Goal: Task Accomplishment & Management: Use online tool/utility

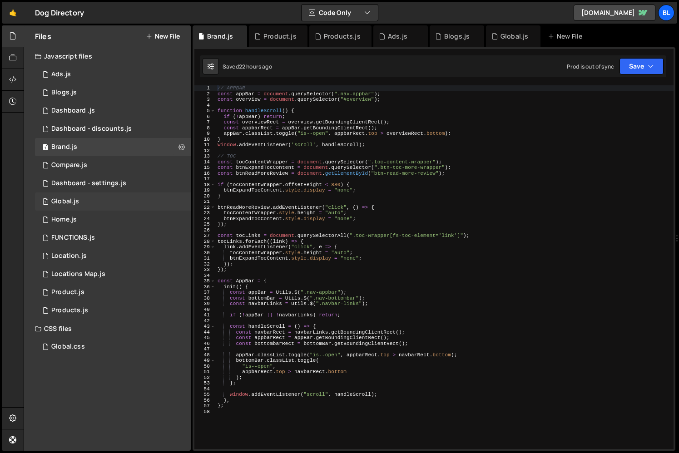
click at [125, 204] on div "1 Global.js 0" at bounding box center [113, 202] width 156 height 18
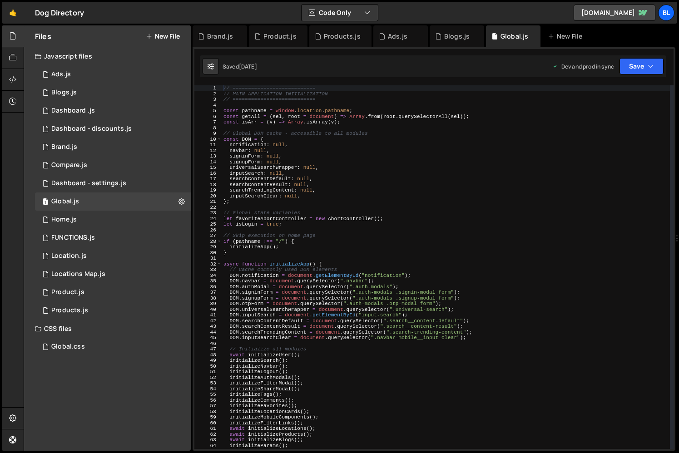
type textarea "DOM.authModal = document.querySelector(".auth-modals");"
click at [338, 284] on div "// =========================== // MAIN APPLICATION INITIALIZATION // ==========…" at bounding box center [446, 272] width 448 height 375
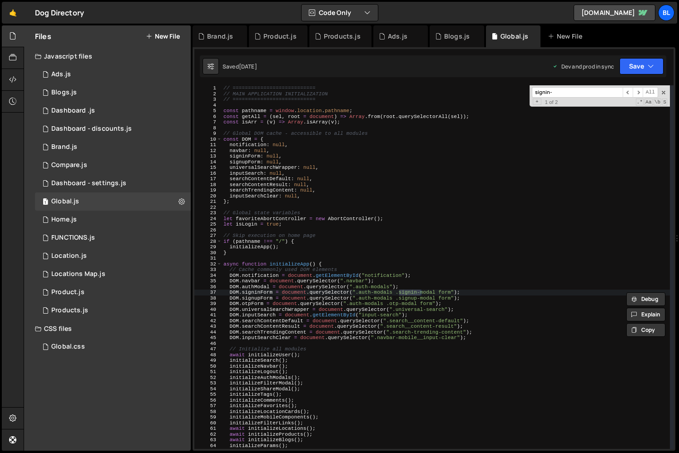
type input "signin-"
click at [249, 289] on div "// =========================== // MAIN APPLICATION INITIALIZATION // ==========…" at bounding box center [446, 272] width 448 height 375
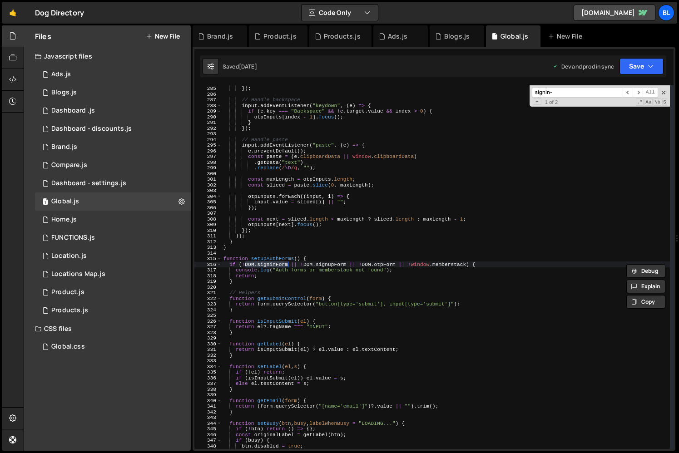
scroll to position [1612, 0]
drag, startPoint x: 230, startPoint y: 294, endPoint x: 272, endPoint y: 295, distance: 42.3
click at [272, 295] on div "} }) ; // Handle backspace input . addEventListener ( "keydown" , ( e ) => { if…" at bounding box center [446, 267] width 448 height 375
click at [274, 259] on div "} }) ; // Handle backspace input . addEventListener ( "keydown" , ( e ) => { if…" at bounding box center [446, 267] width 448 height 375
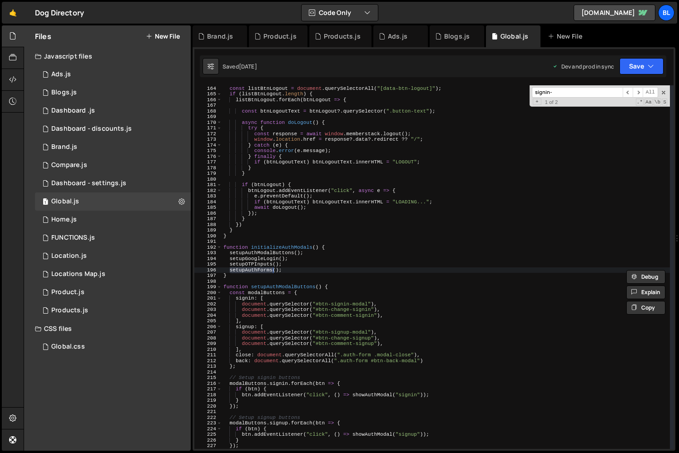
scroll to position [926, 0]
click at [276, 296] on div "function setupDoLogout ( ) { const listBtnLogout = document . querySelectorAll …" at bounding box center [446, 267] width 448 height 375
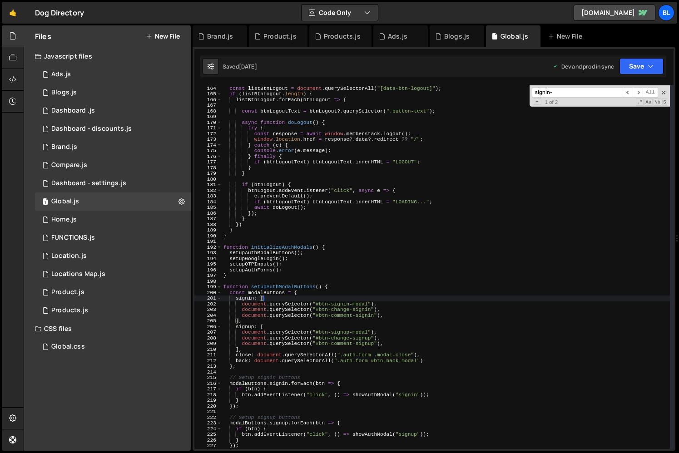
click at [290, 310] on div "function setupDoLogout ( ) { const listBtnLogout = document . querySelectorAll …" at bounding box center [446, 267] width 448 height 375
click at [393, 315] on div "function setupDoLogout ( ) { const listBtnLogout = document . querySelectorAll …" at bounding box center [446, 267] width 448 height 375
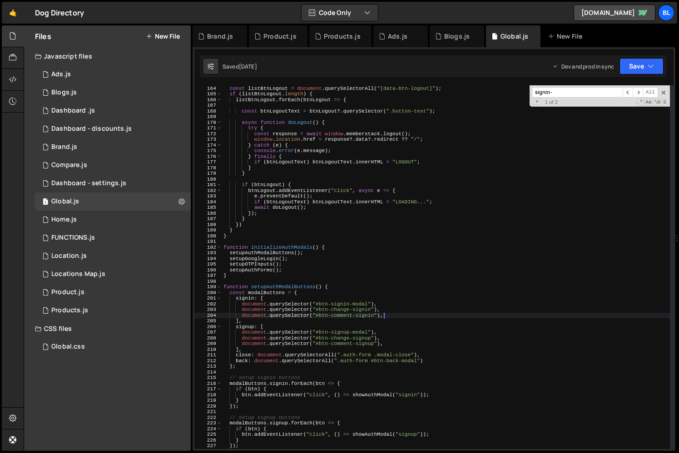
click at [408, 368] on div "function setupDoLogout ( ) { const listBtnLogout = document . querySelectorAll …" at bounding box center [446, 267] width 448 height 375
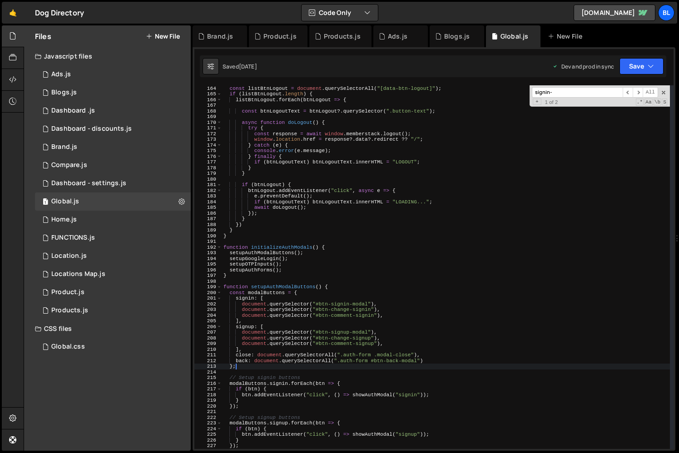
click at [395, 316] on div "function setupDoLogout ( ) { const listBtnLogout = document . querySelectorAll …" at bounding box center [446, 267] width 448 height 375
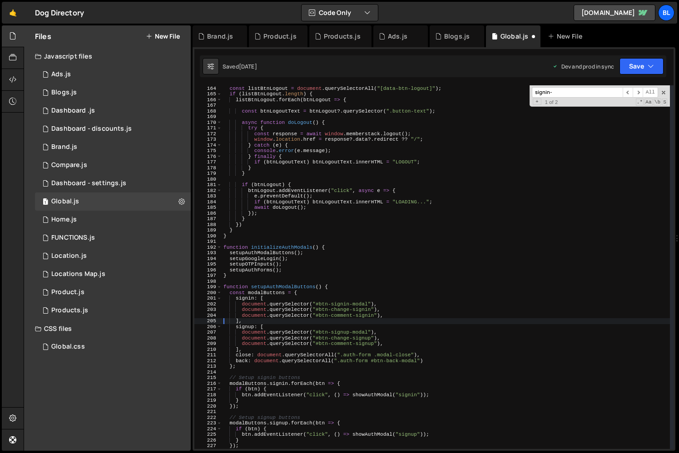
click at [269, 296] on div "function setupDoLogout ( ) { const listBtnLogout = document . querySelectorAll …" at bounding box center [446, 267] width 448 height 375
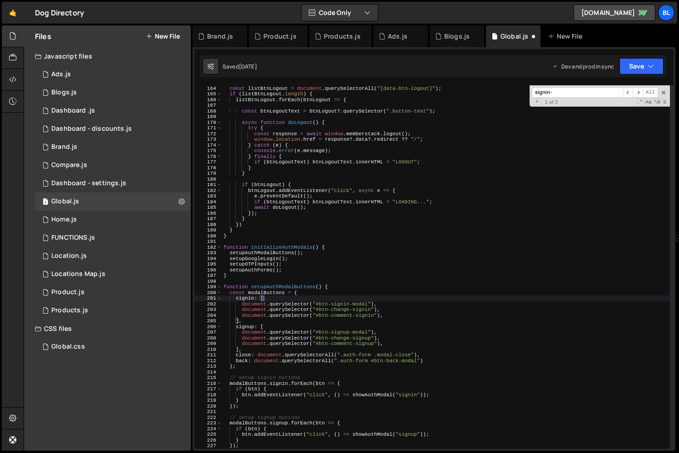
click at [269, 296] on div "function setupDoLogout ( ) { const listBtnLogout = document . querySelectorAll …" at bounding box center [446, 267] width 448 height 375
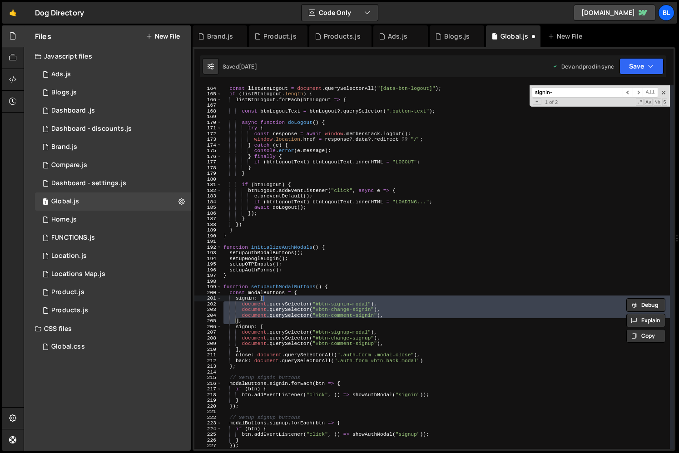
click at [275, 294] on div "function setupDoLogout ( ) { const listBtnLogout = document . querySelectorAll …" at bounding box center [446, 267] width 448 height 375
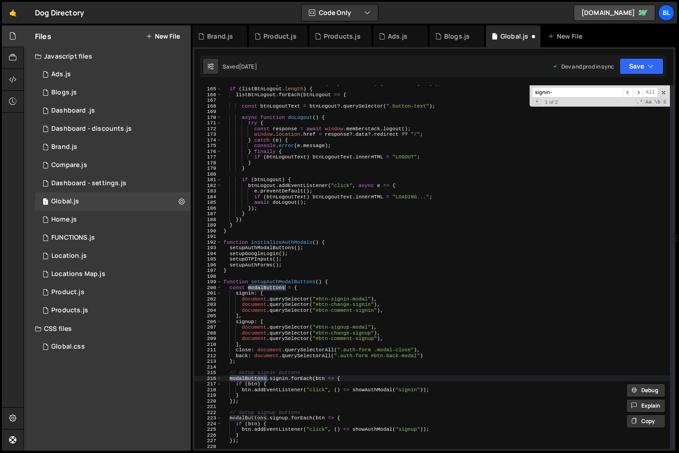
scroll to position [935, 0]
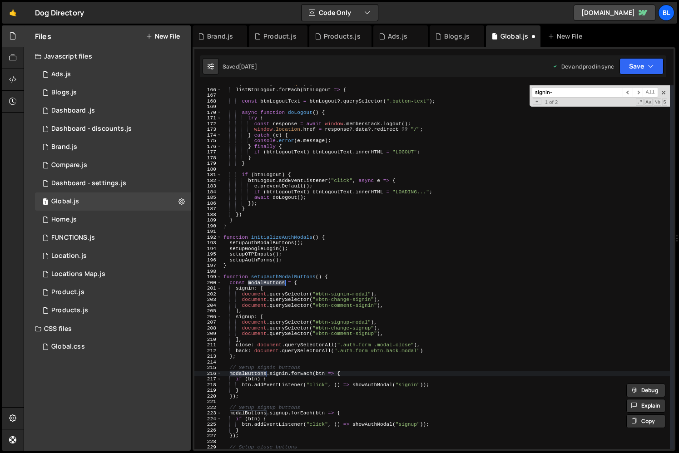
click at [383, 302] on div "if ( listBtnLogout . length ) { listBtnLogout . forEach ( btnLogout => { const …" at bounding box center [446, 268] width 448 height 375
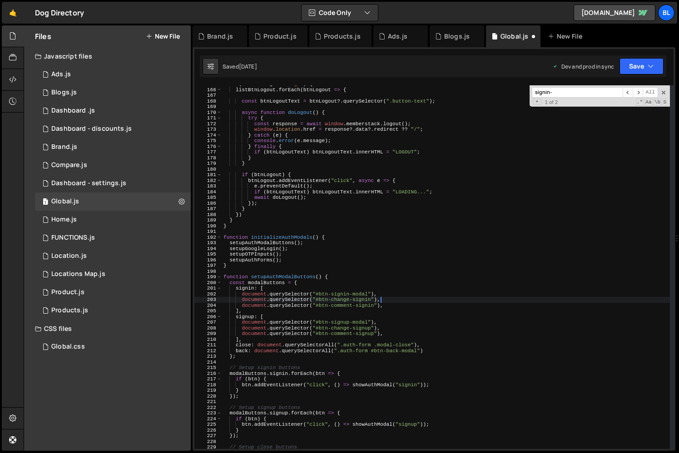
click at [392, 304] on div "if ( listBtnLogout . length ) { listBtnLogout . forEach ( btnLogout => { const …" at bounding box center [446, 268] width 448 height 375
click at [343, 302] on div "if ( listBtnLogout . length ) { listBtnLogout . forEach ( btnLogout => { const …" at bounding box center [446, 268] width 448 height 375
click at [337, 330] on div "if ( listBtnLogout . length ) { listBtnLogout . forEach ( btnLogout => { const …" at bounding box center [446, 268] width 448 height 375
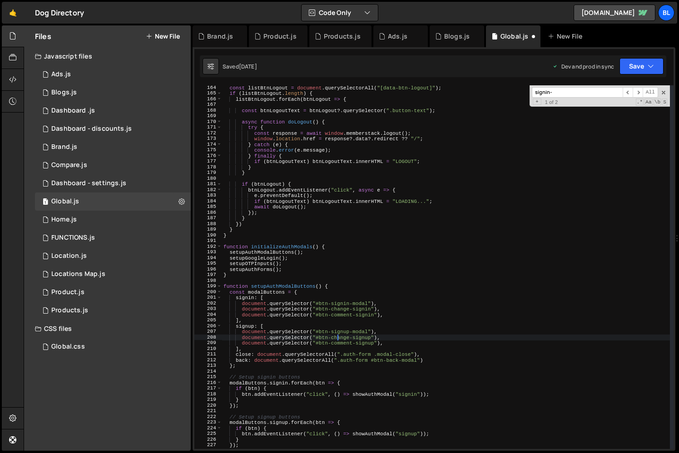
scroll to position [926, 0]
click at [398, 315] on div "const listBtnLogout = document . querySelectorAll ( "[data-btn-logout]" ) ; if …" at bounding box center [446, 272] width 448 height 375
type textarea "document.querySelector("#btn-comment-signin"),"
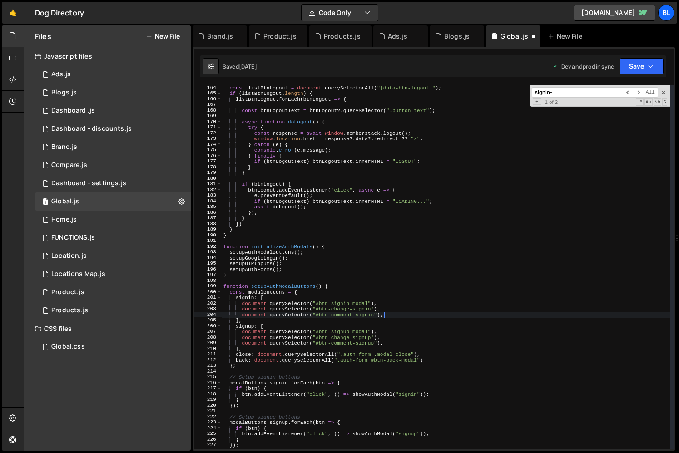
scroll to position [0, 1]
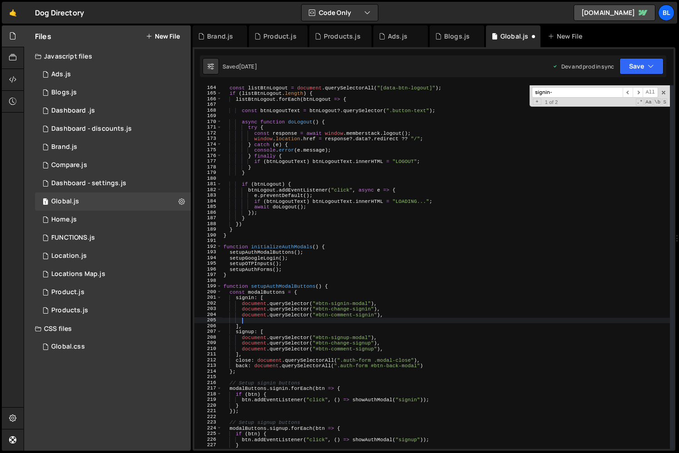
paste textarea "data-show-modal"
type textarea "data-show-modal"
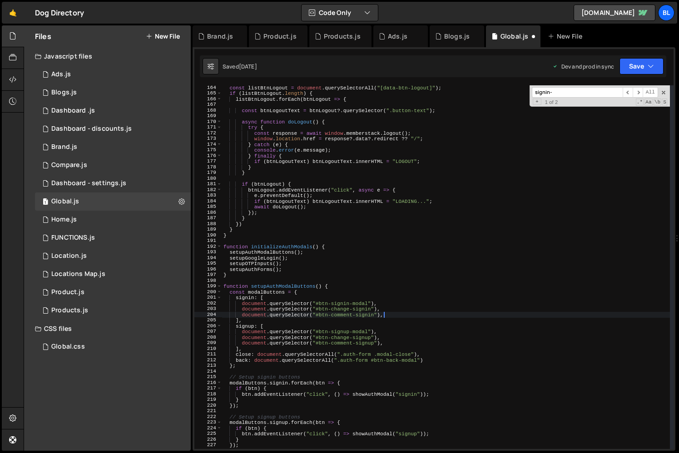
click at [398, 315] on div "const listBtnLogout = document . querySelectorAll ( "[data-btn-logout]" ) ; if …" at bounding box center [446, 272] width 448 height 375
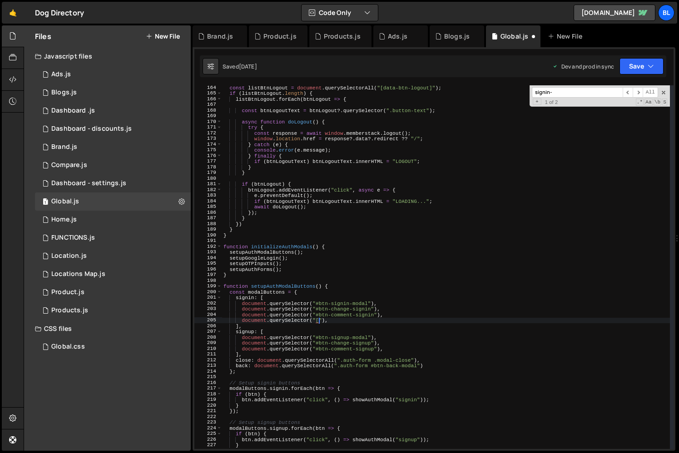
scroll to position [0, 9]
paste textarea "data-btn-show-modal"
click at [419, 349] on div "const listBtnLogout = document . querySelectorAll ( "[data-btn-logout]" ) ; if …" at bounding box center [446, 272] width 448 height 375
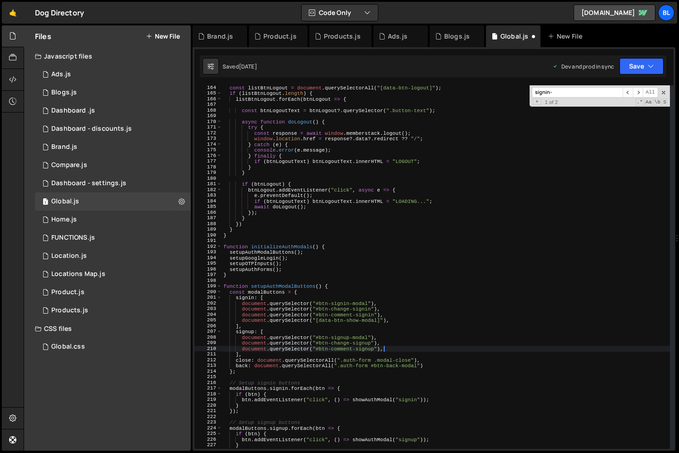
click at [397, 258] on div "const listBtnLogout = document . querySelectorAll ( "[data-btn-logout]" ) ; if …" at bounding box center [446, 272] width 448 height 375
type textarea "setupGoogleLogin();"
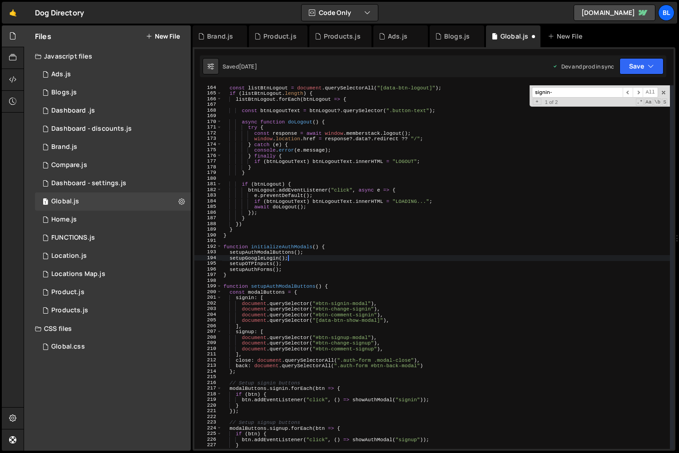
scroll to position [0, 5]
paste input "document.addEventListener('click', function (e) {"
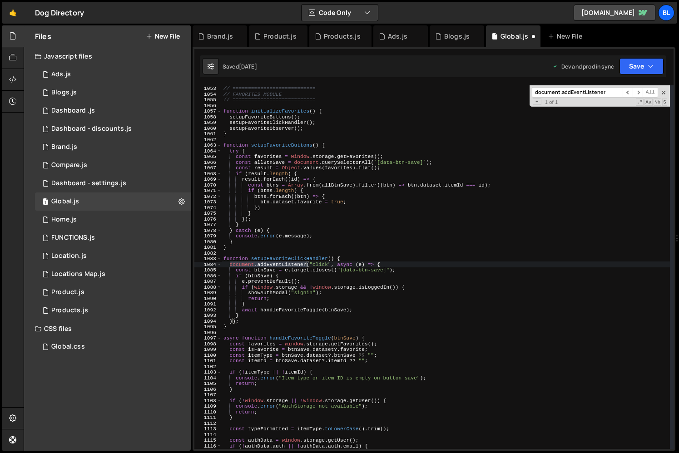
scroll to position [5974, 0]
type input "document.addEventListener"
click at [287, 258] on div "// =========================== // FAVORITES MODULE // =========================…" at bounding box center [446, 267] width 448 height 375
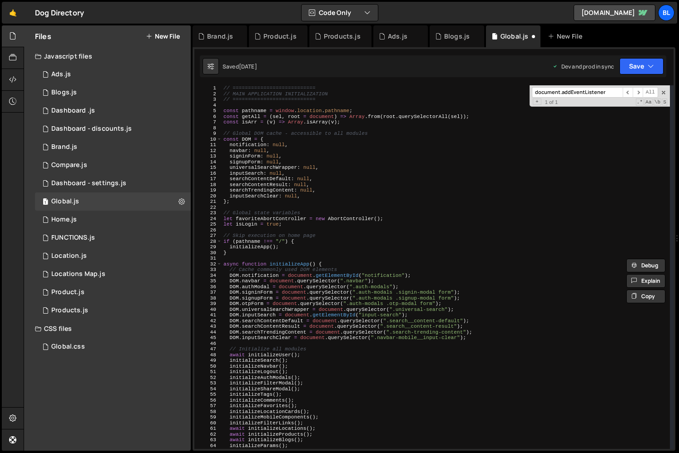
scroll to position [0, 0]
click at [318, 246] on div "// =========================== // MAIN APPLICATION INITIALIZATION // ==========…" at bounding box center [446, 272] width 448 height 375
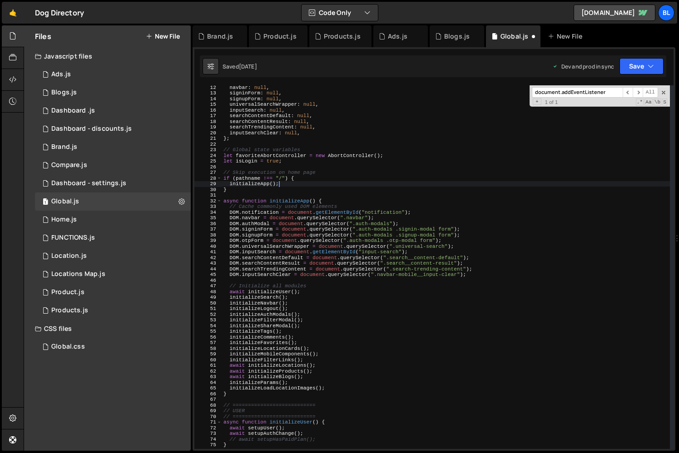
scroll to position [63, 0]
click at [320, 376] on div "navbar : null , signinForm : null , signupForm : null , universalSearchWrapper …" at bounding box center [446, 272] width 448 height 375
click at [329, 384] on div "navbar : null , signinForm : null , signupForm : null , universalSearchWrapper …" at bounding box center [446, 272] width 448 height 375
click at [334, 395] on div "navbar : null , signinForm : null , signupForm : null , universalSearchWrapper …" at bounding box center [446, 272] width 448 height 375
type textarea "}"
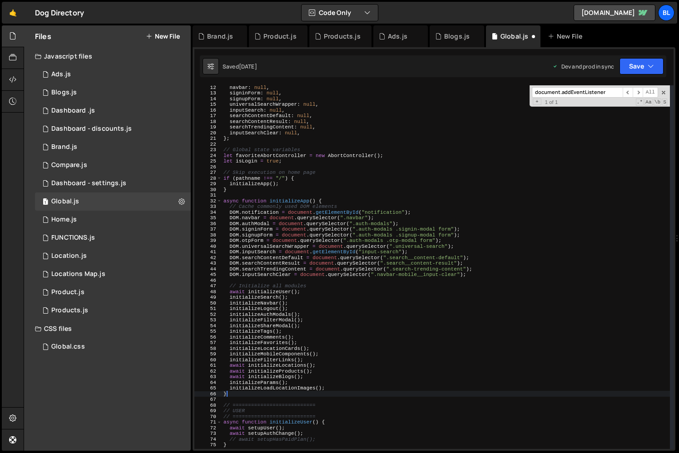
scroll to position [0, 0]
click at [247, 193] on div "navbar : null , signinForm : null , signupForm : null , universalSearchWrapper …" at bounding box center [446, 272] width 448 height 375
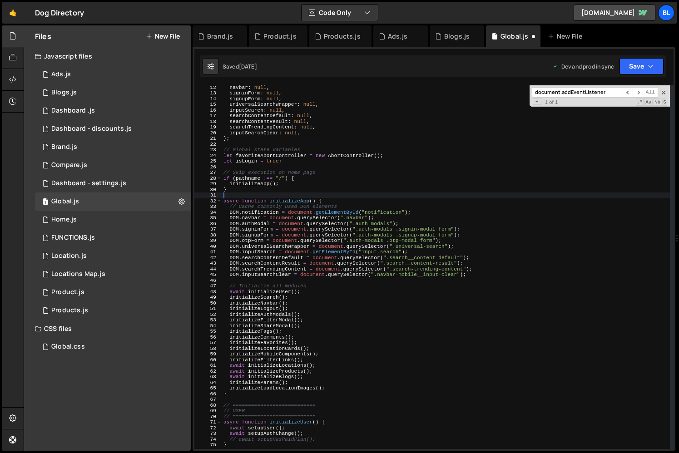
click at [239, 185] on div "navbar : null , signinForm : null , signupForm : null , universalSearchWrapper …" at bounding box center [446, 272] width 448 height 375
click at [227, 191] on div "navbar : null , signinForm : null , signupForm : null , universalSearchWrapper …" at bounding box center [446, 272] width 448 height 375
click at [232, 190] on div "navbar : null , signinForm : null , signupForm : null , universalSearchWrapper …" at bounding box center [446, 272] width 448 height 375
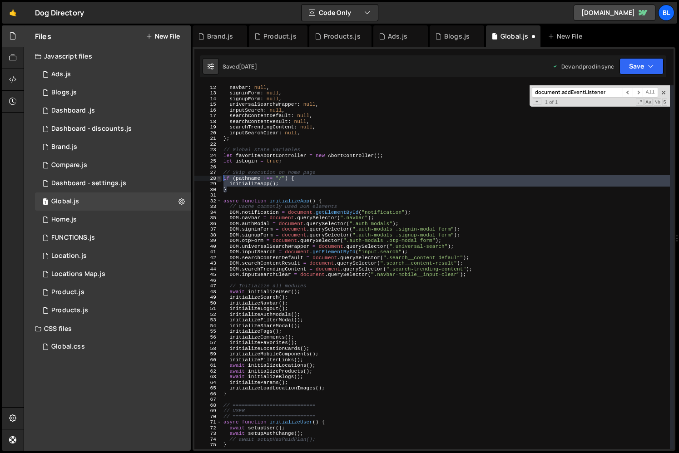
drag, startPoint x: 239, startPoint y: 189, endPoint x: 219, endPoint y: 178, distance: 23.6
click at [219, 178] on div "} 12 13 14 15 16 17 18 19 20 21 22 23 24 25 26 27 28 29 30 31 32 33 34 35 36 37…" at bounding box center [433, 267] width 479 height 364
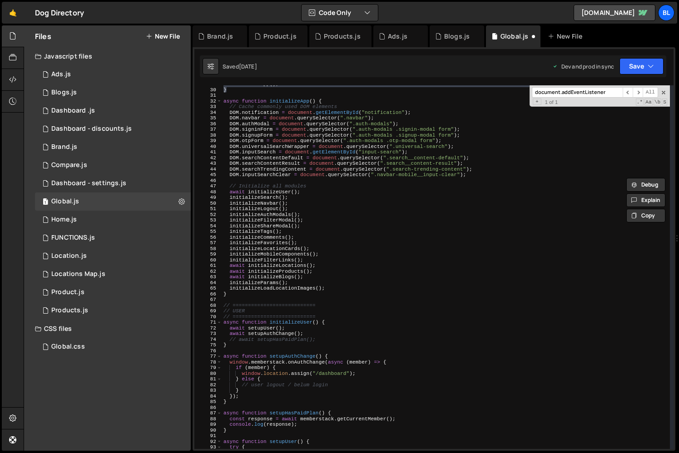
scroll to position [165, 0]
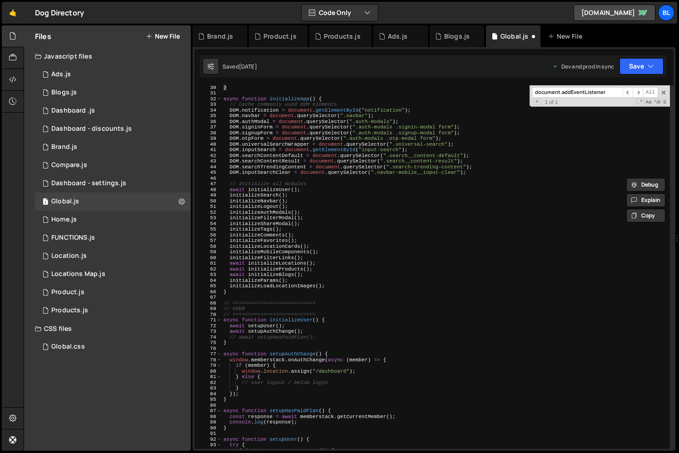
click at [304, 429] on div "} async function initializeApp ( ) { // Cache commonly used DOM elements DOM . …" at bounding box center [446, 272] width 448 height 375
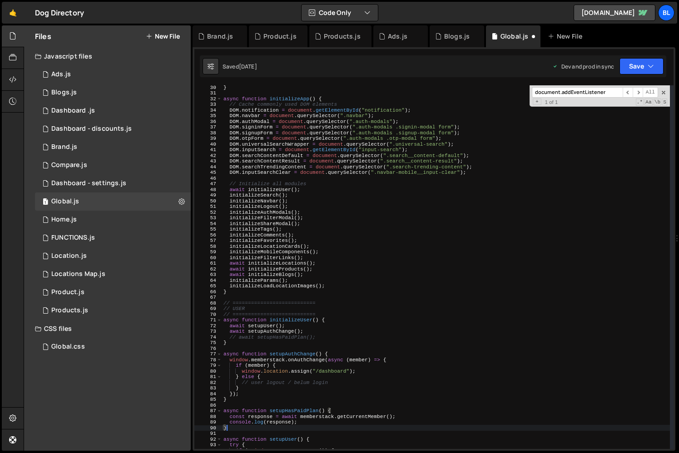
scroll to position [173, 0]
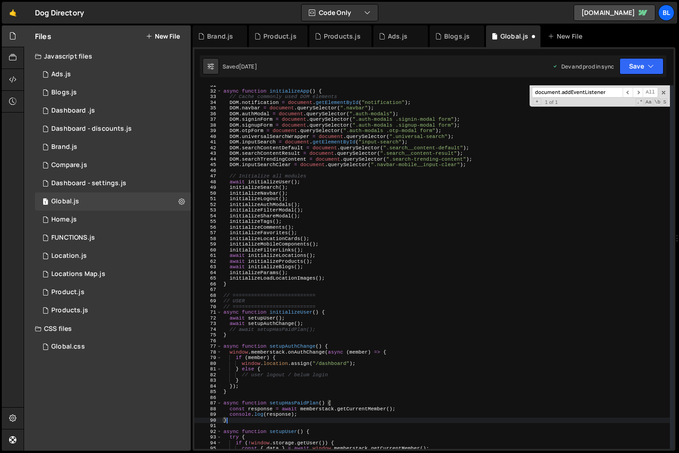
click at [301, 403] on div "async function initializeApp ( ) { // Cache commonly used DOM elements DOM . no…" at bounding box center [446, 270] width 448 height 375
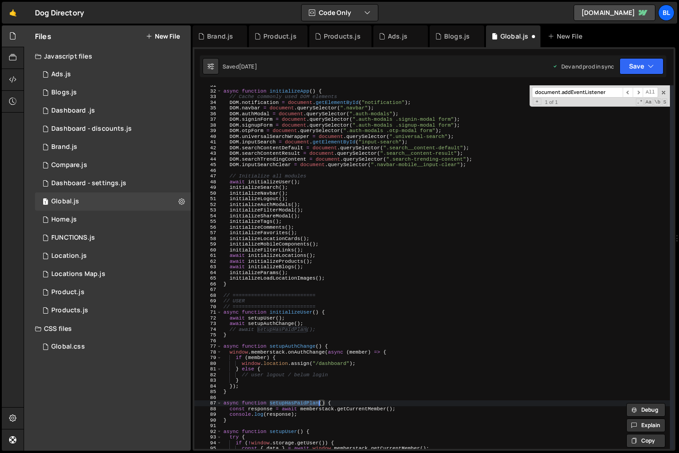
click at [288, 413] on div "async function initializeApp ( ) { // Cache commonly used DOM elements DOM . no…" at bounding box center [446, 270] width 448 height 375
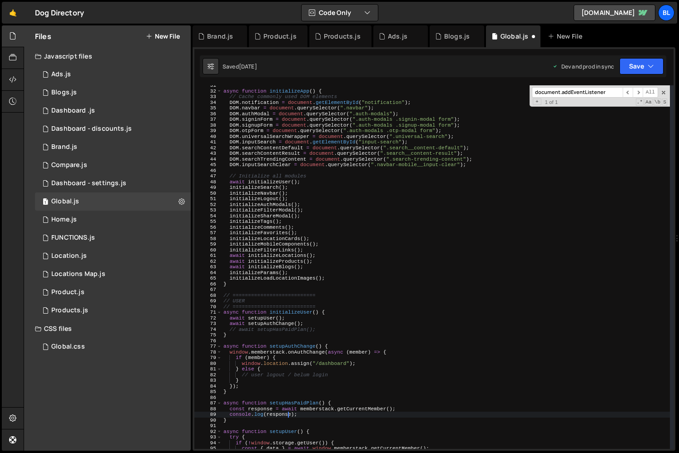
click at [305, 413] on div "async function initializeApp ( ) { // Cache commonly used DOM elements DOM . no…" at bounding box center [446, 270] width 448 height 375
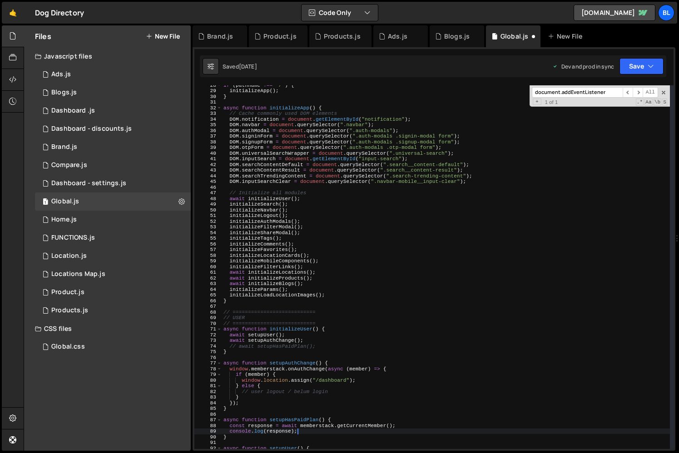
scroll to position [156, 0]
drag, startPoint x: 241, startPoint y: 381, endPoint x: 355, endPoint y: 382, distance: 114.0
click at [355, 382] on div "if ( pathname !== "/" ) { initializeApp ( ) ; } async function initializeApp ( …" at bounding box center [446, 269] width 448 height 375
click at [339, 296] on div "if ( pathname !== "/" ) { initializeApp ( ) ; } async function initializeApp ( …" at bounding box center [446, 269] width 448 height 375
type textarea "initializeLoadLocationImages();"
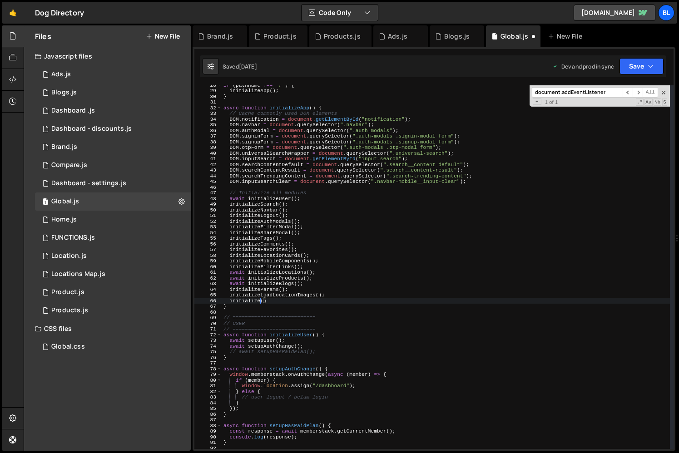
scroll to position [0, 3]
type textarea "initializeDashboardGuard();"
click at [290, 302] on div "if ( pathname !== "/" ) { initializeApp ( ) ; } async function initializeApp ( …" at bounding box center [446, 269] width 448 height 375
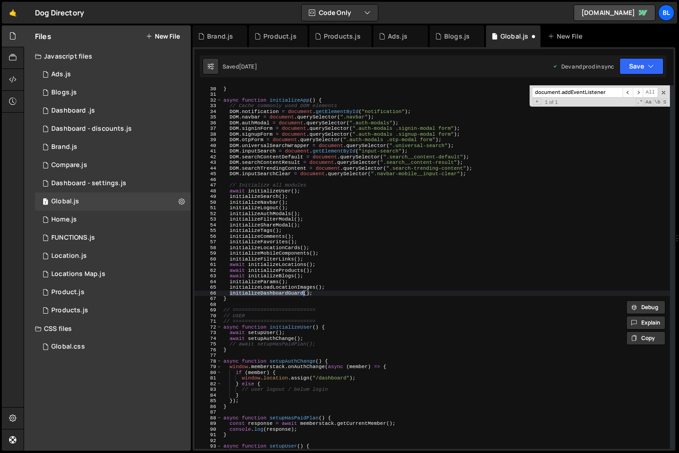
scroll to position [164, 0]
click at [262, 304] on div "initializeApp ( ) ; } async function initializeApp ( ) { // Cache commonly used…" at bounding box center [446, 267] width 448 height 375
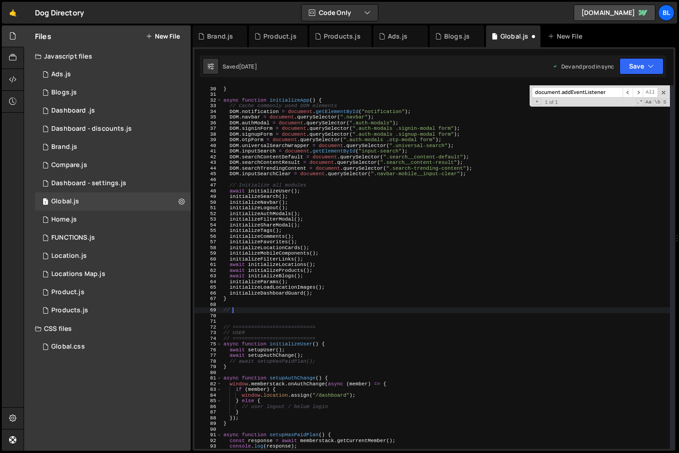
scroll to position [0, 0]
type textarea "// ========="
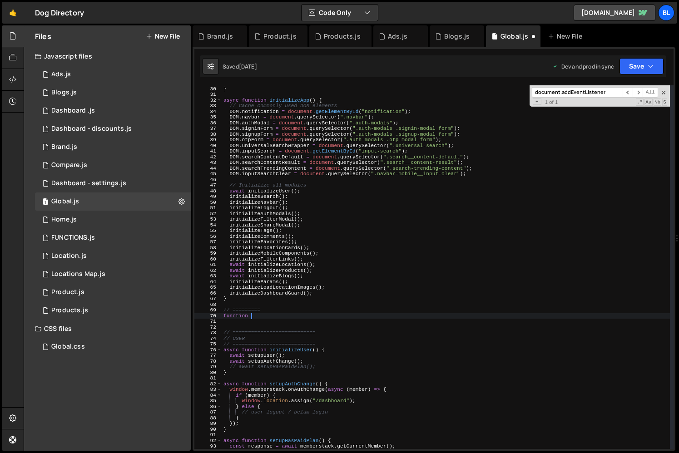
paste textarea "initializeDashboardGuard"
type textarea "function initializeDashboardGuard(){"
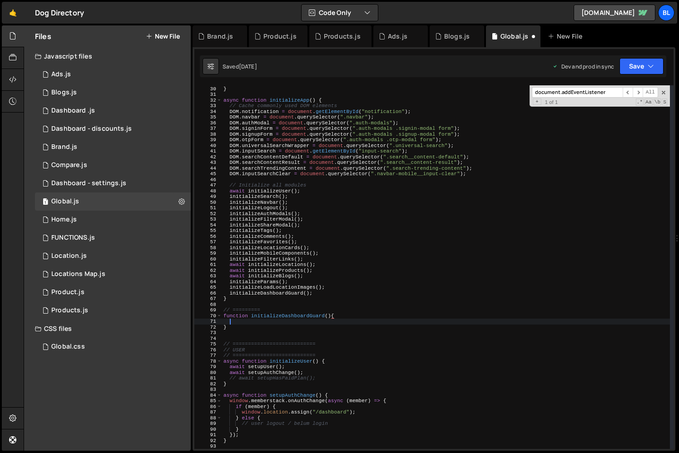
scroll to position [0, 0]
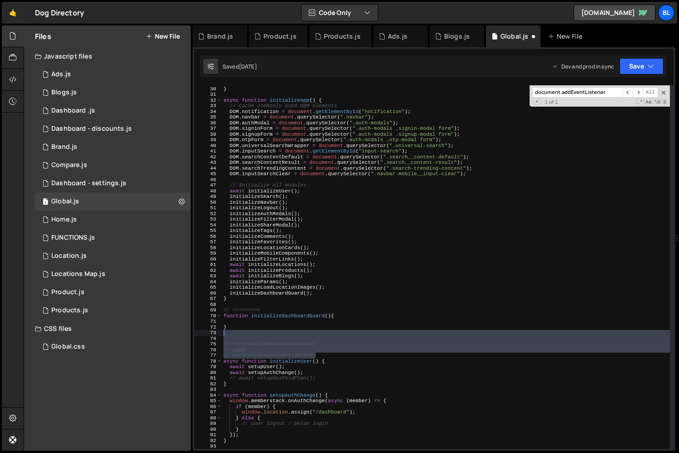
drag, startPoint x: 326, startPoint y: 355, endPoint x: 327, endPoint y: 334, distance: 20.5
click at [327, 334] on div "initializeApp ( ) ; } async function initializeApp ( ) { // Cache commonly used…" at bounding box center [446, 267] width 448 height 375
click at [293, 311] on div "initializeApp ( ) ; } async function initializeApp ( ) { // Cache commonly used…" at bounding box center [446, 267] width 448 height 375
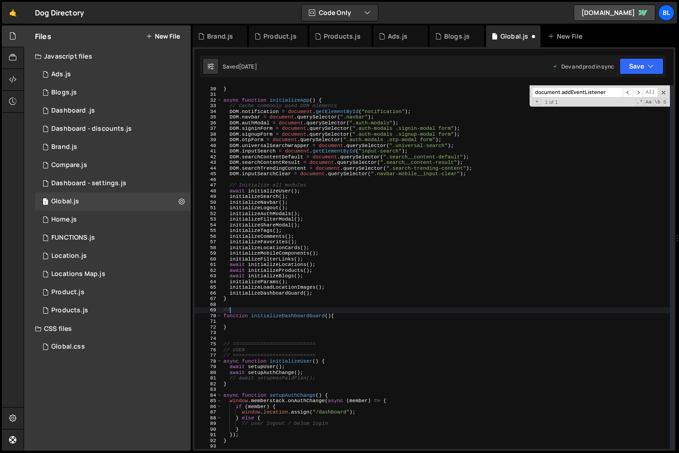
type textarea "/"
paste textarea "// ==========================="
type textarea "// ==========================="
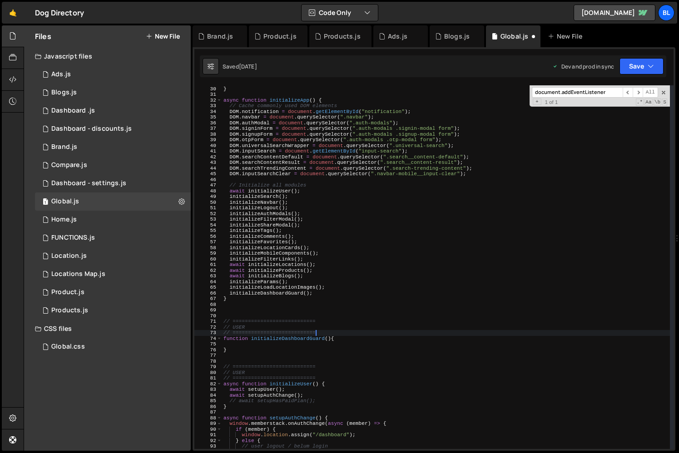
click at [251, 309] on div "initializeApp ( ) ; } async function initializeApp ( ) { // Cache commonly used…" at bounding box center [446, 267] width 448 height 375
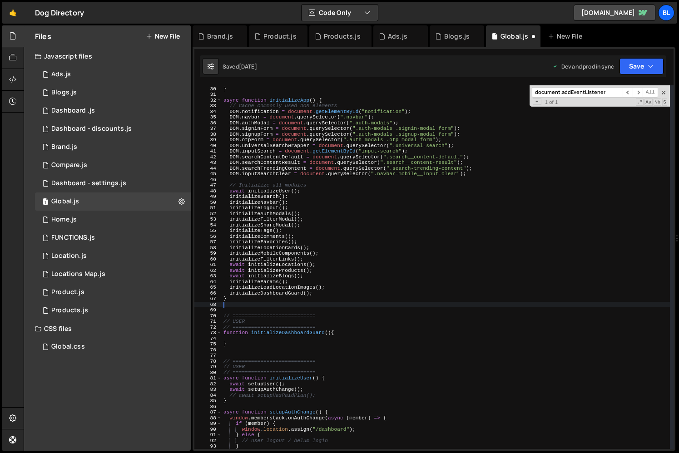
click at [241, 340] on div "initializeApp ( ) ; } async function initializeApp ( ) { // Cache commonly used…" at bounding box center [446, 267] width 448 height 375
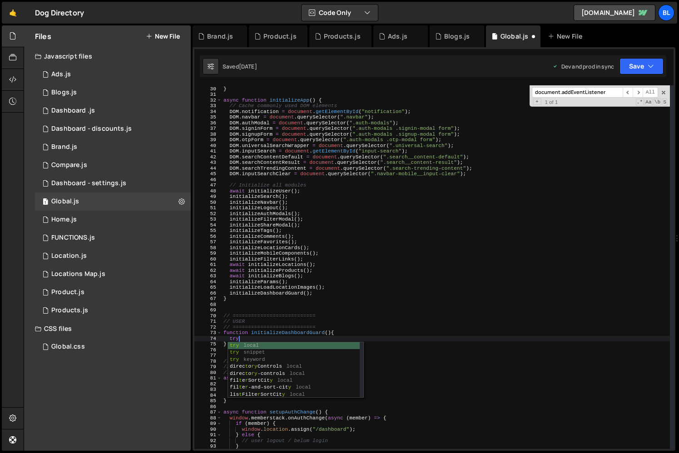
scroll to position [0, 1]
type textarea "try"
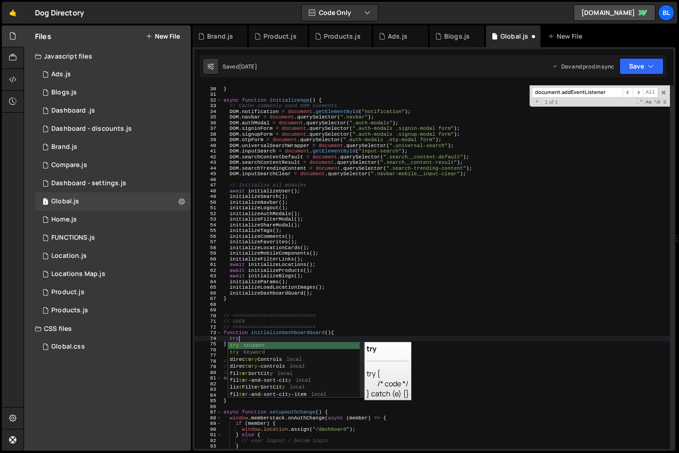
scroll to position [0, 0]
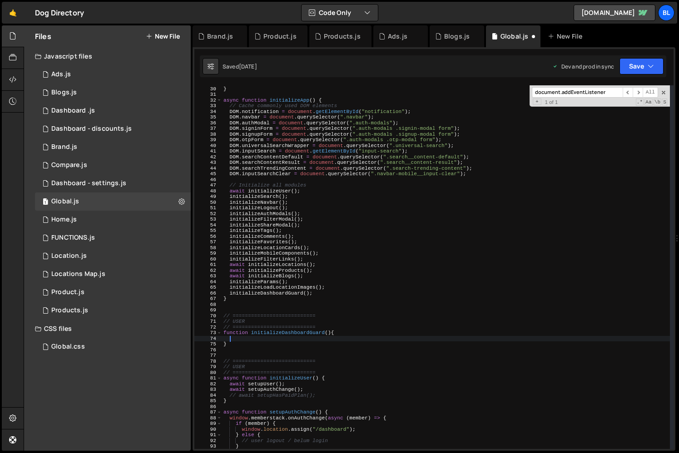
paste textarea "// ==========================="
type textarea "// ==========================="
paste textarea "}, true);"
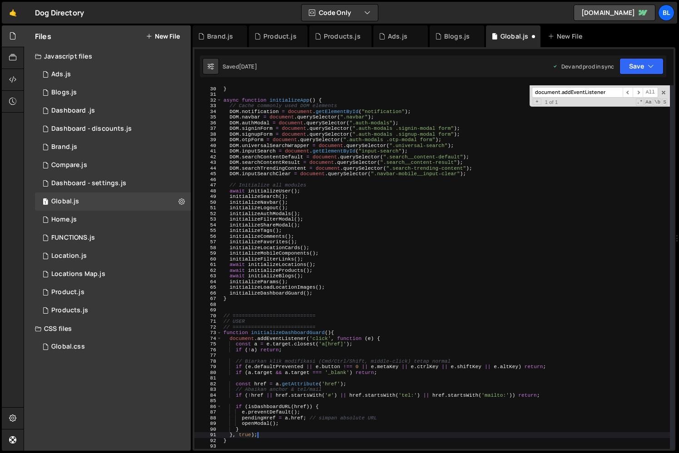
type textarea "}"
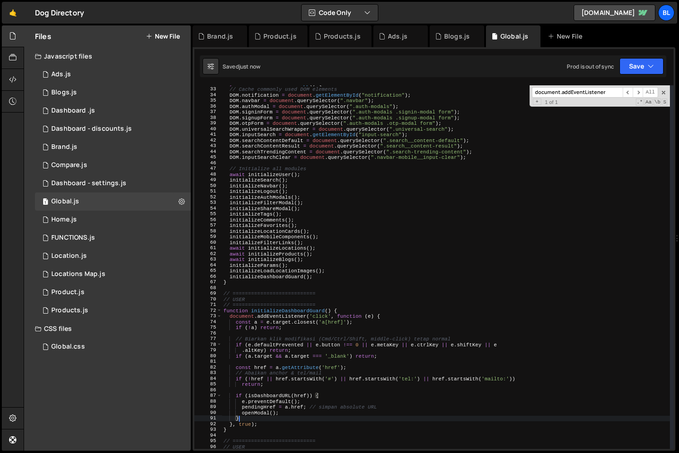
scroll to position [181, 0]
click at [381, 361] on div "async function initializeApp ( ) { // Cache commonly used DOM elements DOM . no…" at bounding box center [446, 267] width 448 height 375
click at [375, 367] on div "async function initializeApp ( ) { // Cache commonly used DOM elements DOM . no…" at bounding box center [446, 267] width 448 height 375
click at [465, 337] on div "async function initializeApp ( ) { // Cache commonly used DOM elements DOM . no…" at bounding box center [446, 267] width 448 height 375
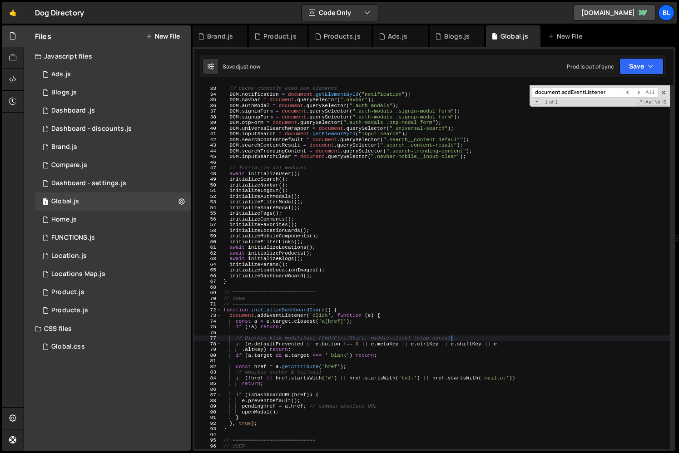
click at [403, 379] on div "async function initializeApp ( ) { // Cache commonly used DOM elements DOM . no…" at bounding box center [446, 267] width 448 height 375
click at [353, 400] on div "async function initializeApp ( ) { // Cache commonly used DOM elements DOM . no…" at bounding box center [446, 267] width 448 height 375
click at [348, 418] on div "async function initializeApp ( ) { // Cache commonly used DOM elements DOM . no…" at bounding box center [446, 267] width 448 height 375
click at [311, 413] on div "async function initializeApp ( ) { // Cache commonly used DOM elements DOM . no…" at bounding box center [446, 267] width 448 height 375
click at [305, 424] on div "async function initializeApp ( ) { // Cache commonly used DOM elements DOM . no…" at bounding box center [446, 267] width 448 height 375
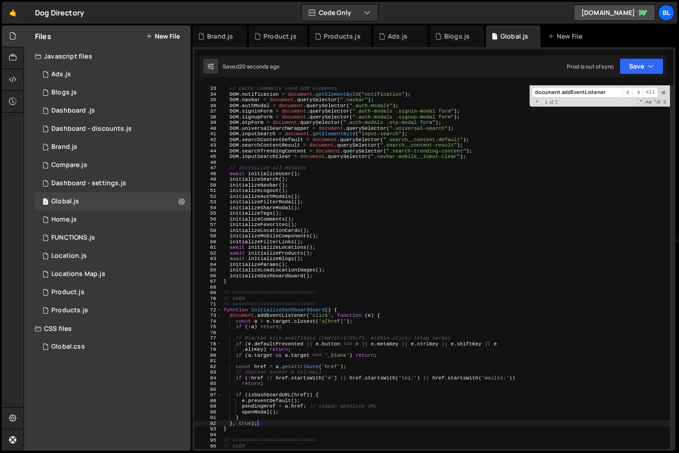
click at [287, 395] on div "async function initializeApp ( ) { // Cache commonly used DOM elements DOM . no…" at bounding box center [446, 267] width 448 height 375
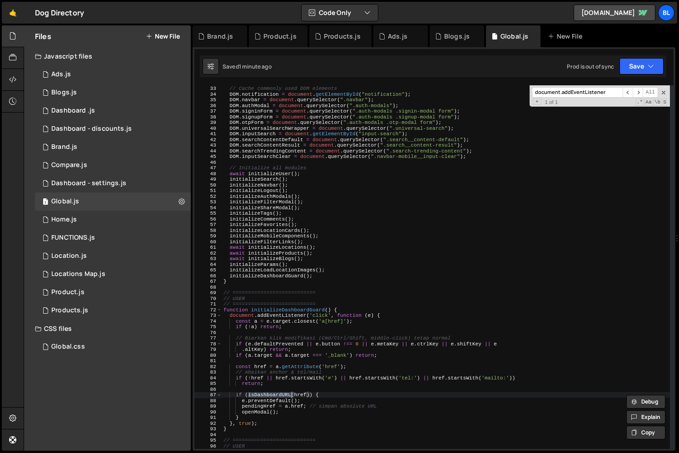
click at [263, 315] on div "async function initializeApp ( ) { // Cache commonly used DOM elements DOM . no…" at bounding box center [446, 267] width 448 height 375
type textarea "document.addEventListener('click', function (e) {"
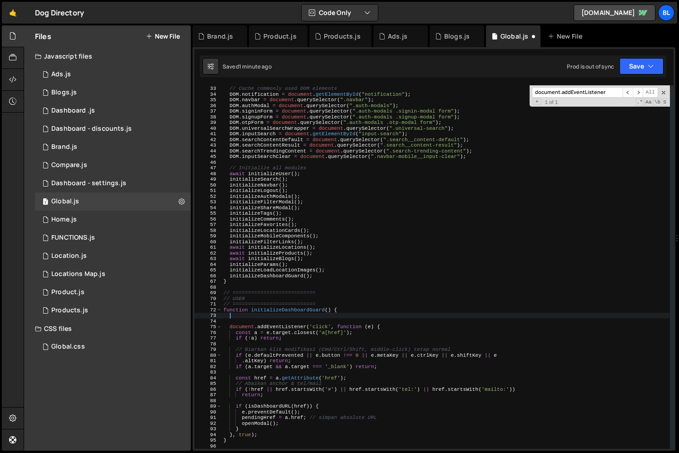
paste textarea "}"
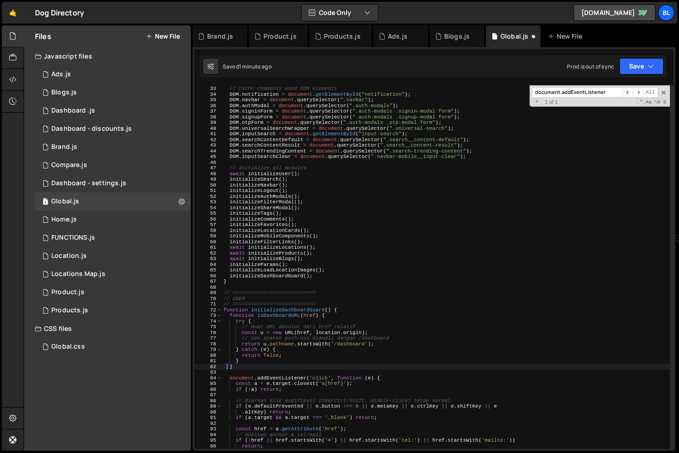
click at [277, 314] on div "async function initializeApp ( ) { // Cache commonly used DOM elements DOM . no…" at bounding box center [446, 267] width 448 height 375
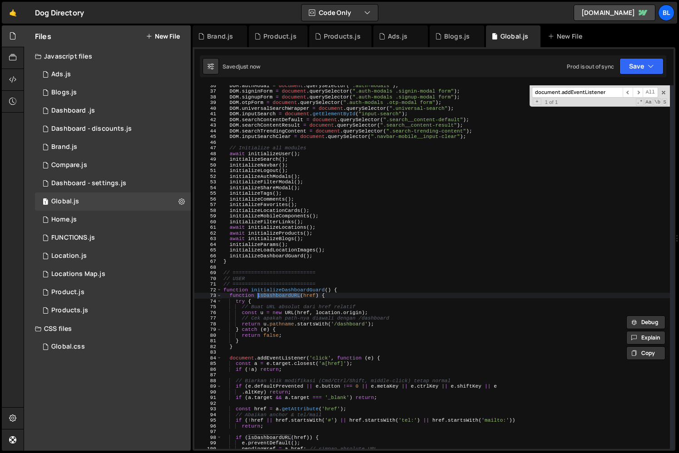
scroll to position [216, 0]
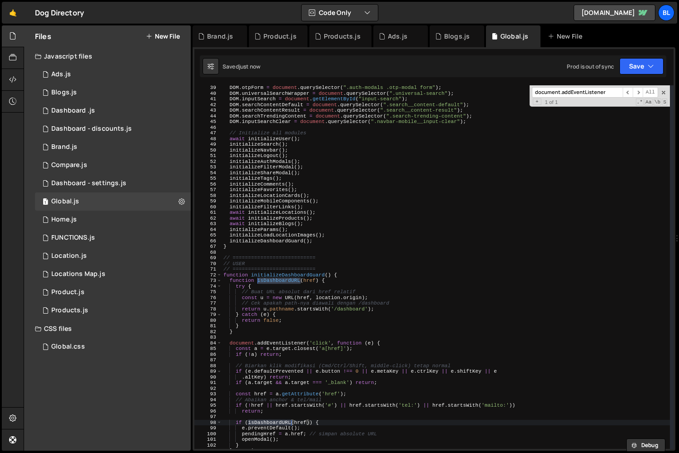
click at [314, 428] on div "DOM . otpForm = document . querySelector ( ".auth-modals .otp-modal form" ) ; D…" at bounding box center [446, 272] width 448 height 375
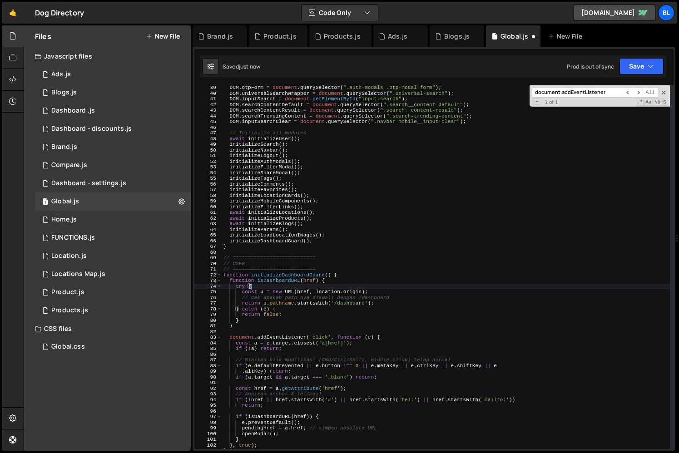
drag, startPoint x: 362, startPoint y: 292, endPoint x: 365, endPoint y: 287, distance: 5.8
click at [365, 287] on div "DOM . otpForm = document . querySelector ( ".auth-modals .otp-modal form" ) ; D…" at bounding box center [446, 272] width 448 height 375
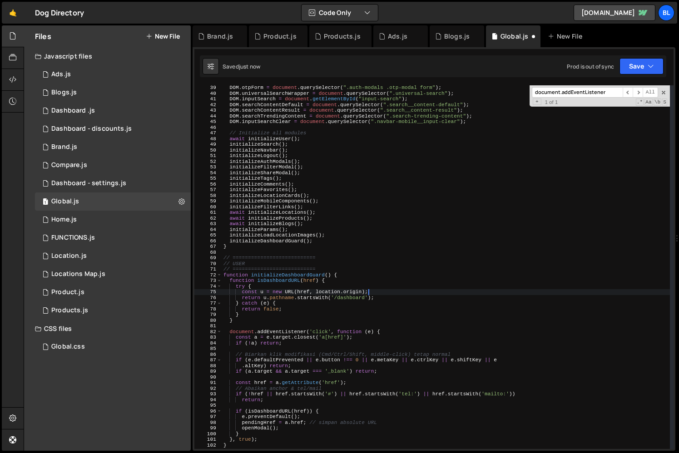
drag, startPoint x: 398, startPoint y: 299, endPoint x: 404, endPoint y: 293, distance: 8.4
click at [404, 293] on div "DOM . otpForm = document . querySelector ( ".auth-modals .otp-modal form" ) ; D…" at bounding box center [446, 272] width 448 height 375
click at [323, 314] on div "DOM . otpForm = document . querySelector ( ".auth-modals .otp-modal form" ) ; D…" at bounding box center [446, 272] width 448 height 375
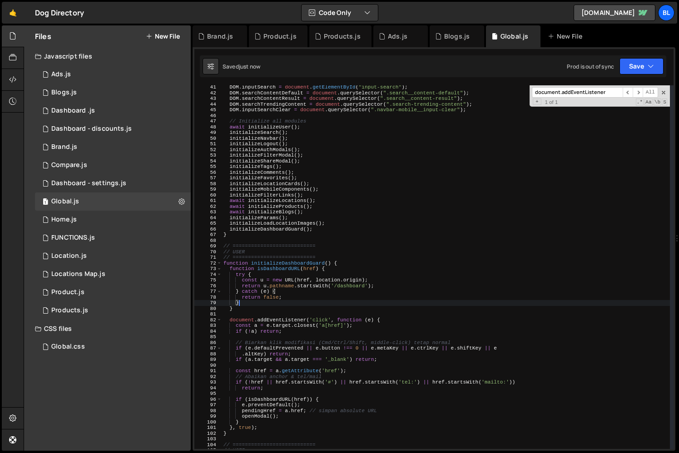
scroll to position [228, 0]
click at [306, 412] on div "DOM . inputSearch = document . getElementById ( "input-search" ) ; DOM . search…" at bounding box center [446, 272] width 448 height 375
click at [312, 408] on div "DOM . inputSearch = document . getElementById ( "input-search" ) ; DOM . search…" at bounding box center [446, 272] width 448 height 375
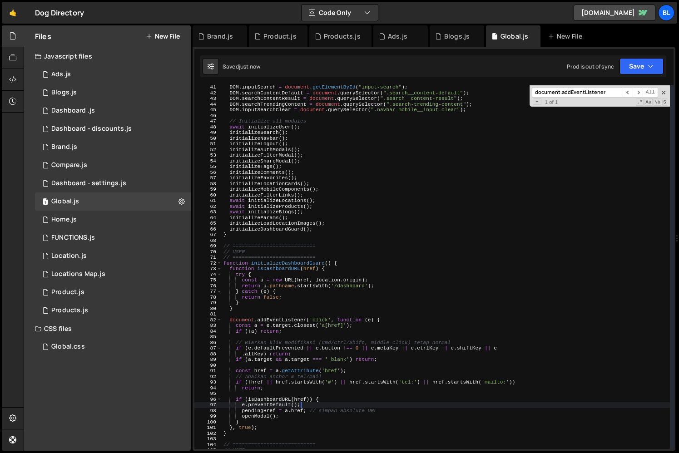
click at [385, 413] on div "DOM . inputSearch = document . getElementById ( "input-search" ) ; DOM . search…" at bounding box center [446, 272] width 448 height 375
click at [254, 413] on div "DOM . inputSearch = document . getElementById ( "input-search" ) ; DOM . search…" at bounding box center [446, 272] width 448 height 375
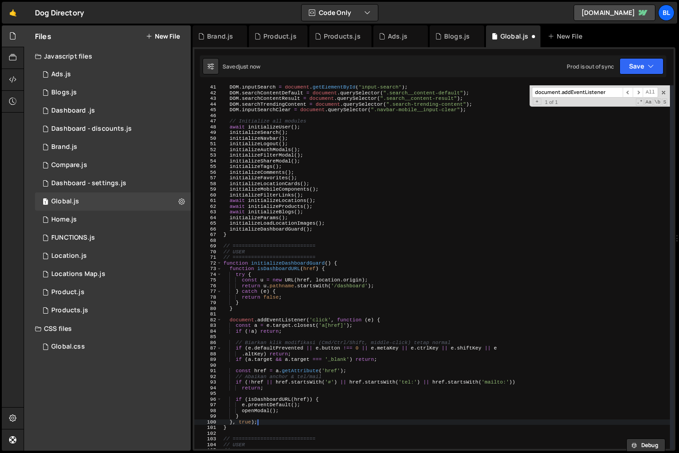
click at [289, 420] on div "DOM . inputSearch = document . getElementById ( "input-search" ) ; DOM . search…" at bounding box center [446, 272] width 448 height 375
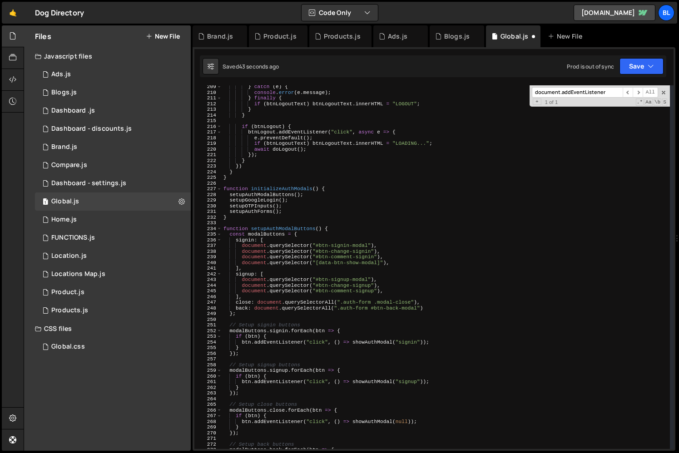
scroll to position [1183, 0]
click at [373, 341] on div "} catch ( e ) { console . error ( e . message ) ; } finally { if ( btnLogoutTex…" at bounding box center [446, 270] width 448 height 375
click at [355, 343] on div "} catch ( e ) { console . error ( e . message ) ; } finally { if ( btnLogoutTex…" at bounding box center [446, 270] width 448 height 375
drag, startPoint x: 425, startPoint y: 342, endPoint x: 350, endPoint y: 344, distance: 75.0
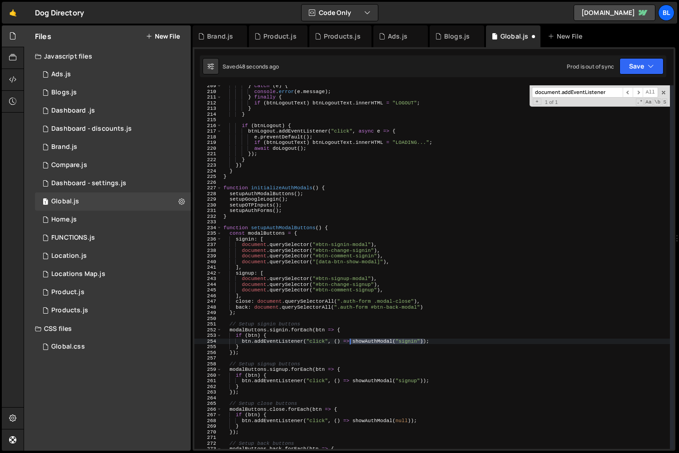
click at [350, 344] on div "} catch ( e ) { console . error ( e . message ) ; } finally { if ( btnLogoutTex…" at bounding box center [446, 270] width 448 height 375
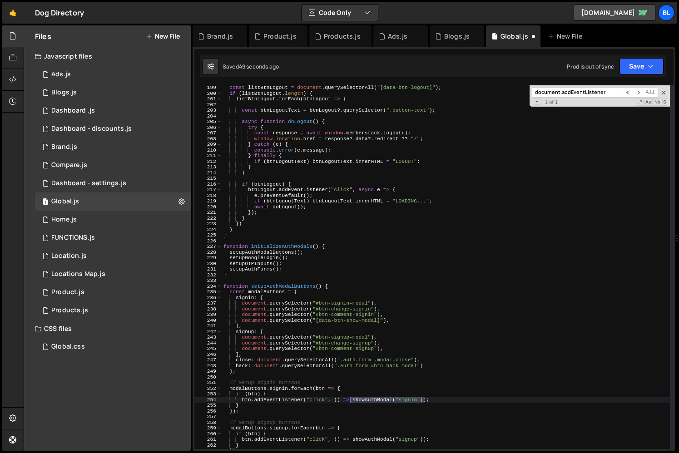
scroll to position [1125, 0]
click at [376, 401] on div "const listBtnLogout = document . querySelectorAll ( "[data-btn-logout]" ) ; if …" at bounding box center [446, 272] width 448 height 375
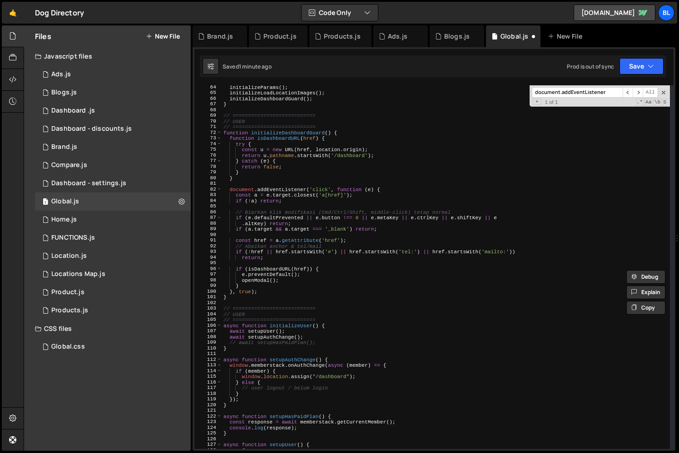
scroll to position [319, 0]
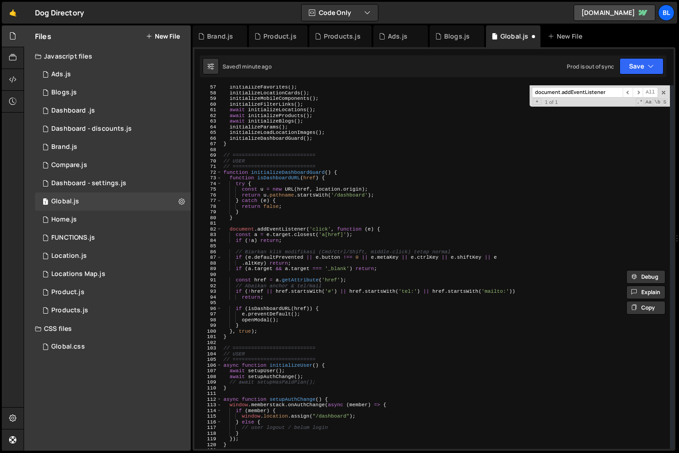
click at [259, 318] on div "initializeFavorites ( ) ; initializeLocationCards ( ) ; initializeMobileCompone…" at bounding box center [446, 272] width 448 height 375
paste textarea "showAuthModal("signin")"
click at [332, 319] on div "initializeFavorites ( ) ; initializeLocationCards ( ) ; initializeMobileCompone…" at bounding box center [446, 272] width 448 height 375
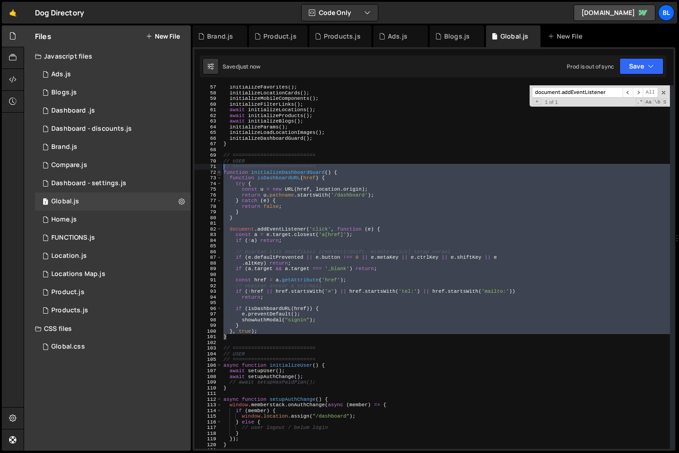
drag, startPoint x: 234, startPoint y: 339, endPoint x: 217, endPoint y: 169, distance: 170.3
click at [217, 169] on div "showAuthModal("signin"); 57 58 59 60 61 62 63 64 65 66 67 68 69 70 71 72 73 74 …" at bounding box center [433, 267] width 479 height 364
click at [367, 271] on div "initializeFavorites ( ) ; initializeLocationCards ( ) ; initializeMobileCompone…" at bounding box center [446, 272] width 448 height 375
type textarea "if ([DOMAIN_NAME] && [DOMAIN_NAME] === '_blank') return;"
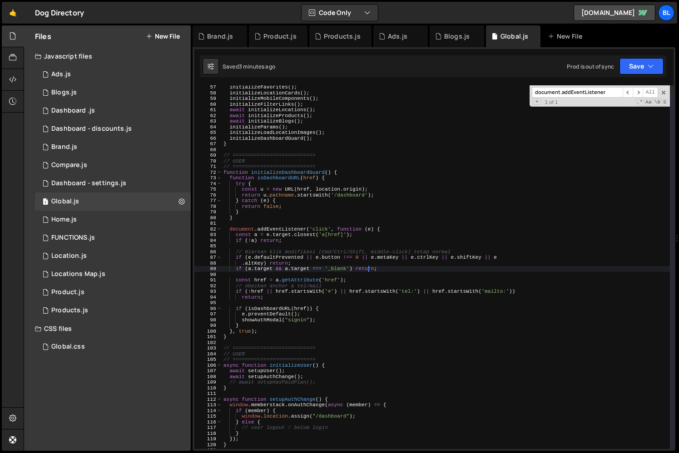
click at [346, 301] on div "initializeFavorites ( ) ; initializeLocationCards ( ) ; initializeMobileCompone…" at bounding box center [446, 272] width 448 height 375
click at [326, 316] on div "initializeFavorites ( ) ; initializeLocationCards ( ) ; initializeMobileCompone…" at bounding box center [446, 272] width 448 height 375
click at [293, 171] on div "initializeFavorites ( ) ; initializeLocationCards ( ) ; initializeMobileCompone…" at bounding box center [446, 272] width 448 height 375
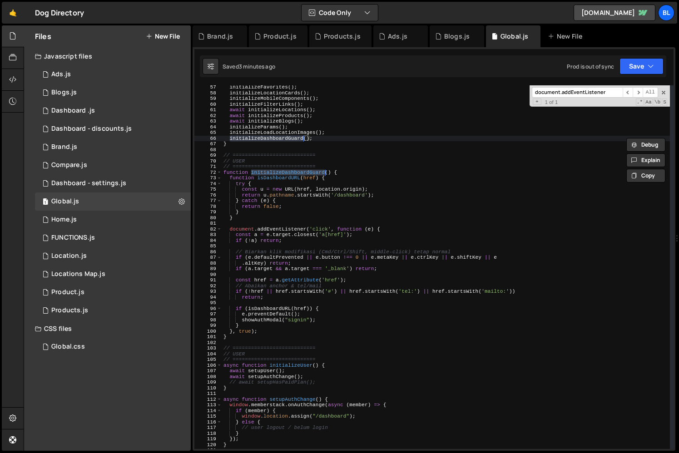
click at [293, 203] on div "initializeFavorites ( ) ; initializeLocationCards ( ) ; initializeMobileCompone…" at bounding box center [446, 272] width 448 height 375
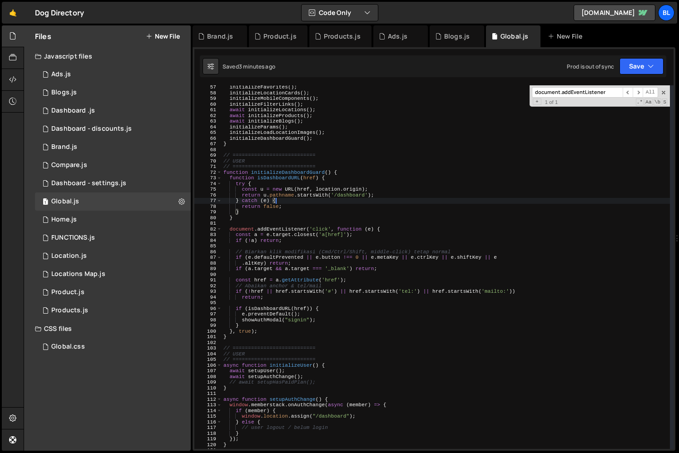
click at [252, 220] on div "initializeFavorites ( ) ; initializeLocationCards ( ) ; initializeMobileCompone…" at bounding box center [446, 272] width 448 height 375
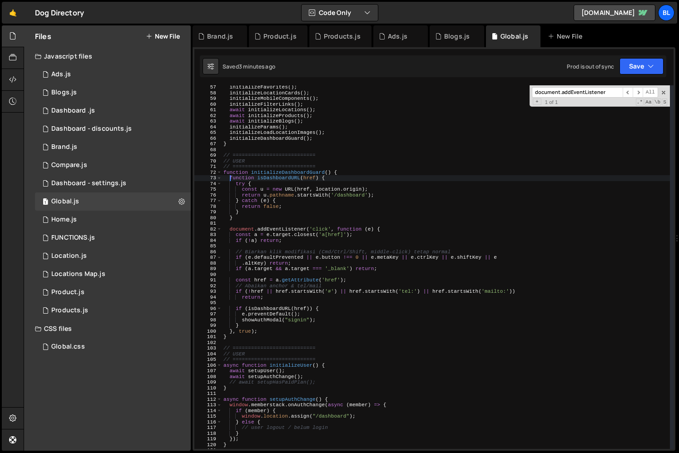
click at [239, 217] on div "initializeFavorites ( ) ; initializeLocationCards ( ) ; initializeMobileCompone…" at bounding box center [446, 272] width 448 height 375
type textarea "} }"
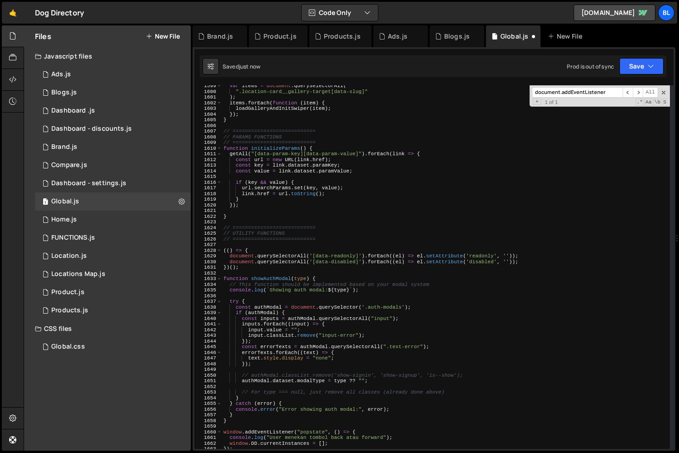
scroll to position [9076, 0]
click at [333, 279] on div "var items = document . querySelectorAll ( ".location-card__gallery-target[data-…" at bounding box center [446, 272] width 448 height 375
click at [247, 433] on div "var items = document . querySelectorAll ( ".location-card__gallery-target[data-…" at bounding box center [446, 272] width 448 height 375
click at [254, 425] on div "var items = document . querySelectorAll ( ".location-card__gallery-target[data-…" at bounding box center [446, 272] width 448 height 375
type textarea "}"
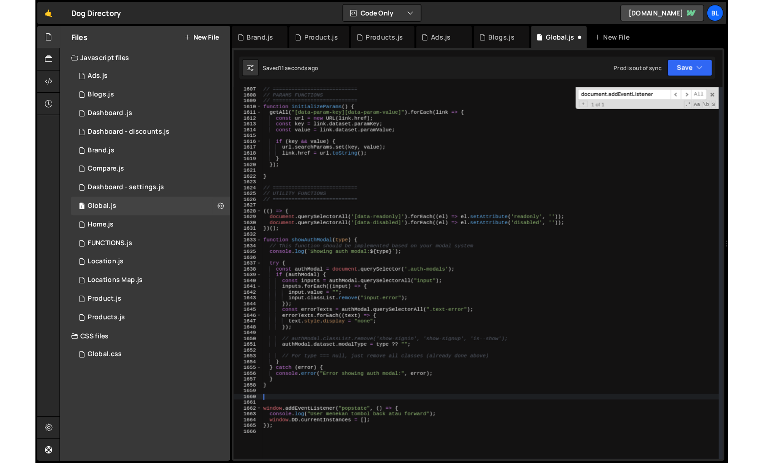
scroll to position [9122, 0]
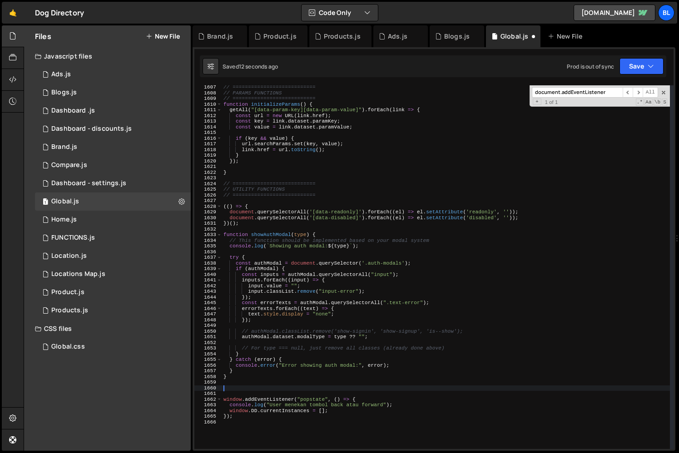
paste textarea "}"
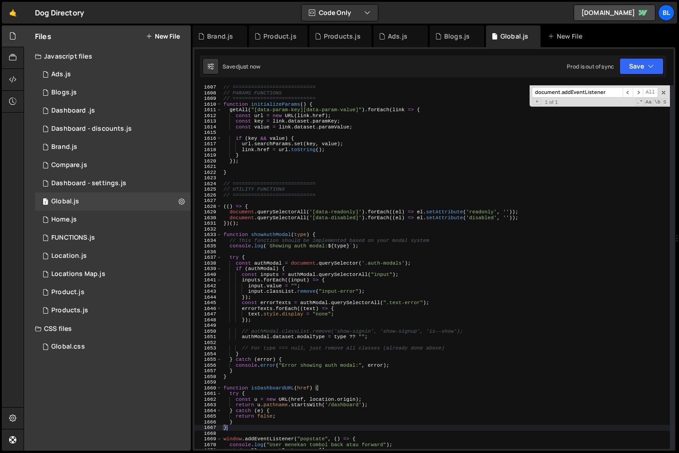
click at [316, 417] on div "// =========================== // PARAMS FUNCTIONS // =========================…" at bounding box center [446, 272] width 448 height 375
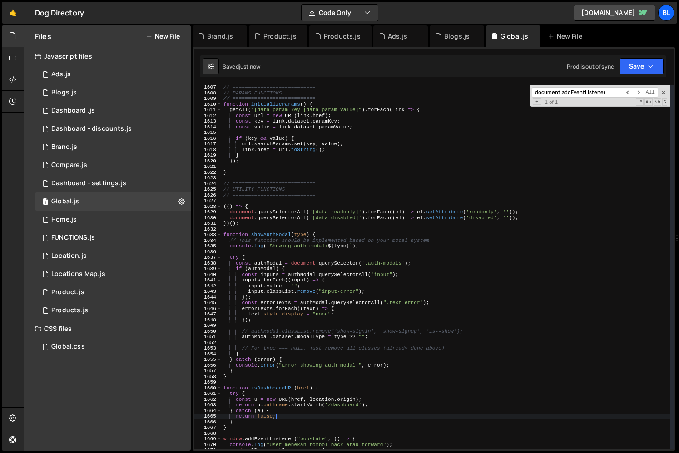
click at [316, 417] on div "// =========================== // PARAMS FUNCTIONS // =========================…" at bounding box center [446, 272] width 448 height 375
click at [279, 426] on div "// =========================== // PARAMS FUNCTIONS // =========================…" at bounding box center [446, 272] width 448 height 375
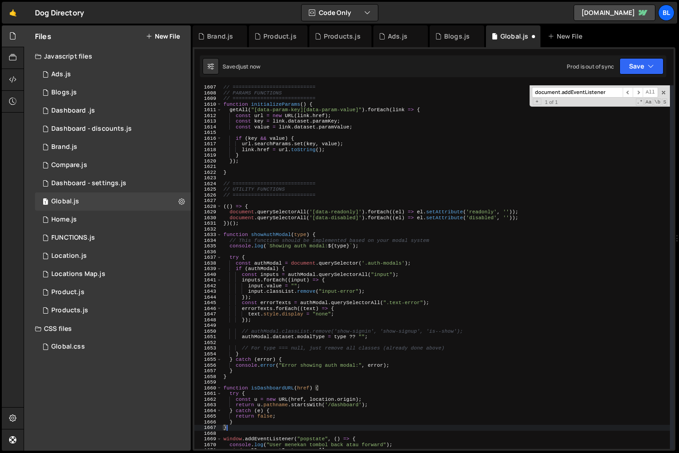
scroll to position [14122, 0]
click at [286, 422] on div "// =========================== // PARAMS FUNCTIONS // =========================…" at bounding box center [446, 272] width 448 height 375
click at [256, 426] on div "// =========================== // PARAMS FUNCTIONS // =========================…" at bounding box center [446, 272] width 448 height 375
click at [250, 429] on div "// =========================== // PARAMS FUNCTIONS // =========================…" at bounding box center [446, 272] width 448 height 375
click at [269, 388] on div "// =========================== // PARAMS FUNCTIONS // =========================…" at bounding box center [446, 272] width 448 height 375
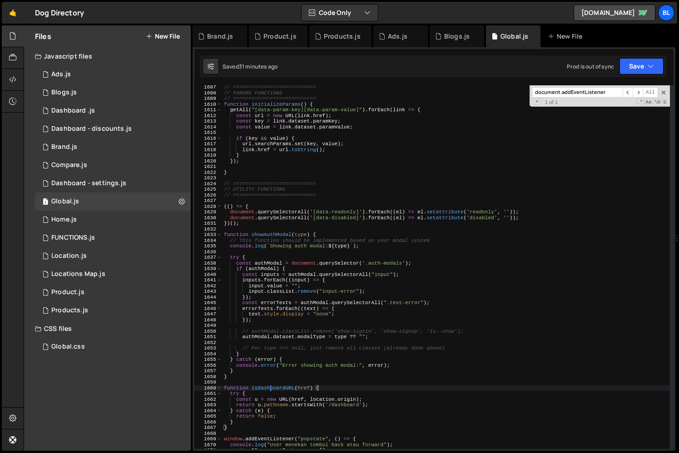
click at [269, 388] on div "// =========================== // PARAMS FUNCTIONS // =========================…" at bounding box center [446, 272] width 448 height 375
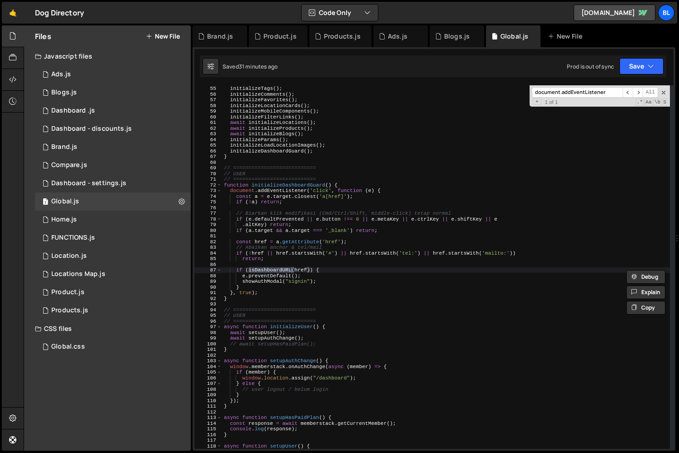
scroll to position [306, 0]
click at [309, 311] on div "initializeShareModal ( ) ; initializeTags ( ) ; initializeComments ( ) ; initia…" at bounding box center [446, 267] width 448 height 375
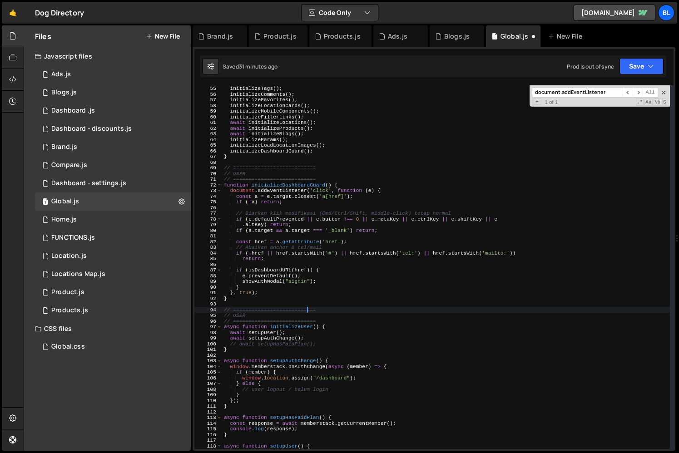
click at [323, 297] on div "initializeShareModal ( ) ; initializeTags ( ) ; initializeComments ( ) ; initia…" at bounding box center [446, 267] width 448 height 375
type textarea "}"
click at [114, 202] on div "1 Global.js 0" at bounding box center [113, 202] width 156 height 18
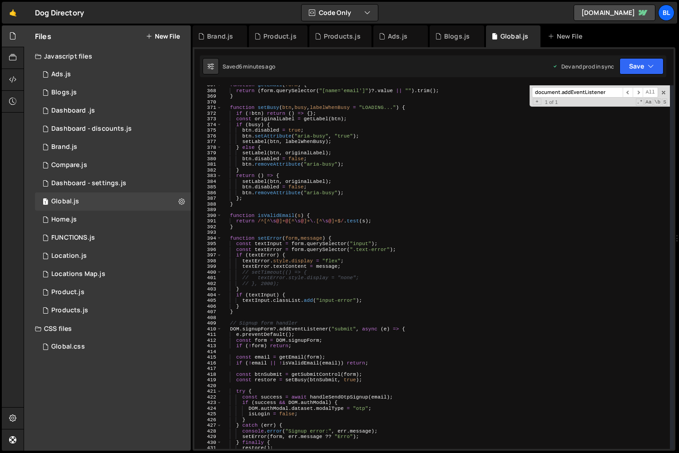
scroll to position [2082, 0]
click at [662, 92] on span at bounding box center [664, 93] width 6 height 6
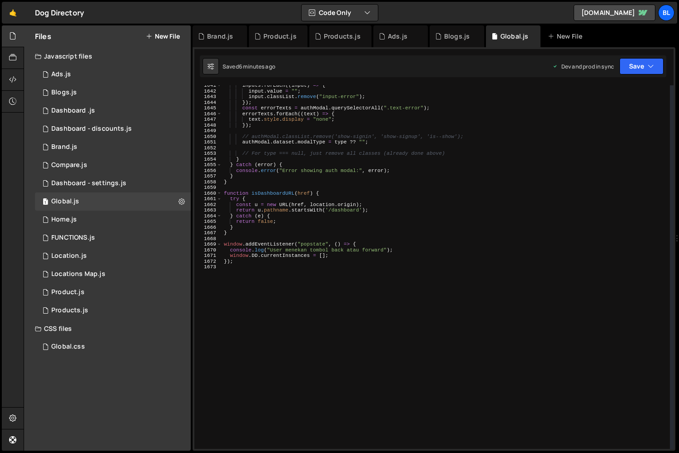
scroll to position [9317, 0]
click at [299, 311] on div "inputs . forEach (( input ) => { input . value = "" ; input . classList . remov…" at bounding box center [446, 270] width 448 height 375
type textarea "//////////////////////////////"
paste textarea "</script>"
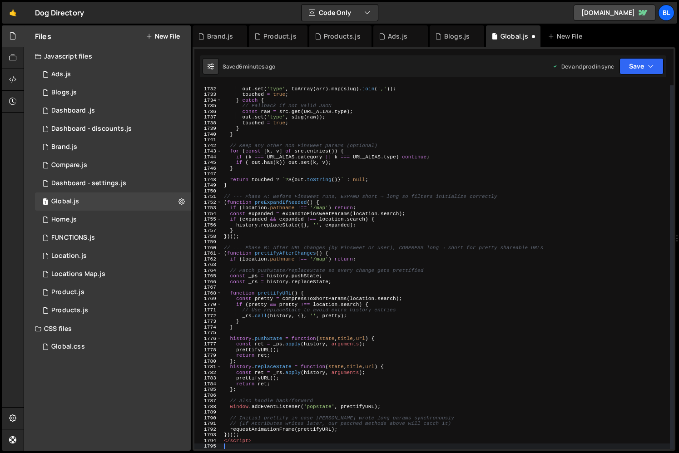
scroll to position [9830, 0]
click at [265, 439] on div "const arr = JSON . parse ( src . get ( URL_ALIAS . type )) ; out . set ( 'type'…" at bounding box center [446, 267] width 448 height 375
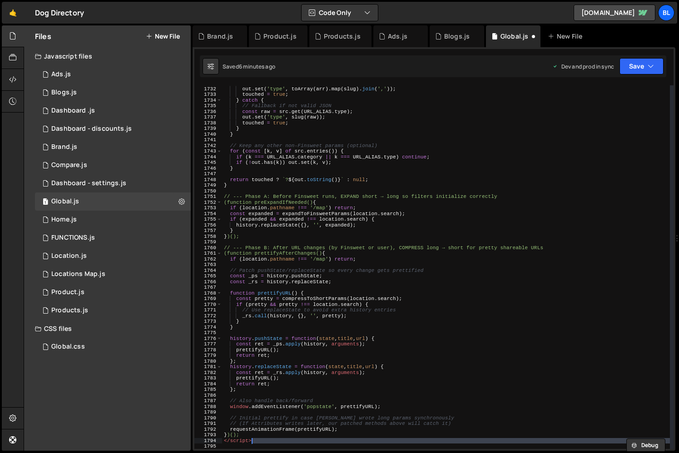
click at [261, 436] on div "const arr = JSON . parse ( src . get ( URL_ALIAS . type )) ; out . set ( 'type'…" at bounding box center [446, 267] width 448 height 375
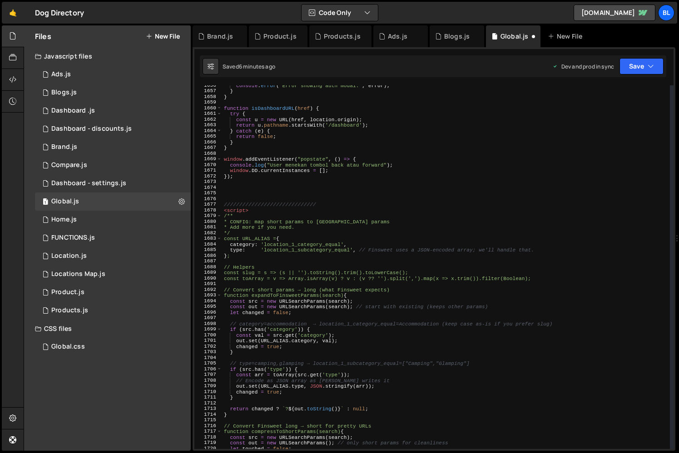
scroll to position [9400, 0]
click at [259, 214] on div "console . error ( "Error showing auth modal:" , error ) ; } } function isDashbo…" at bounding box center [446, 272] width 448 height 375
click at [322, 206] on div "console . error ( "Error showing auth modal:" , error ) ; } } function isDashbo…" at bounding box center [446, 272] width 448 height 375
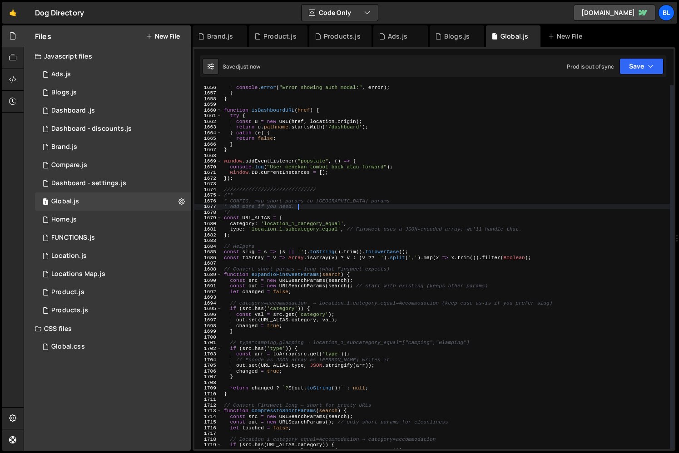
click at [338, 189] on div "console . error ( "Error showing auth modal:" , error ) ; } } function isDashbo…" at bounding box center [446, 272] width 448 height 375
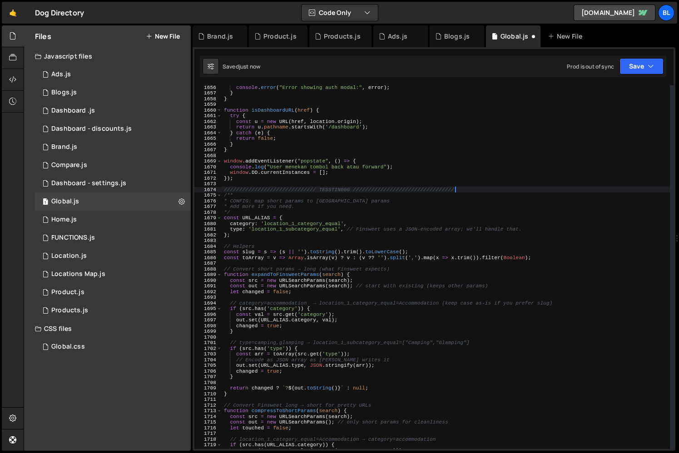
click at [324, 324] on div "console . error ( "Error showing auth modal:" , error ) ; } } function isDashbo…" at bounding box center [446, 272] width 448 height 375
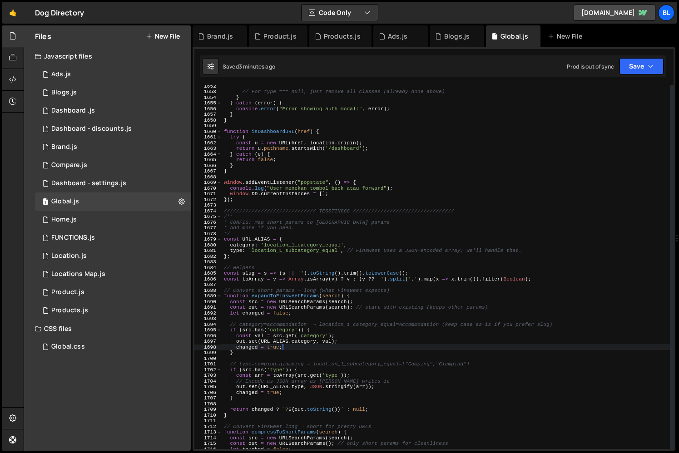
scroll to position [9379, 0]
click at [355, 221] on div "// For type === null, just remove all classes (already done above) } } catch ( …" at bounding box center [446, 270] width 448 height 375
type textarea "* CONFIG: map short params to [GEOGRAPHIC_DATA] params"
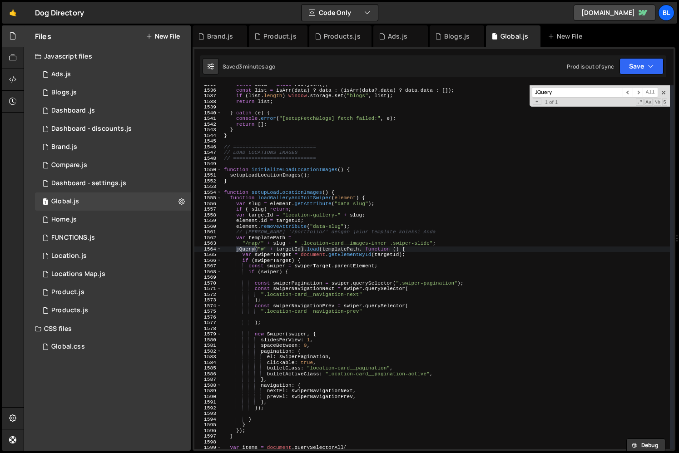
scroll to position [8716, 0]
type input "JQuery"
click at [234, 189] on div "const data = await res . json ( ) ; const list = isArr ( data ) ? data : ( isAr…" at bounding box center [446, 269] width 448 height 375
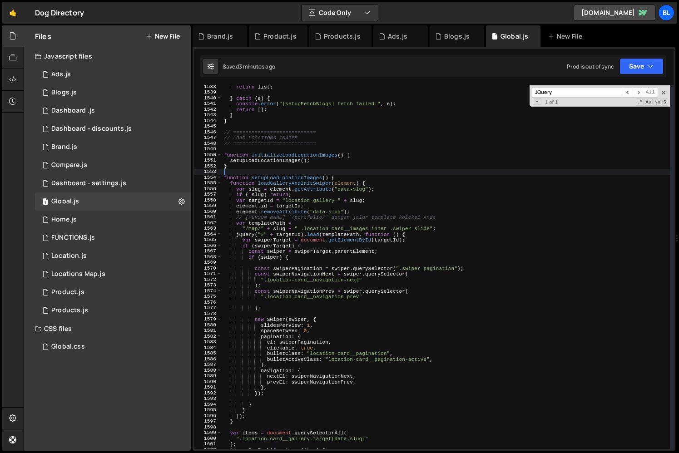
scroll to position [8739, 0]
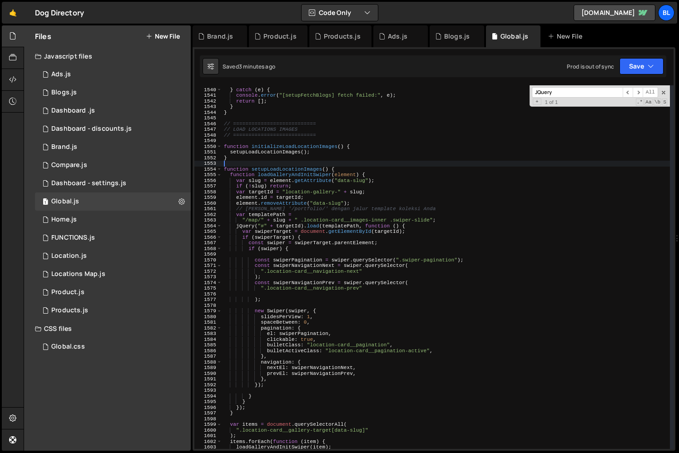
click at [249, 414] on div "} catch ( e ) { console . error ( "[setupFetchBlogs] fetch failed:" , e ) ; ret…" at bounding box center [446, 268] width 448 height 375
type textarea "}); }"
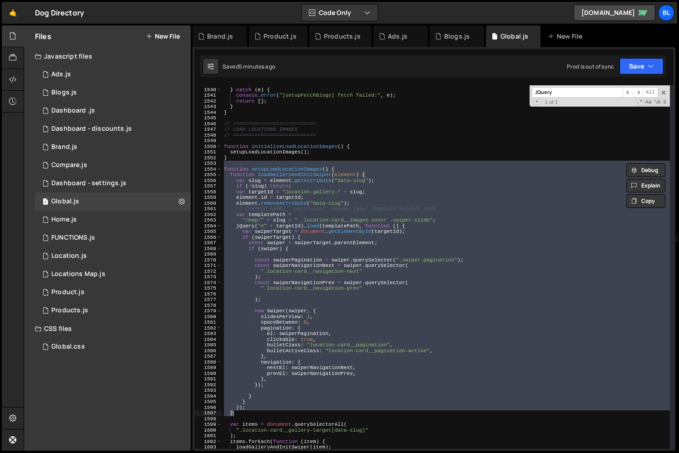
paste textarea
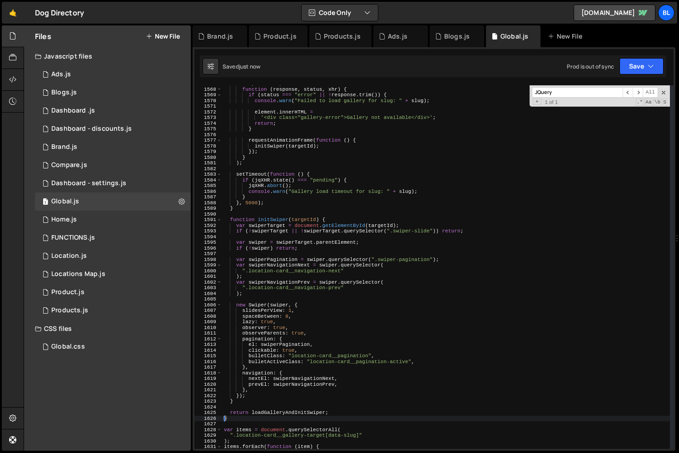
scroll to position [8903, 0]
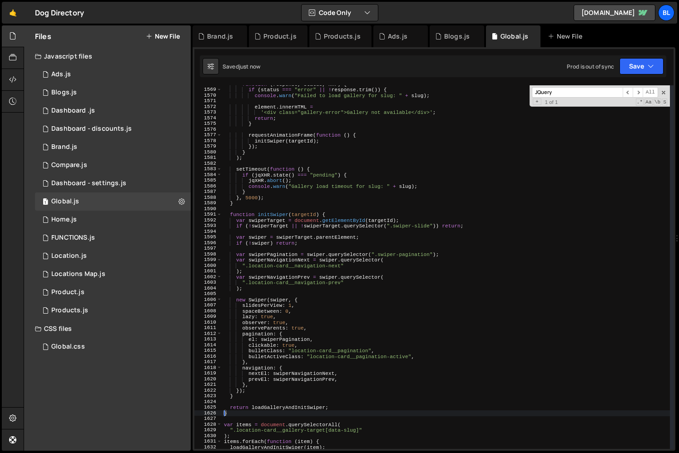
click at [302, 389] on div "function ( response , status , xhr ) { if ( status === "error" || ! response . …" at bounding box center [446, 268] width 448 height 375
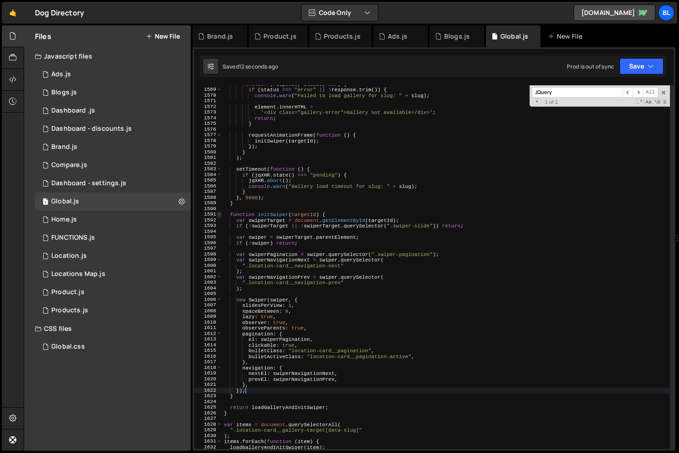
click at [220, 214] on span at bounding box center [219, 215] width 5 height 6
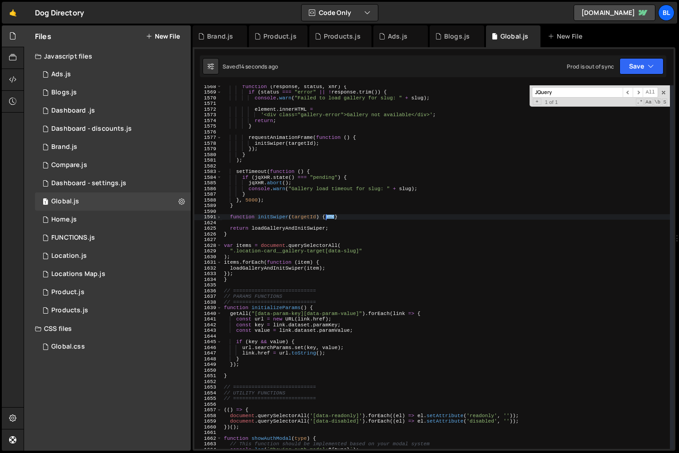
scroll to position [8899, 0]
click at [278, 231] on div "templatePath , function ( response , status , xhr ) { if ( status === "error" |…" at bounding box center [446, 267] width 448 height 375
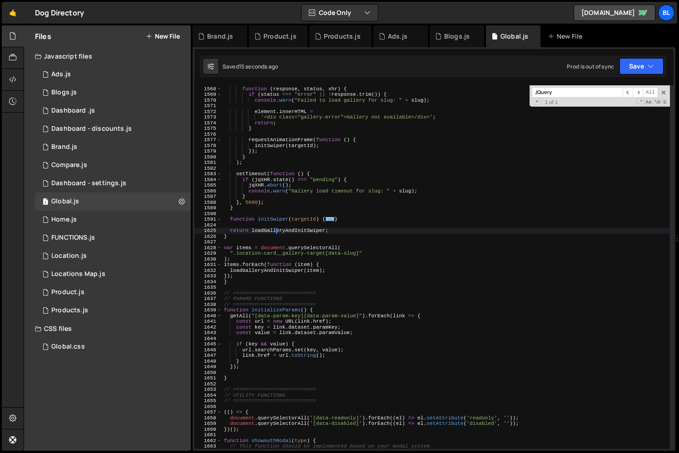
click at [278, 231] on div "templatePath , function ( response , status , xhr ) { if ( status === "error" |…" at bounding box center [446, 267] width 448 height 375
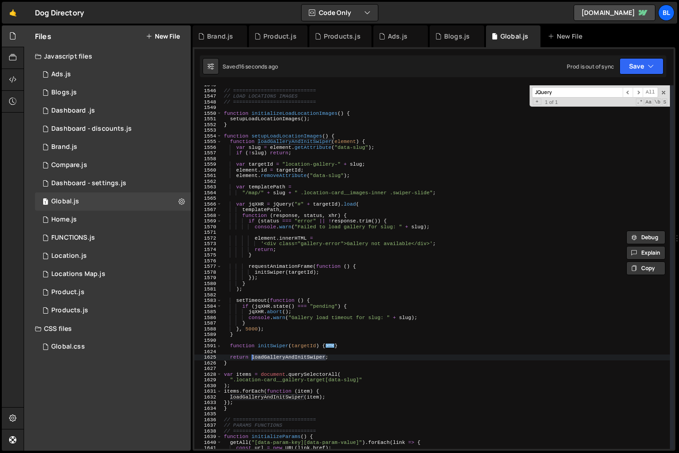
scroll to position [8770, 0]
click at [218, 144] on span at bounding box center [219, 144] width 5 height 6
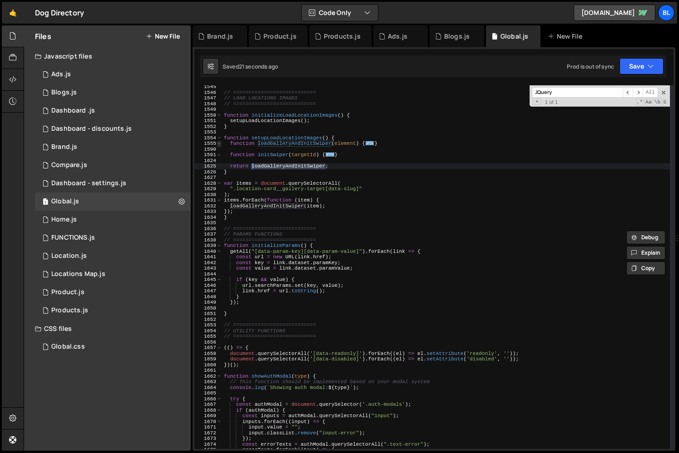
click at [218, 144] on span at bounding box center [219, 144] width 5 height 6
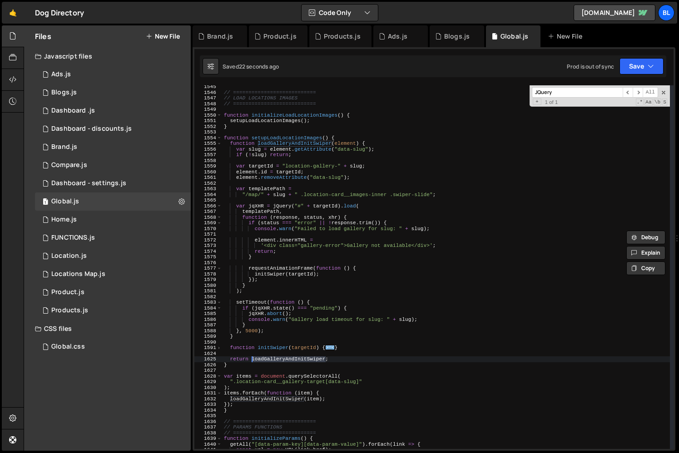
click at [348, 143] on div "// =========================== // LOAD LOCATIONS IMAGES // ====================…" at bounding box center [446, 271] width 448 height 375
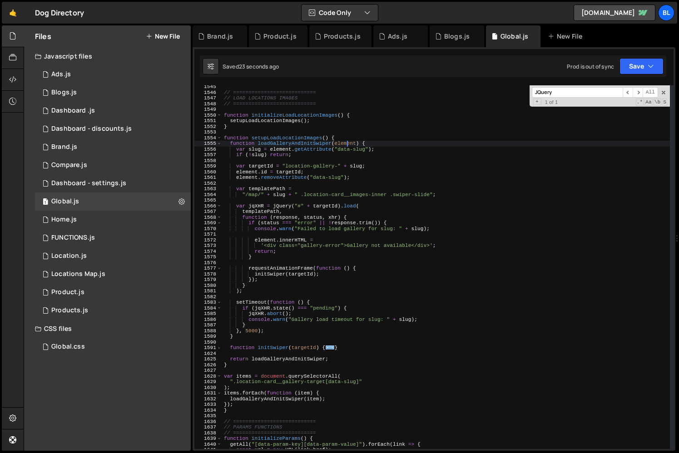
click at [348, 143] on div "// =========================== // LOAD LOCATIONS IMAGES // ====================…" at bounding box center [446, 271] width 448 height 375
click at [308, 165] on div "// =========================== // LOAD LOCATIONS IMAGES // ====================…" at bounding box center [446, 271] width 448 height 375
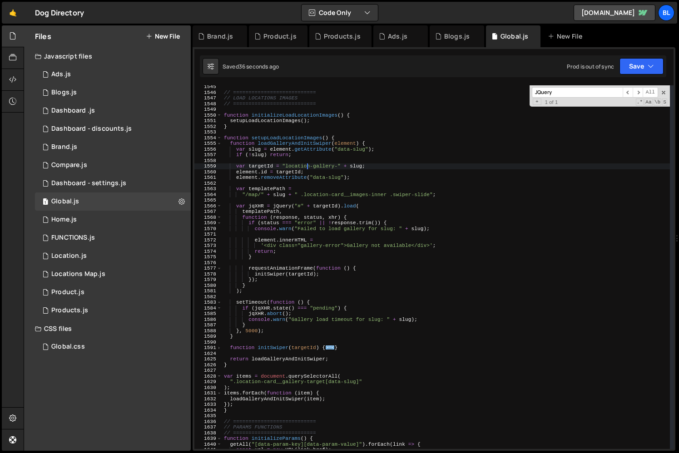
click at [284, 302] on div "// =========================== // LOAD LOCATIONS IMAGES // ====================…" at bounding box center [446, 271] width 448 height 375
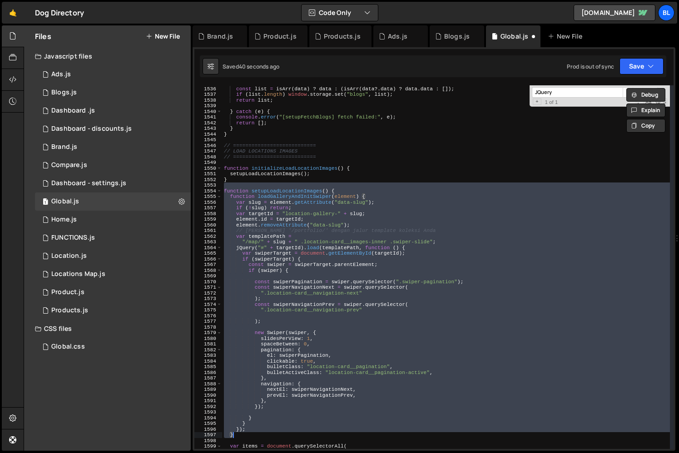
scroll to position [8717, 0]
click at [304, 195] on div "const data = await res . json ( ) ; const list = isArr ( data ) ? data : ( isAr…" at bounding box center [446, 267] width 448 height 375
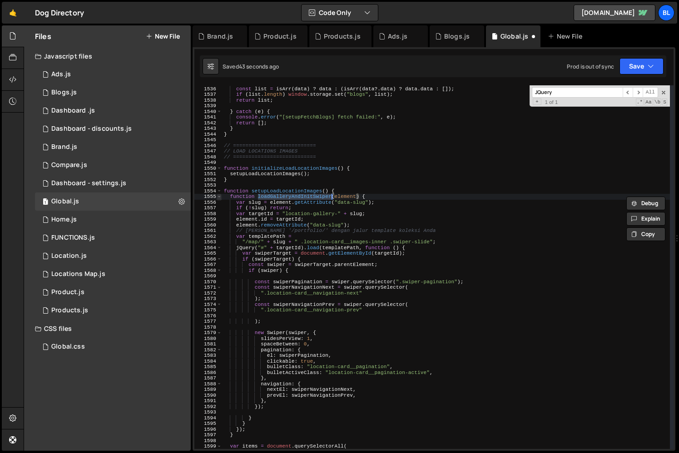
click at [219, 194] on span at bounding box center [219, 197] width 5 height 6
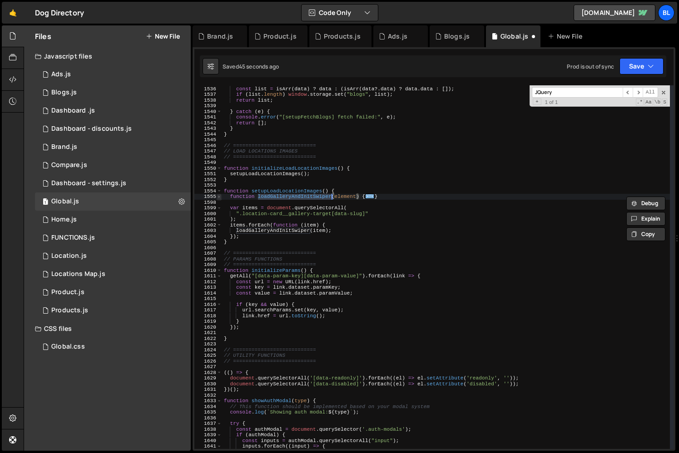
click at [219, 194] on span at bounding box center [219, 197] width 5 height 6
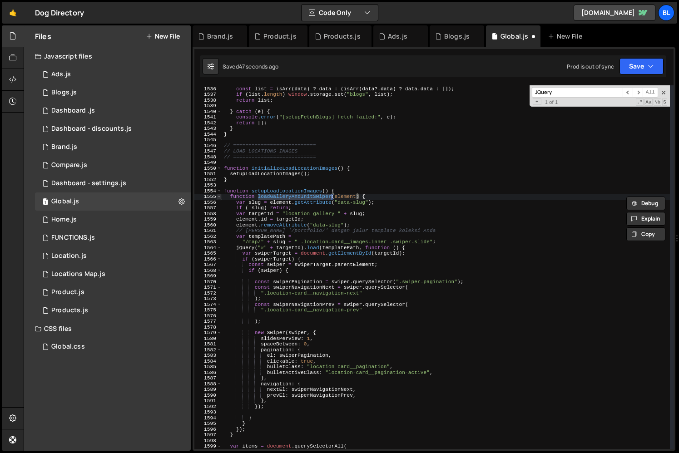
click at [217, 196] on span at bounding box center [219, 197] width 5 height 6
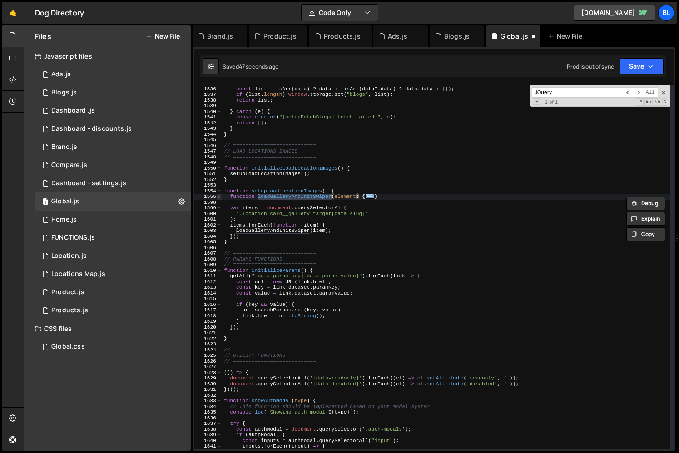
click at [219, 197] on span at bounding box center [219, 197] width 5 height 6
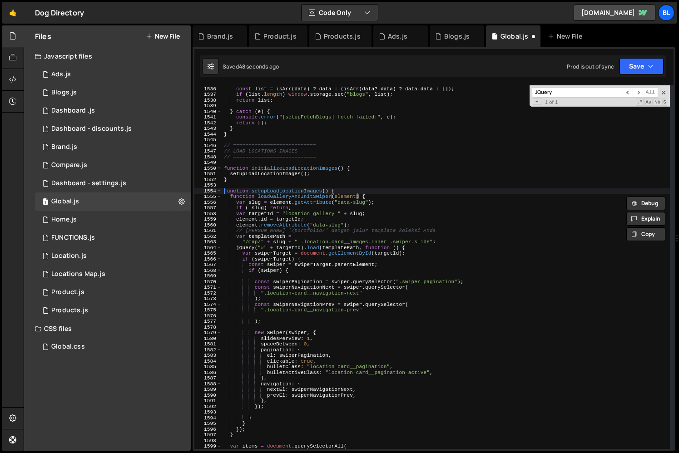
click at [225, 189] on div "const data = await res . json ( ) ; const list = isArr ( data ) ? data : ( isAr…" at bounding box center [446, 267] width 448 height 375
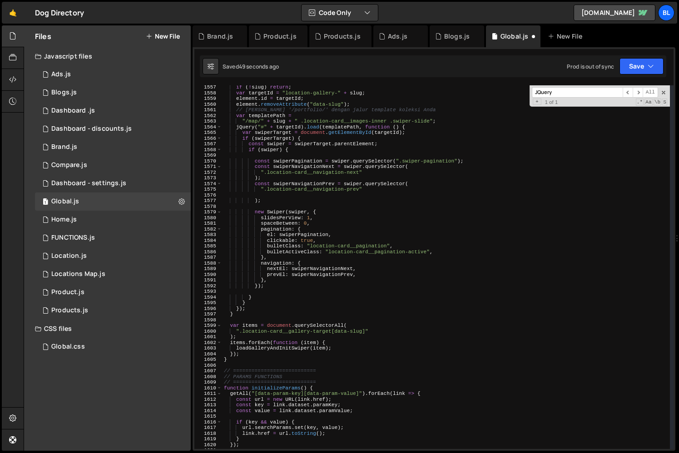
scroll to position [8840, 0]
click at [245, 353] on div "if ( ! slug ) return ; var targetId = "location-gallery-" + slug ; element . id…" at bounding box center [446, 270] width 448 height 375
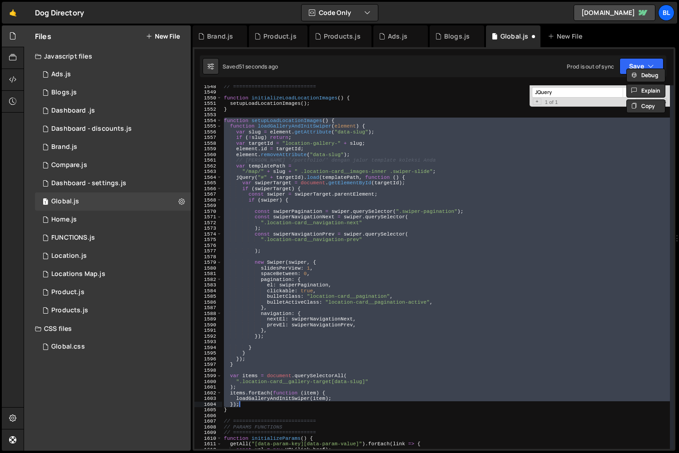
scroll to position [8788, 0]
click at [237, 411] on div "// =========================== function initializeLoadLocationImages ( ) { setu…" at bounding box center [446, 271] width 448 height 375
type textarea "}); }"
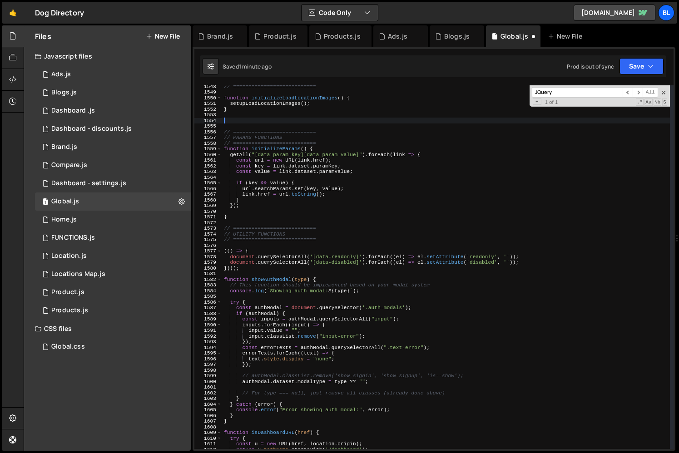
paste textarea "}"
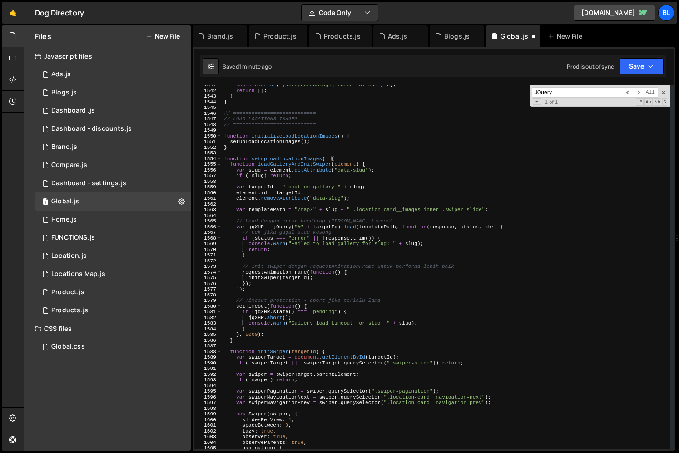
scroll to position [8672, 0]
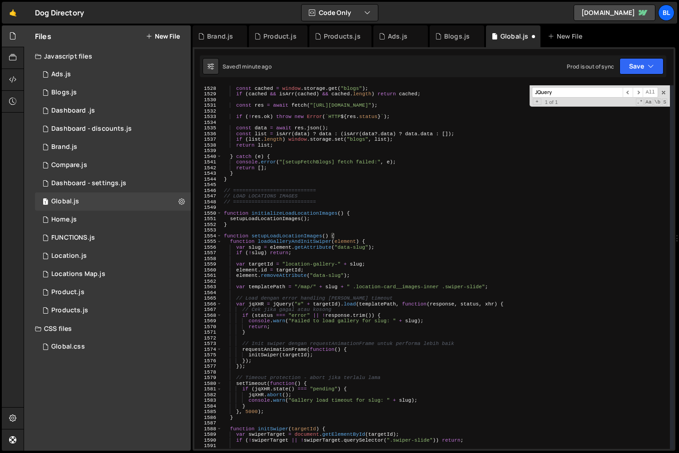
click at [289, 234] on div "try { const cached = window . storage . get ( "blogs" ) ; if ( [PERSON_NAME] &&…" at bounding box center [446, 267] width 448 height 375
type textarea "function setupLoadLocationImages() {"
click at [289, 234] on div "try { const cached = window . storage . get ( "blogs" ) ; if ( [PERSON_NAME] &&…" at bounding box center [446, 267] width 448 height 375
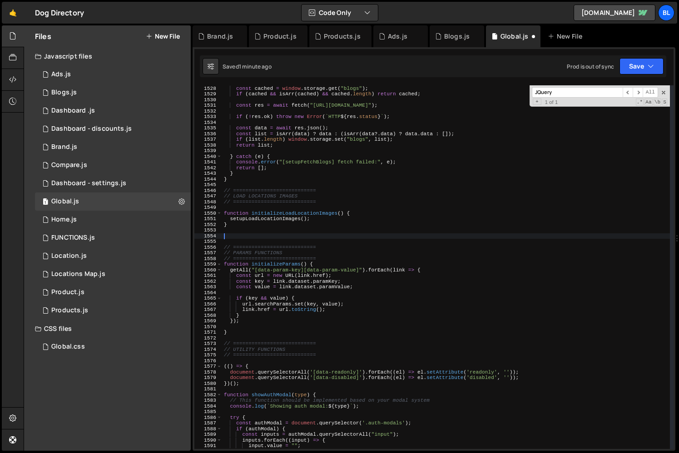
paste textarea "function setupLoadLocationImages() {"
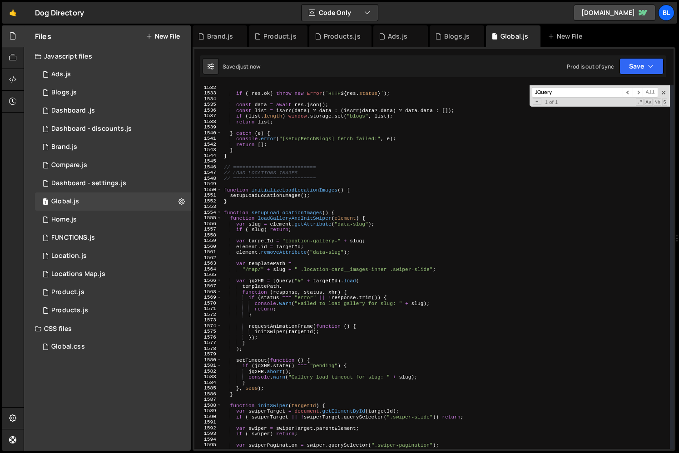
scroll to position [8695, 0]
click at [291, 212] on div "if ( ! res . ok ) throw new Error ( ` HTTP ${ res . status } ` ) ; const data =…" at bounding box center [446, 272] width 448 height 375
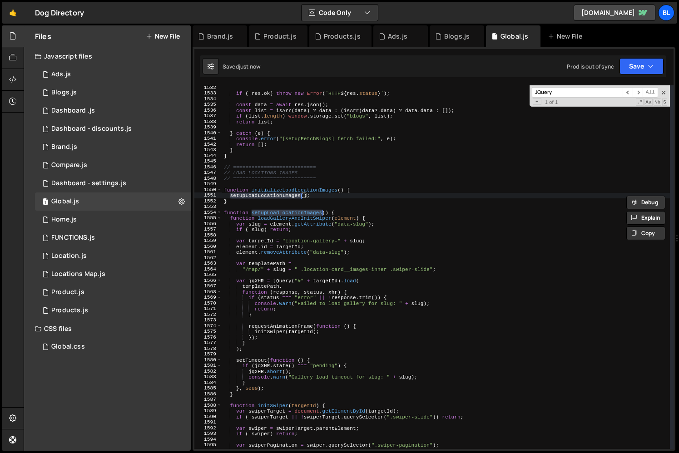
click at [292, 221] on div "if ( ! res . ok ) throw new Error ( ` HTTP ${ res . status } ` ) ; const data =…" at bounding box center [446, 272] width 448 height 375
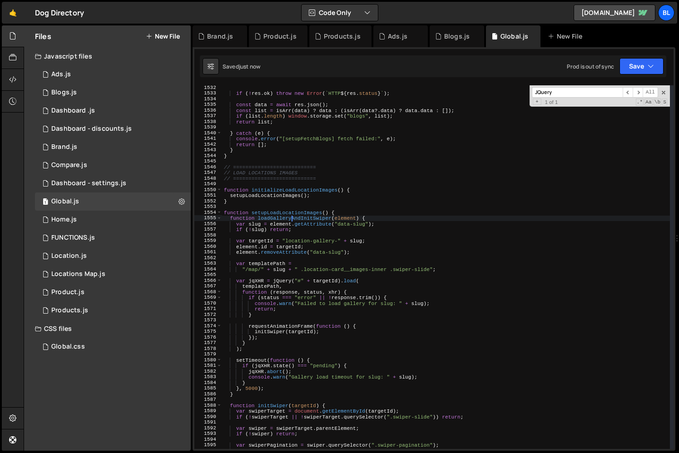
click at [299, 215] on div "if ( ! res . ok ) throw new Error ( ` HTTP ${ res . status } ` ) ; const data =…" at bounding box center [446, 272] width 448 height 375
click at [294, 220] on div "if ( ! res . ok ) throw new Error ( ` HTTP ${ res . status } ` ) ; const data =…" at bounding box center [446, 272] width 448 height 375
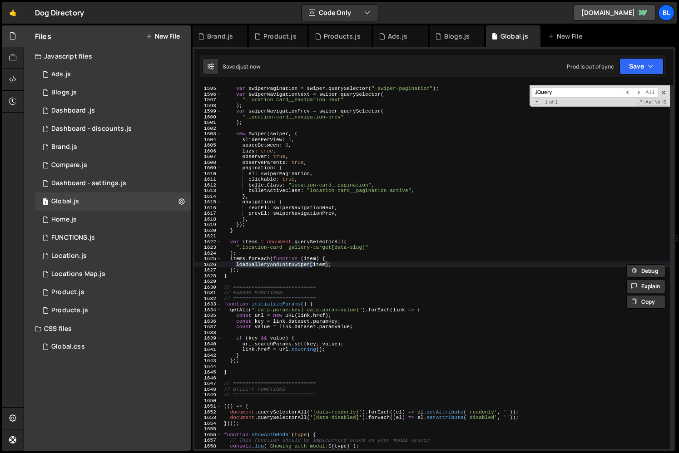
click at [296, 275] on div "var swiperPagination = swiper . querySelector ( ".swiper-pagination" ) ; var sw…" at bounding box center [446, 267] width 448 height 375
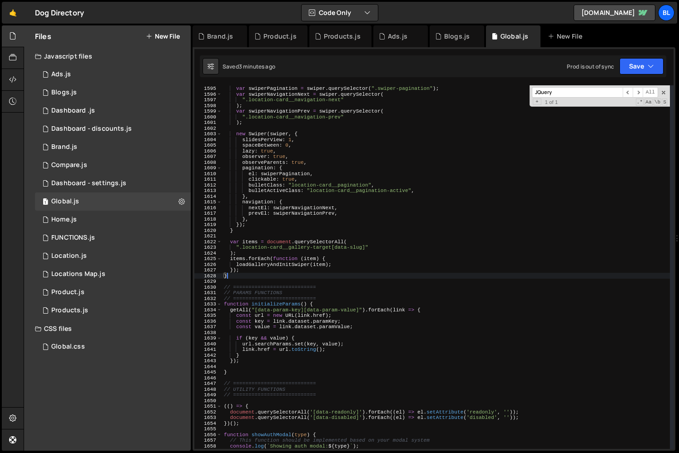
click at [289, 357] on div "var swiperPagination = swiper . querySelector ( ".swiper-pagination" ) ; var sw…" at bounding box center [446, 267] width 448 height 375
type textarea "}"
click at [271, 284] on div "var swiperPagination = swiper . querySelector ( ".swiper-pagination" ) ; var sw…" at bounding box center [446, 267] width 448 height 375
click at [257, 267] on div "var swiperPagination = swiper . querySelector ( ".swiper-pagination" ) ; var sw…" at bounding box center [446, 267] width 448 height 375
type textarea "loadGalleryAndInitSwiper(item);"
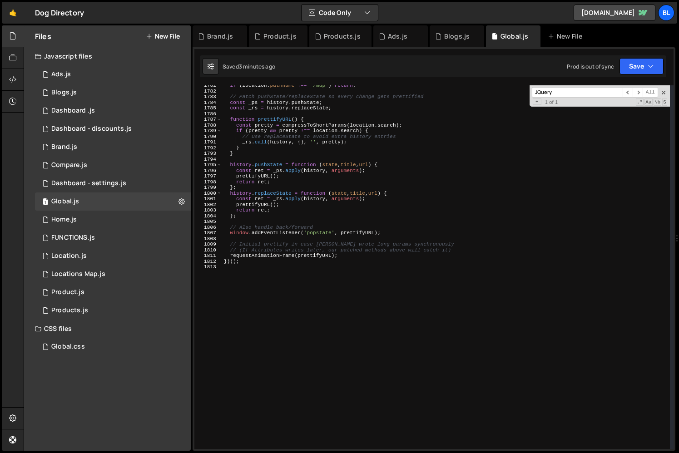
scroll to position [10112, 0]
click at [259, 305] on div "if ( location . pathname !== '/map' ) return ; // Patch pushState/replaceState …" at bounding box center [446, 270] width 448 height 375
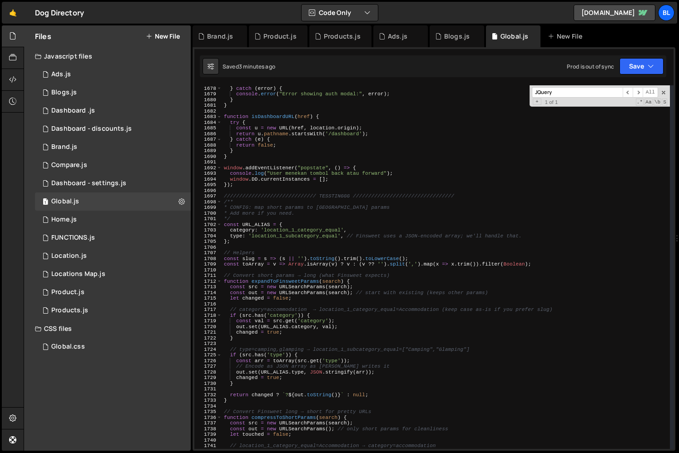
scroll to position [9512, 0]
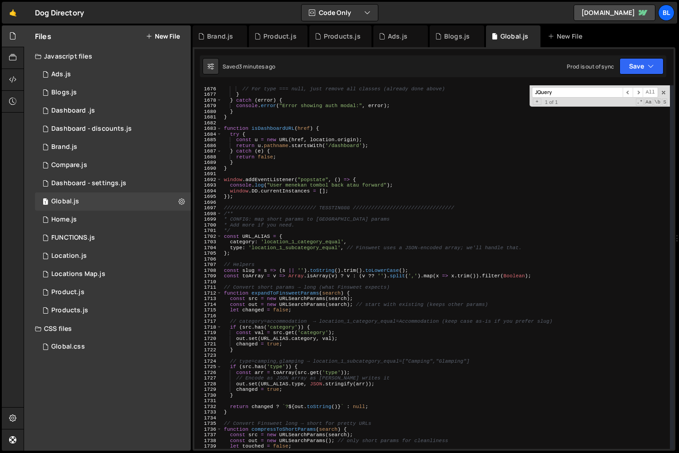
click at [254, 234] on div "// For type === null, just remove all classes (already done above) } } catch ( …" at bounding box center [446, 267] width 448 height 375
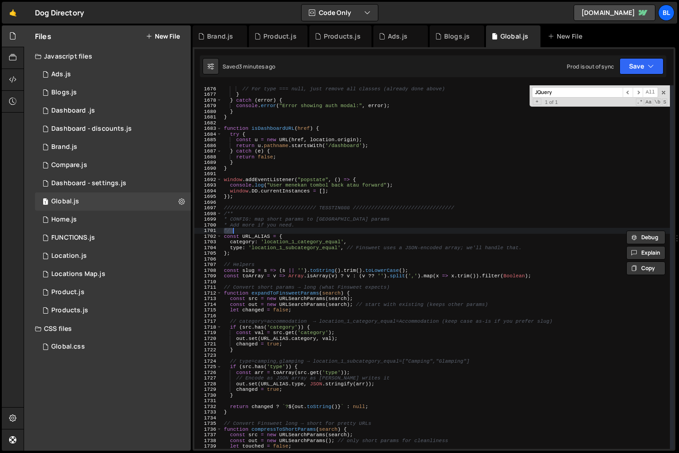
click at [260, 237] on div "// For type === null, just remove all classes (already done above) } } catch ( …" at bounding box center [446, 267] width 448 height 375
type textarea "out.set(URL_ALIAS.category, val);"
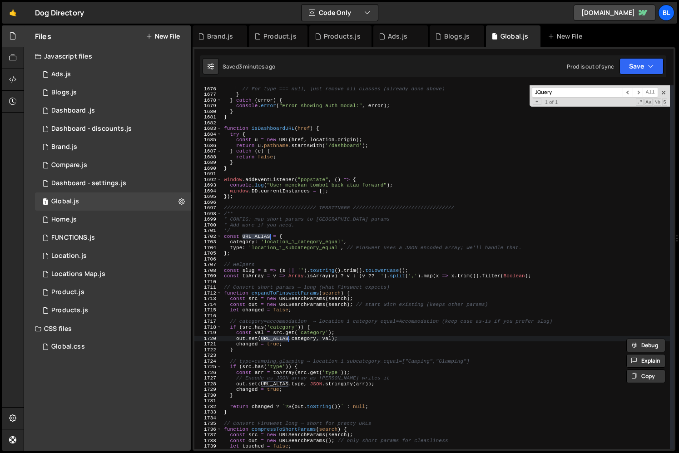
click at [254, 354] on div "// For type === null, just remove all classes (already done above) } } catch ( …" at bounding box center [446, 267] width 448 height 375
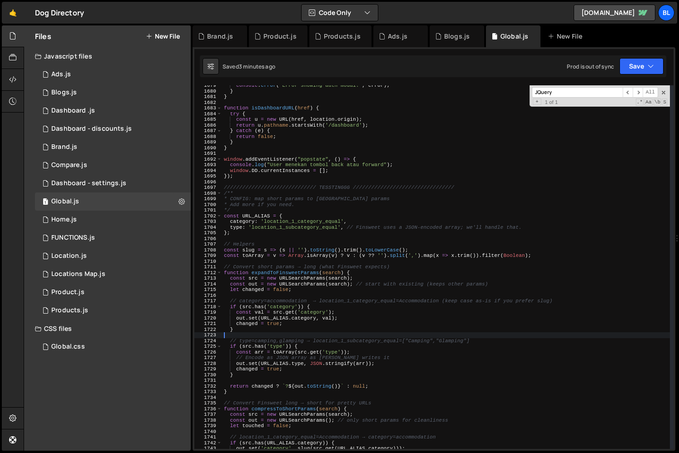
scroll to position [9533, 0]
click at [247, 179] on div "console . error ( "Error showing auth modal:" , error ) ; } } function isDashbo…" at bounding box center [446, 270] width 448 height 375
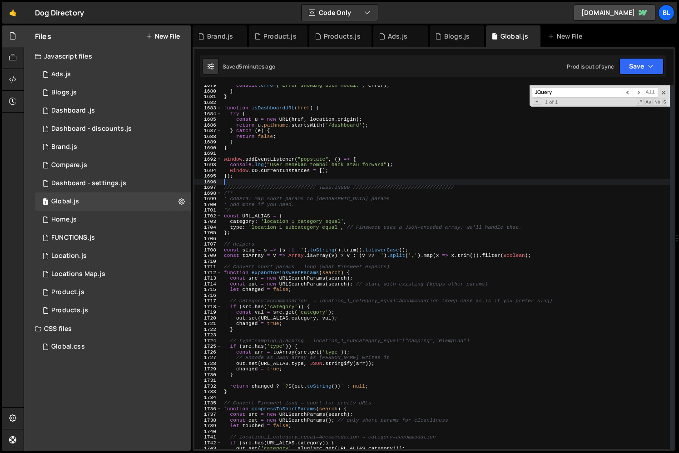
click at [224, 193] on div "console . error ( "Error showing auth modal:" , error ) ; } } function isDashbo…" at bounding box center [446, 270] width 448 height 375
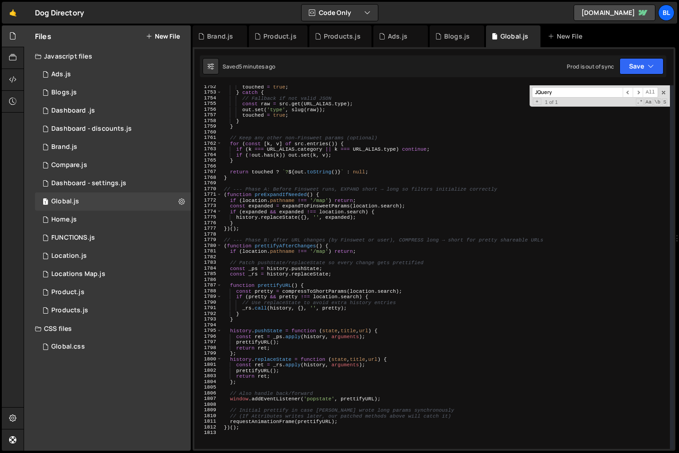
scroll to position [10112, 0]
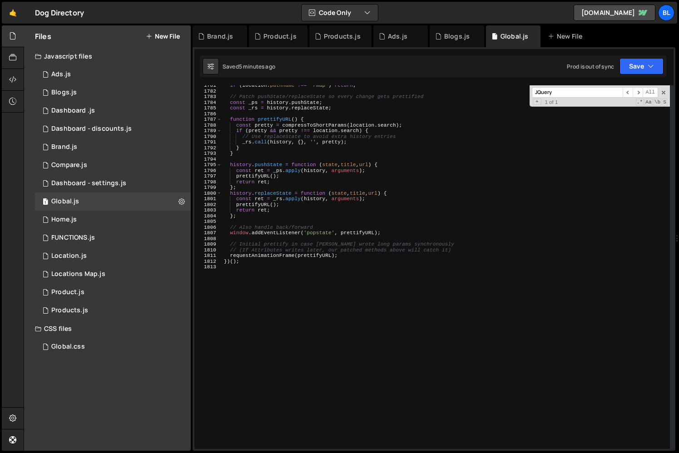
click at [252, 306] on div "if ( location . pathname !== '/map' ) return ; // Patch pushState/replaceState …" at bounding box center [446, 270] width 448 height 375
type textarea "})();"
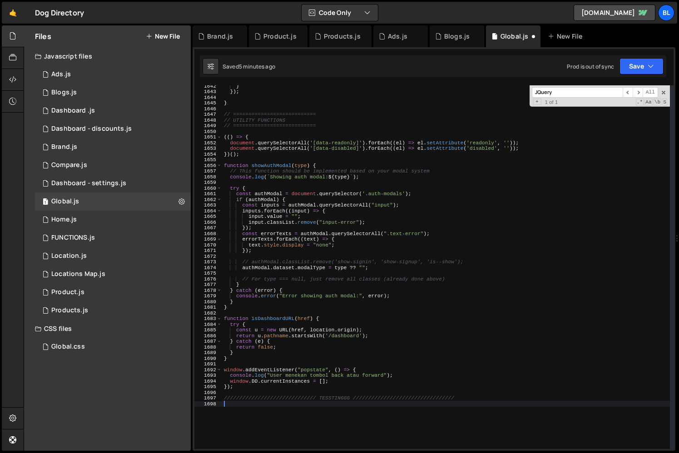
scroll to position [9324, 0]
click at [265, 403] on div "} }) ; } // =========================== // UTILITY FUNCTIONS // ===============…" at bounding box center [446, 268] width 448 height 375
click at [101, 219] on div "1 Home.js 0" at bounding box center [113, 220] width 156 height 18
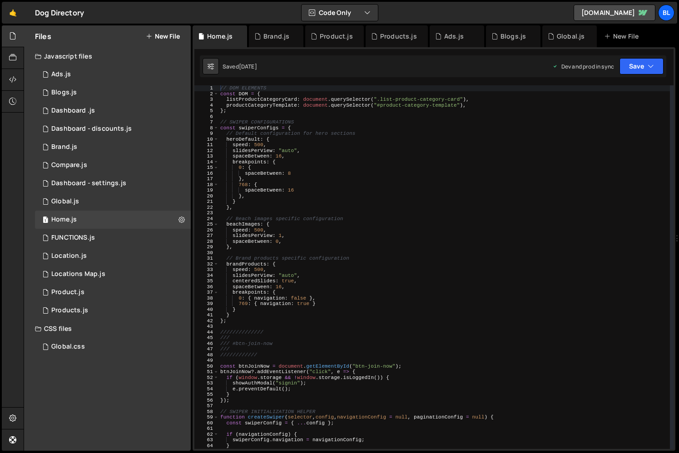
scroll to position [0, 0]
type textarea "},"
click at [351, 247] on div "// DOM ELEMENTS const DOM = { listProductCategoryCard : document . querySelecto…" at bounding box center [445, 272] width 452 height 375
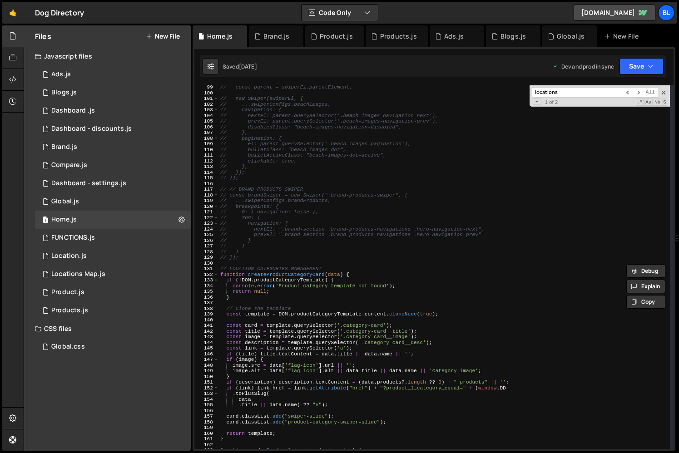
scroll to position [557, 0]
type input "locations"
click at [299, 269] on div "// const parent = swiperEl.parentElement; // new Swiper(swiperEl, { // ...swipe…" at bounding box center [445, 272] width 452 height 375
click at [295, 277] on div "// const parent = swiperEl.parentElement; // new Swiper(swiperEl, { // ...swipe…" at bounding box center [445, 272] width 452 height 375
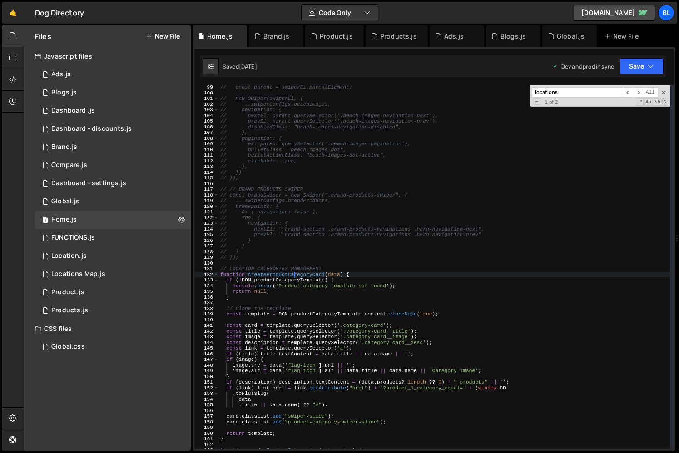
click at [295, 277] on div "// const parent = swiperEl.parentElement; // new Swiper(swiperEl, { // ...swipe…" at bounding box center [445, 272] width 452 height 375
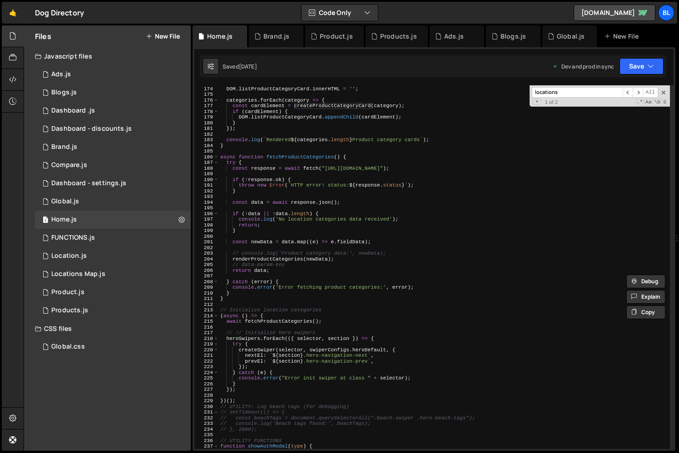
scroll to position [986, 0]
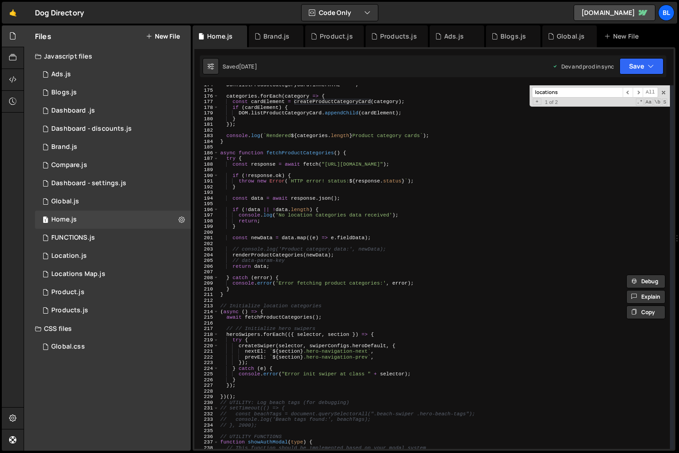
click at [308, 319] on div "DOM . listProductCategoryCard . innerHTML = '' ; categories . forEach ( categor…" at bounding box center [445, 269] width 452 height 375
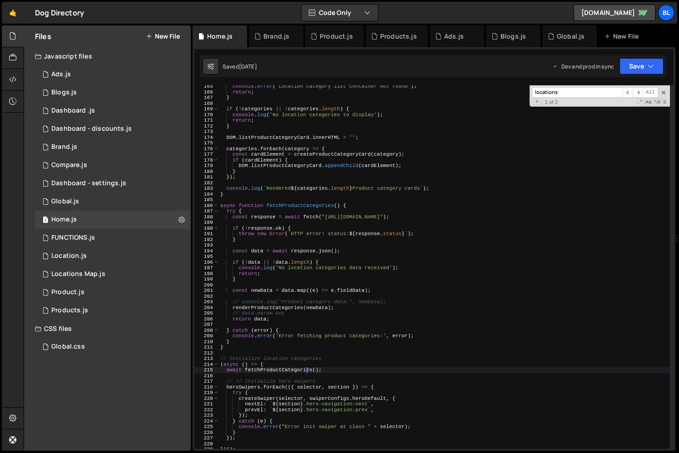
scroll to position [919, 0]
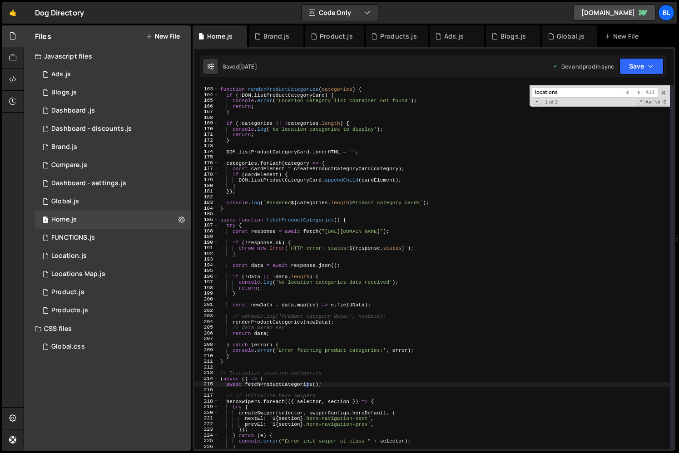
click at [299, 178] on div "function renderProductCategories ( categories ) { if ( ! DOM . listProductCateg…" at bounding box center [445, 268] width 452 height 375
type textarea "DOM.listProductCategoryCard.appendChild(cardElement);"
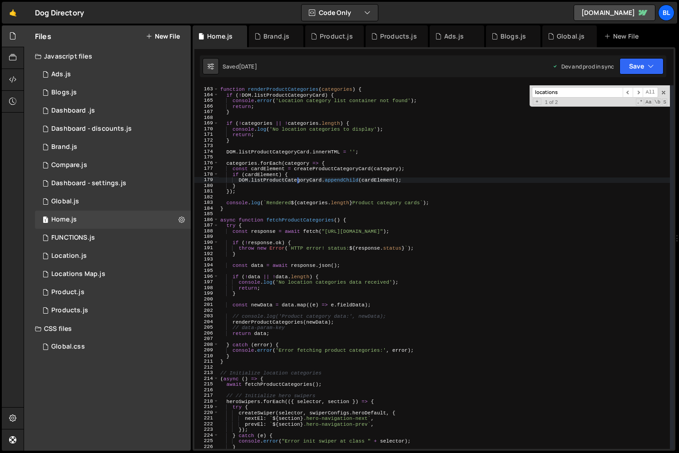
click at [299, 178] on div "function renderProductCategories ( categories ) { if ( ! DOM . listProductCateg…" at bounding box center [445, 268] width 452 height 375
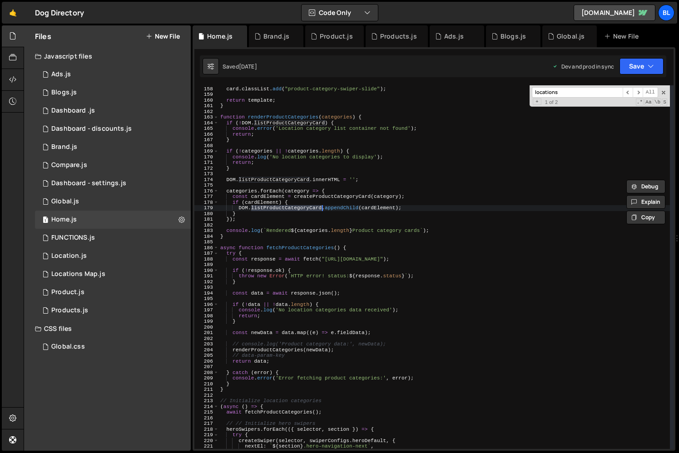
scroll to position [883, 0]
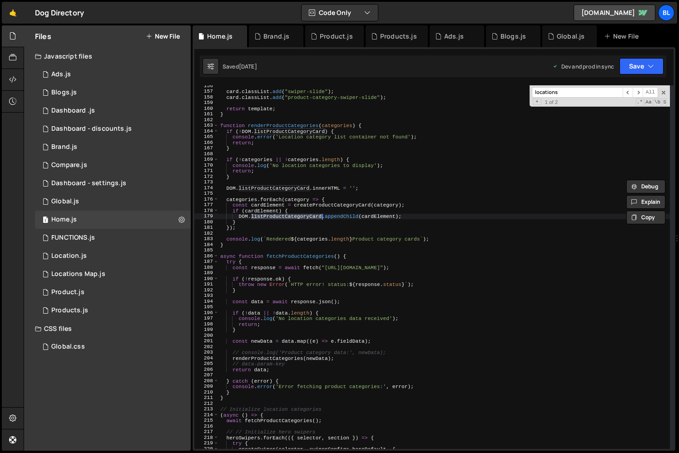
click at [306, 249] on div "card . classList . add ( "swiper-slide" ) ; card . classList . add ( "product-c…" at bounding box center [445, 270] width 452 height 375
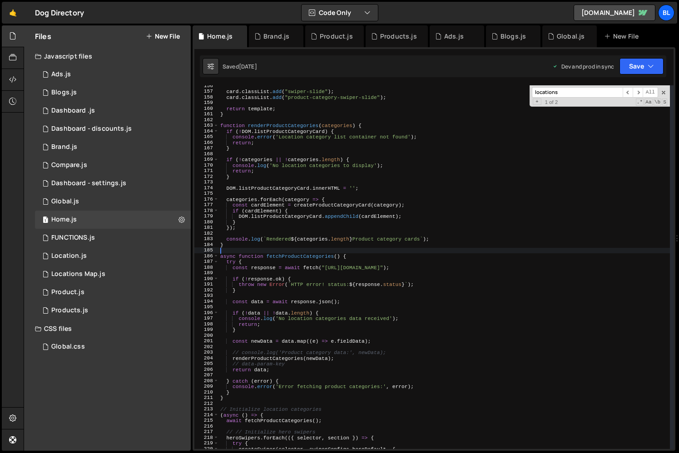
click at [325, 275] on div "card . classList . add ( "swiper-slide" ) ; card . classList . add ( "product-c…" at bounding box center [445, 270] width 452 height 375
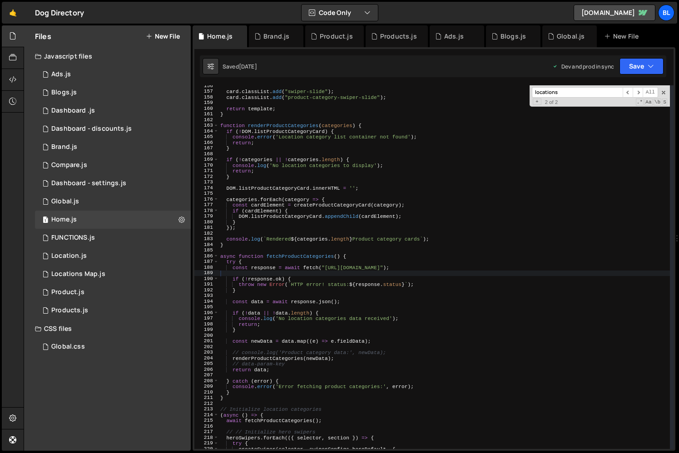
paste input "brand-products-swiper"
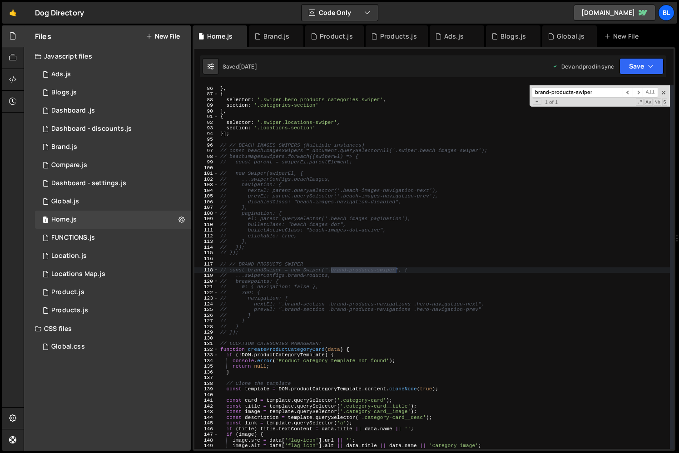
scroll to position [483, 0]
type input "brand-products-swiper"
click at [277, 314] on div "section : '.blogs-section' } , { selector : '.swiper.hero-products-categories-s…" at bounding box center [445, 267] width 452 height 375
click at [259, 329] on div "section : '.blogs-section' } , { selector : '.swiper.hero-products-categories-s…" at bounding box center [445, 267] width 452 height 375
click at [249, 333] on div "section : '.blogs-section' } , { selector : '.swiper.hero-products-categories-s…" at bounding box center [445, 267] width 452 height 375
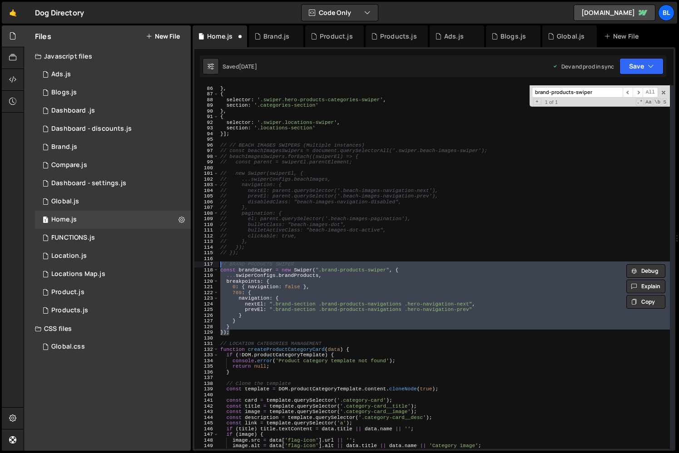
drag, startPoint x: 249, startPoint y: 333, endPoint x: 225, endPoint y: 265, distance: 71.4
click at [225, 265] on div "section : '.blogs-section' } , { selector : '.swiper.hero-products-categories-s…" at bounding box center [445, 267] width 452 height 375
click at [302, 328] on div "section : '.blogs-section' } , { selector : '.swiper.hero-products-categories-s…" at bounding box center [445, 267] width 452 height 364
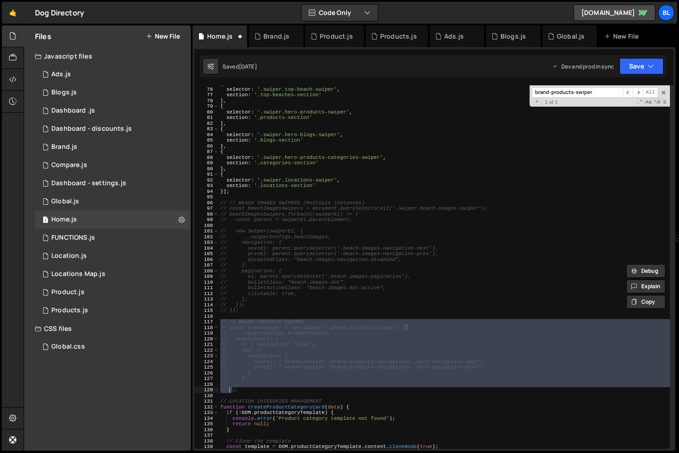
click at [352, 238] on div "{ selector : '.swiper.top-beach-swiper' , section : '.top-beaches-section' } , …" at bounding box center [445, 268] width 452 height 375
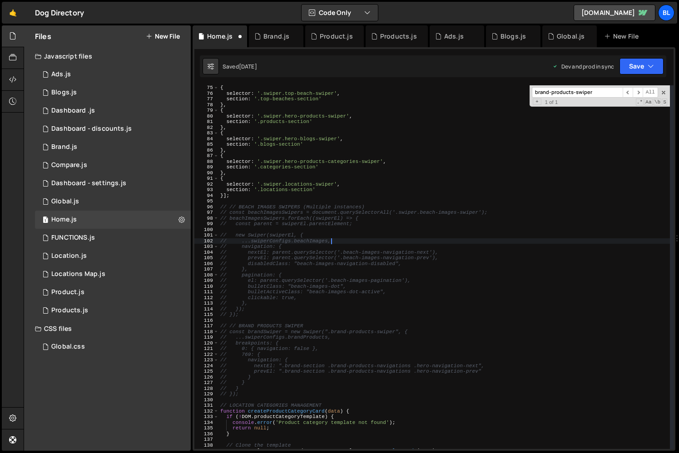
scroll to position [414, 0]
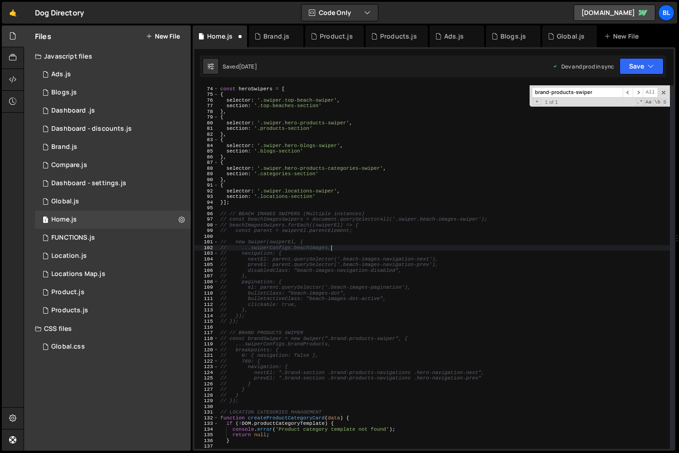
click at [332, 202] on div "// HERO SECTIONS SWIPERS const heroSwipers = [ { selector : '.swiper.top-beach-…" at bounding box center [445, 267] width 452 height 375
click at [234, 179] on div "// HERO SECTIONS SWIPERS const heroSwipers = [ { selector : '.swiper.top-beach-…" at bounding box center [445, 267] width 452 height 375
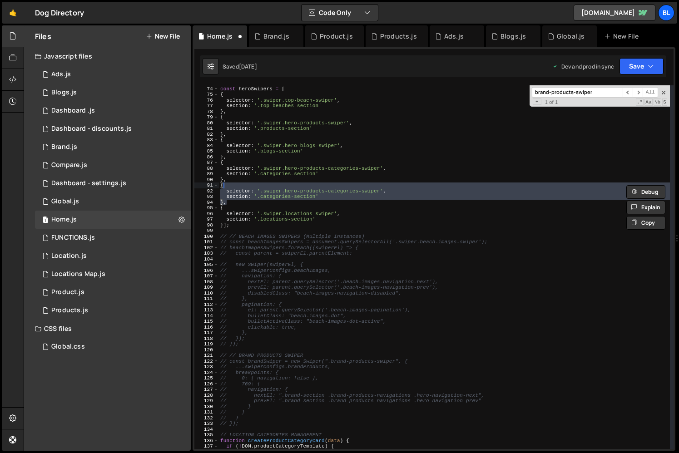
drag, startPoint x: 234, startPoint y: 179, endPoint x: 225, endPoint y: 163, distance: 18.1
click at [225, 163] on div "// HERO SECTIONS SWIPERS const heroSwipers = [ { selector : '.swiper.top-beach-…" at bounding box center [445, 267] width 452 height 375
click at [395, 359] on div "// HERO SECTIONS SWIPERS const heroSwipers = [ { selector : '.swiper.top-beach-…" at bounding box center [445, 267] width 452 height 375
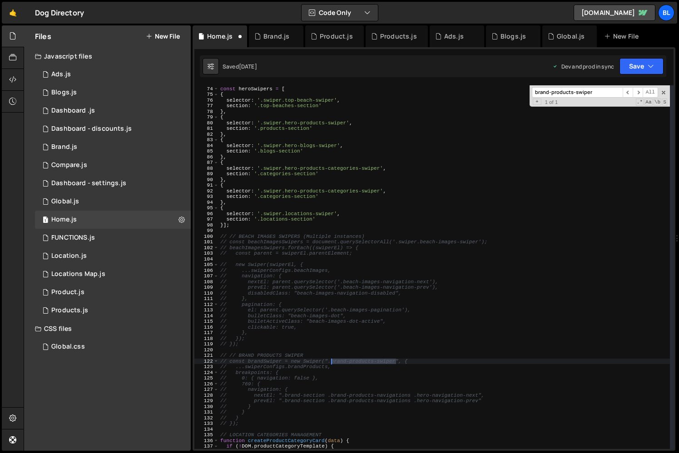
drag, startPoint x: 395, startPoint y: 359, endPoint x: 333, endPoint y: 360, distance: 62.7
click at [333, 360] on div "// HERO SECTIONS SWIPERS const heroSwipers = [ { selector : '.swiper.top-beach-…" at bounding box center [445, 267] width 452 height 375
click at [369, 192] on div "// HERO SECTIONS SWIPERS const heroSwipers = [ { selector : '.swiper.top-beach-…" at bounding box center [445, 267] width 452 height 375
paste textarea "brand-products-swiper"
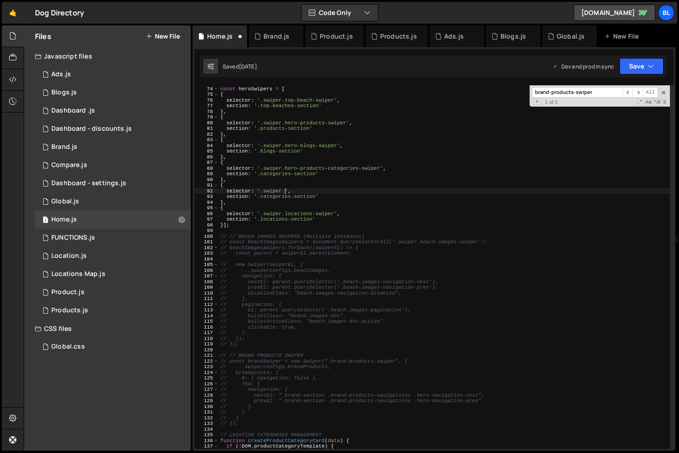
type textarea "selector: '.swiper.brand-products-swiper',"
click at [321, 231] on div "// HERO SECTIONS SWIPERS const heroSwipers = [ { selector : '.swiper.top-beach-…" at bounding box center [445, 267] width 452 height 375
click at [278, 198] on div "// HERO SECTIONS SWIPERS const heroSwipers = [ { selector : '.swiper.top-beach-…" at bounding box center [445, 267] width 452 height 375
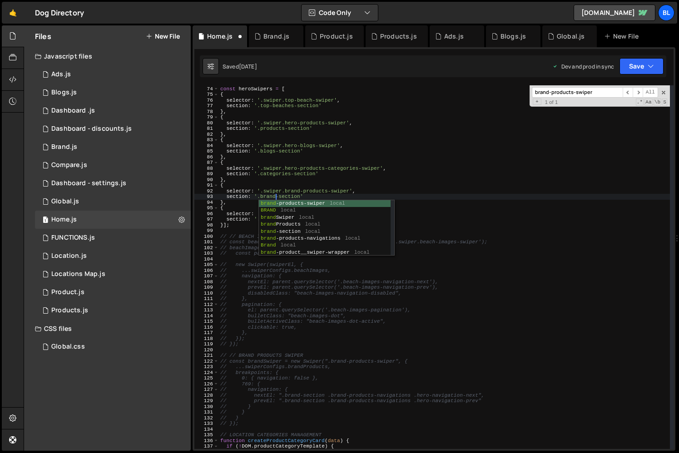
scroll to position [0, 5]
click at [315, 180] on div "// HERO SECTIONS SWIPERS const heroSwipers = [ { selector : '.swiper.top-beach-…" at bounding box center [445, 267] width 452 height 375
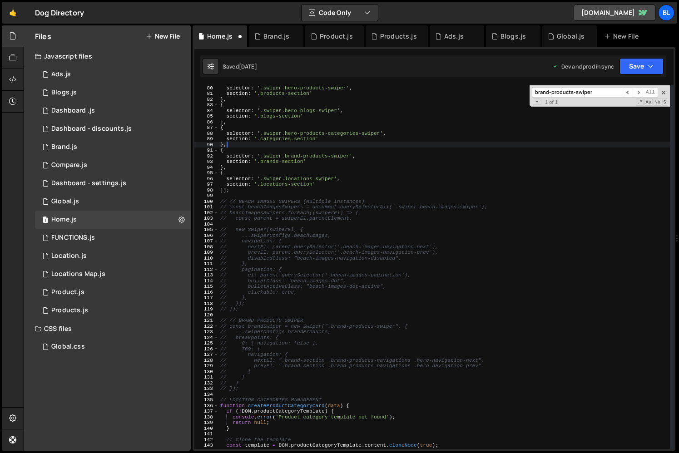
scroll to position [453, 0]
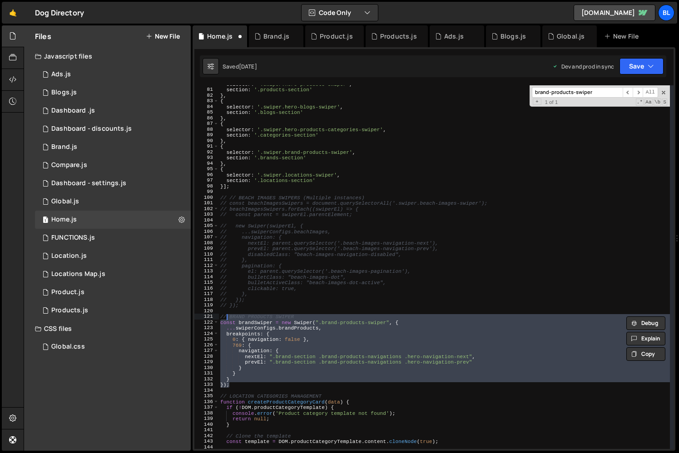
drag, startPoint x: 241, startPoint y: 383, endPoint x: 236, endPoint y: 318, distance: 64.7
click at [236, 318] on div "selector : '.swiper.hero-products-swiper' , section : '.products-section' } , {…" at bounding box center [445, 268] width 452 height 375
click at [321, 169] on div "selector : '.swiper.hero-products-swiper' , section : '.products-section' } , {…" at bounding box center [445, 268] width 452 height 375
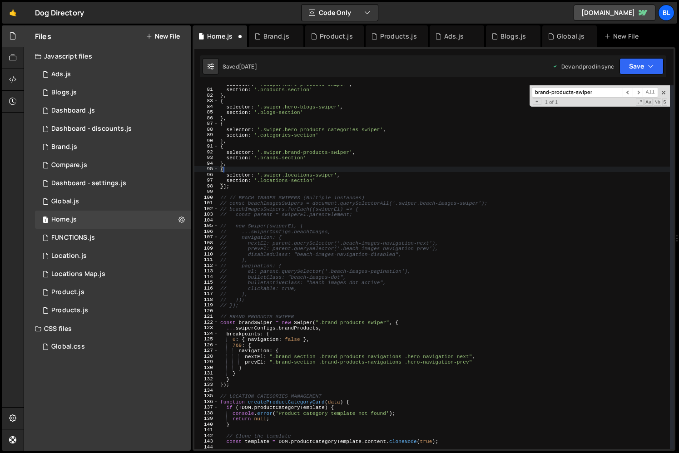
click at [323, 163] on div "selector : '.swiper.hero-products-swiper' , section : '.products-section' } , {…" at bounding box center [445, 268] width 452 height 375
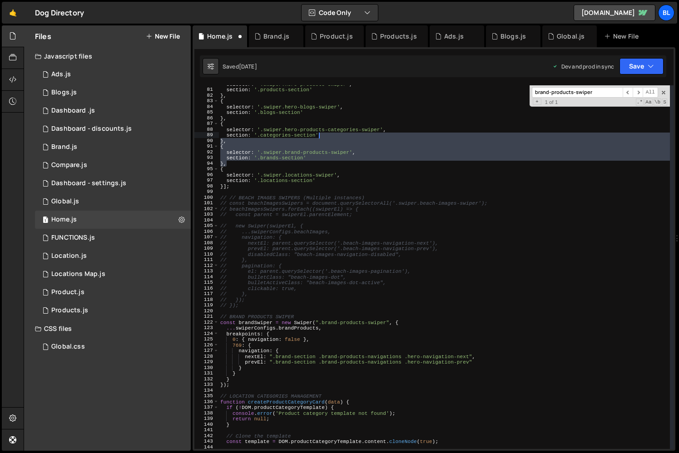
drag, startPoint x: 323, startPoint y: 163, endPoint x: 345, endPoint y: 137, distance: 34.5
click at [345, 137] on div "selector : '.swiper.hero-products-swiper' , section : '.products-section' } , {…" at bounding box center [445, 268] width 452 height 375
click at [245, 140] on div "selector : '.swiper.hero-products-swiper' , section : '.products-section' } , {…" at bounding box center [445, 268] width 452 height 375
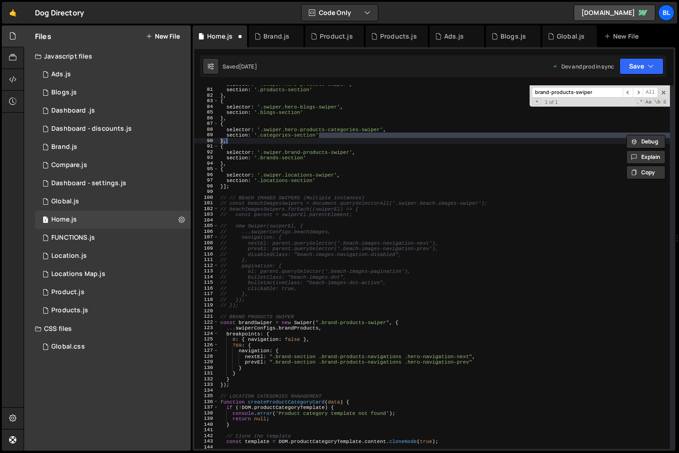
click at [245, 140] on div "selector : '.swiper.hero-products-swiper' , section : '.products-section' } , {…" at bounding box center [445, 268] width 452 height 375
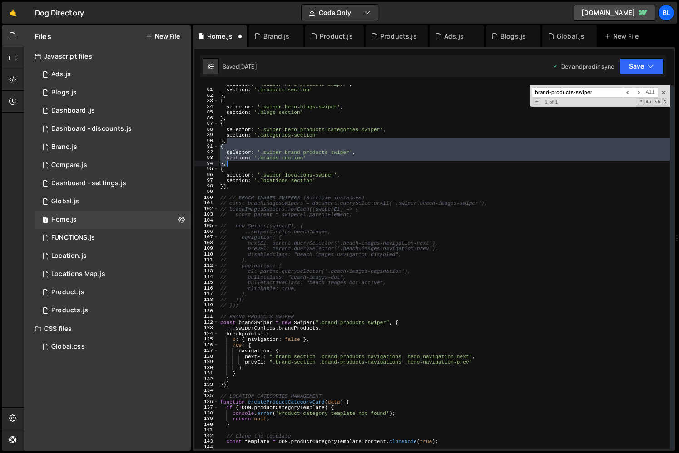
click at [246, 161] on div "selector : '.swiper.hero-products-swiper' , section : '.products-section' } , {…" at bounding box center [445, 268] width 452 height 375
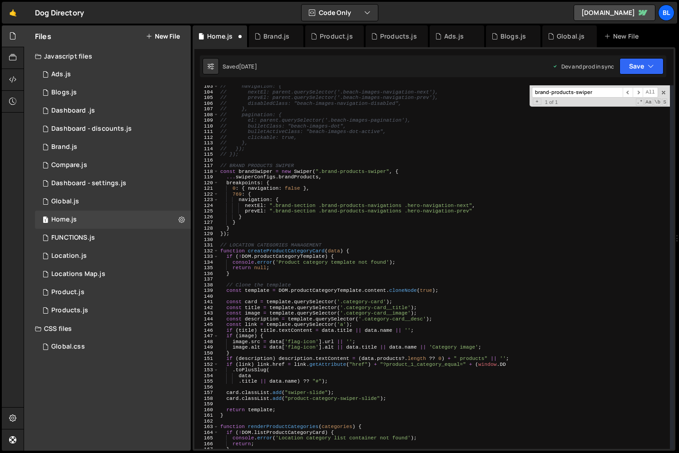
scroll to position [615, 0]
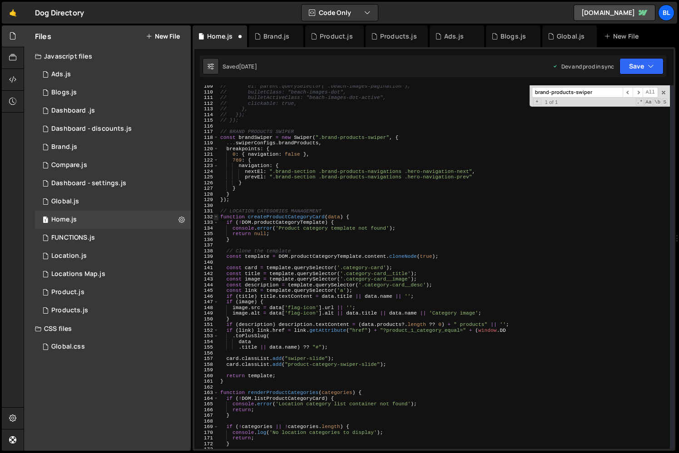
click at [217, 216] on span at bounding box center [216, 217] width 5 height 6
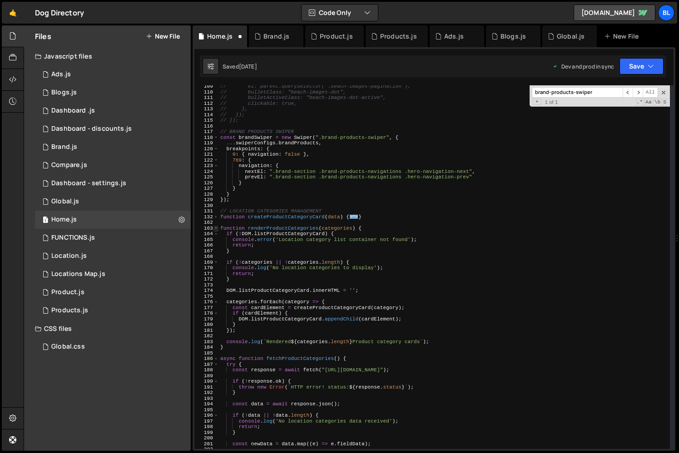
click at [218, 227] on span at bounding box center [216, 229] width 5 height 6
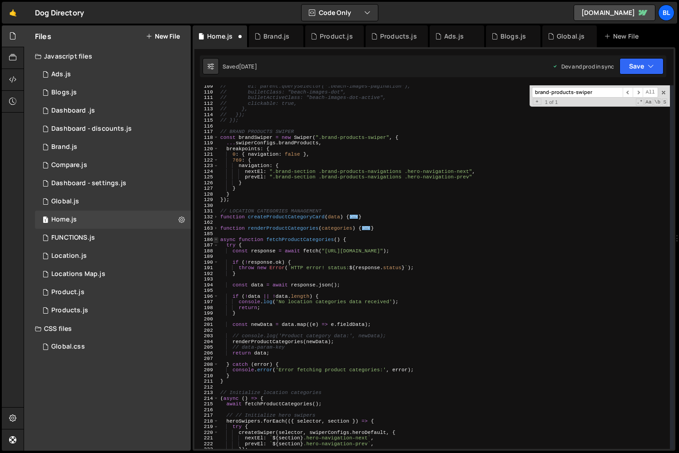
click at [217, 239] on span at bounding box center [216, 240] width 5 height 6
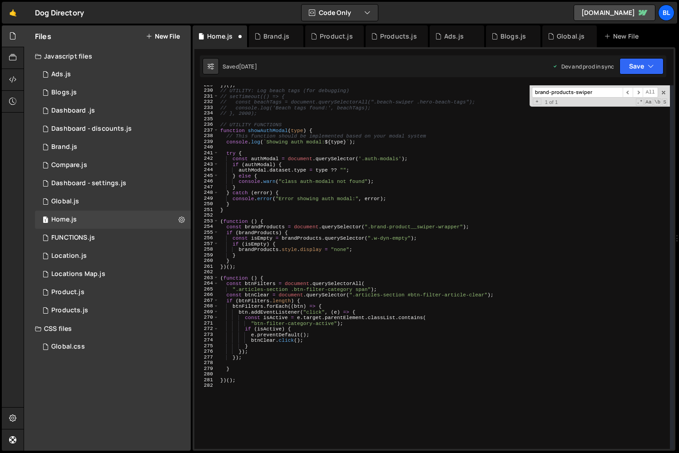
scroll to position [873, 0]
click at [274, 128] on div "}) ( ) ; // UTILITY: Log beach tags (for debugging) // setTimeout(() => { // co…" at bounding box center [445, 268] width 452 height 375
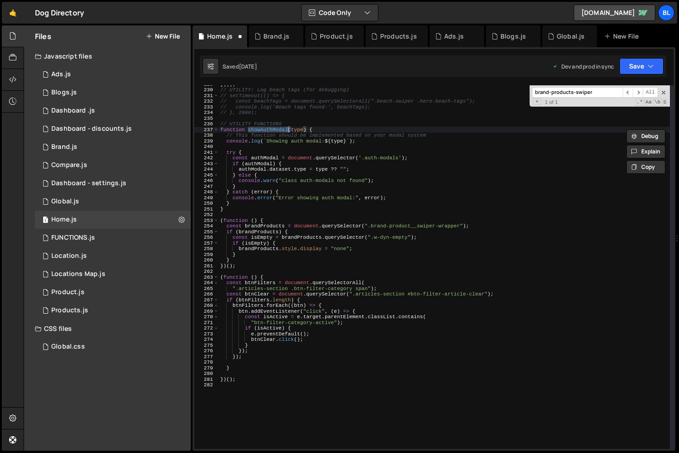
click at [288, 321] on div "}) ( ) ; // UTILITY: Log beach tags (for debugging) // setTimeout(() => { // co…" at bounding box center [445, 268] width 452 height 375
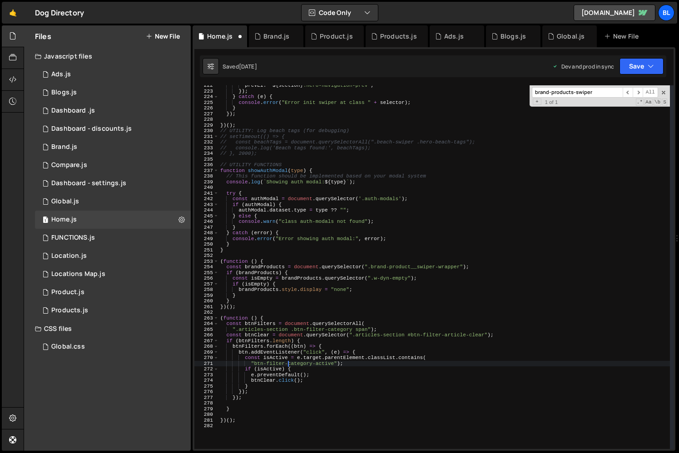
scroll to position [829, 0]
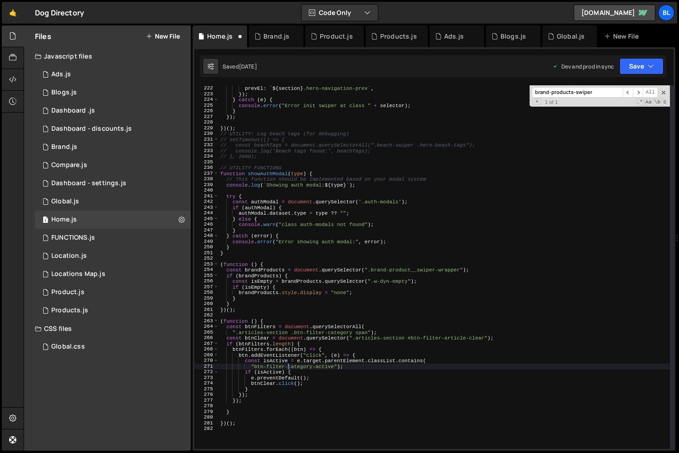
click at [273, 175] on div "nextEl : ` ${ section } .hero-navigation-next ` , prevEl : ` ${ section } .hero…" at bounding box center [445, 267] width 452 height 375
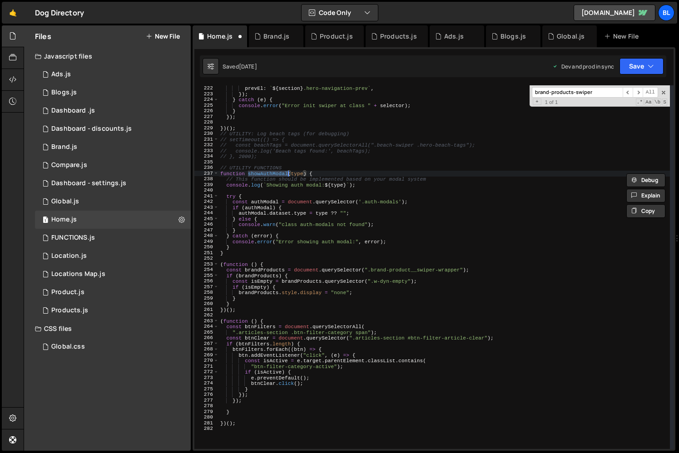
click at [271, 277] on div "nextEl : ` ${ section } .hero-navigation-next ` , prevEl : ` ${ section } .hero…" at bounding box center [445, 267] width 452 height 375
type textarea "if (brandProducts) {"
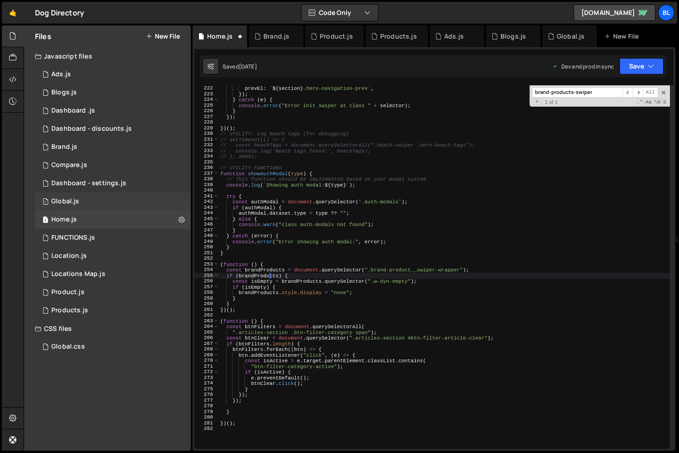
click at [95, 197] on div "1 Global.js 0" at bounding box center [113, 202] width 156 height 18
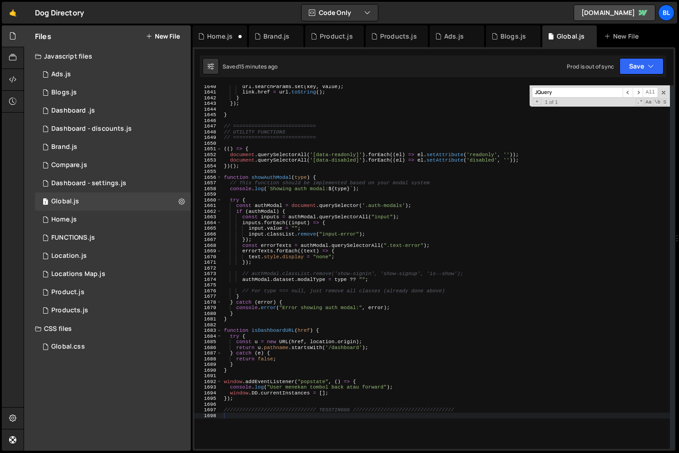
scroll to position [9301, 0]
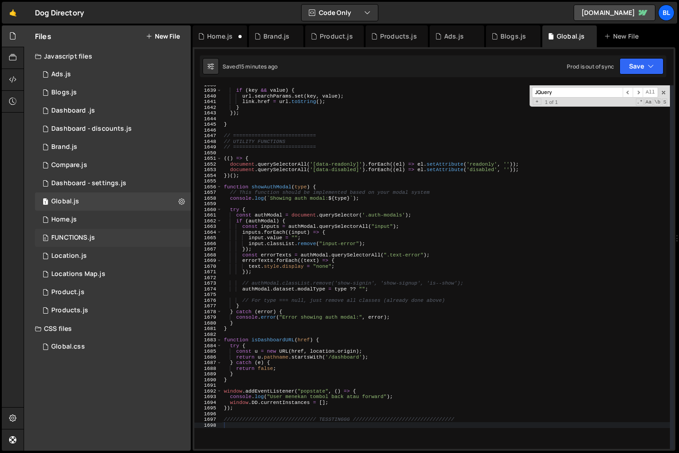
click at [109, 241] on div "0 FUNCTIONS.js 0" at bounding box center [113, 238] width 156 height 18
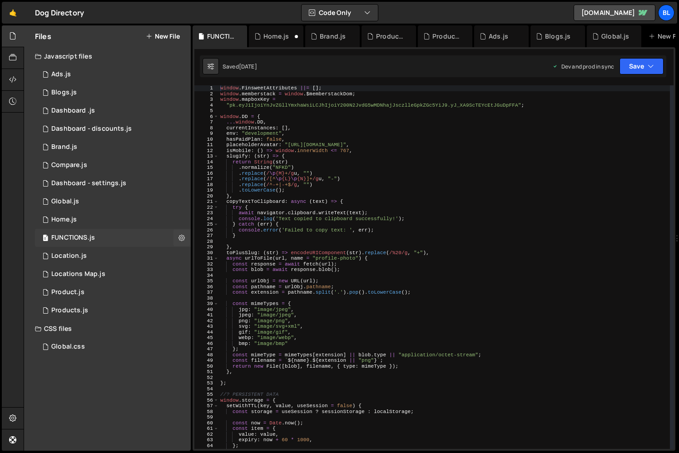
scroll to position [0, 0]
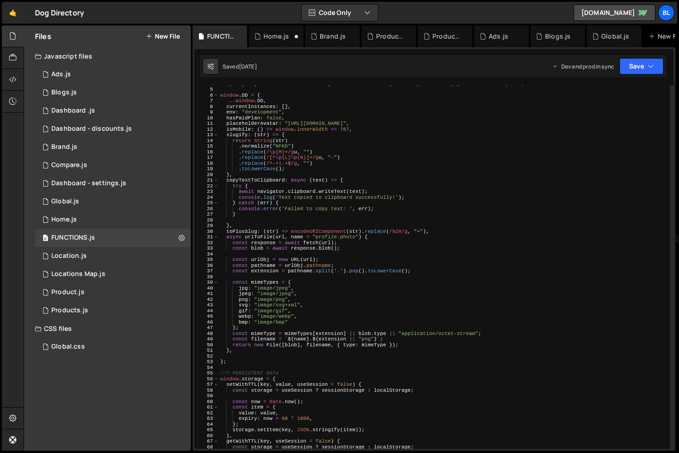
click at [333, 327] on div ""pk.eyJ1IjoiYnJvZGllYmxhaWsiLCJhIjoiY200N2JvdG5wMDNhajJsczlleGpkZGc5YiJ9.yJ_XA9…" at bounding box center [445, 268] width 452 height 375
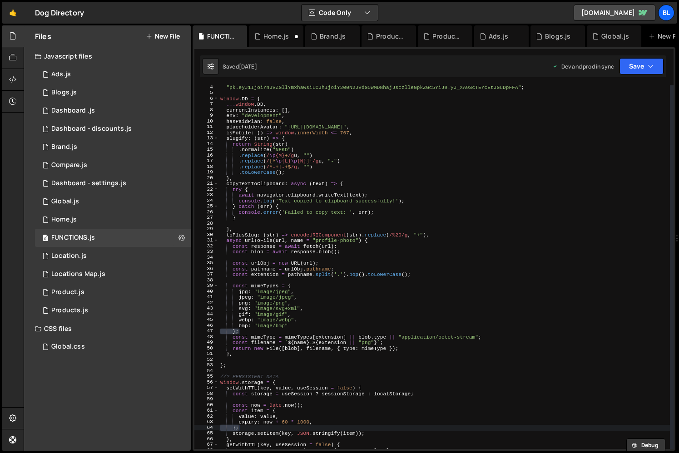
click at [335, 304] on div ""pk.eyJ1IjoiYnJvZGllYmxhaWsiLCJhIjoiY200N2JvdG5wMDNhajJsczlleGpkZGc5YiJ9.yJ_XA9…" at bounding box center [445, 272] width 452 height 375
type textarea "png: "image/png","
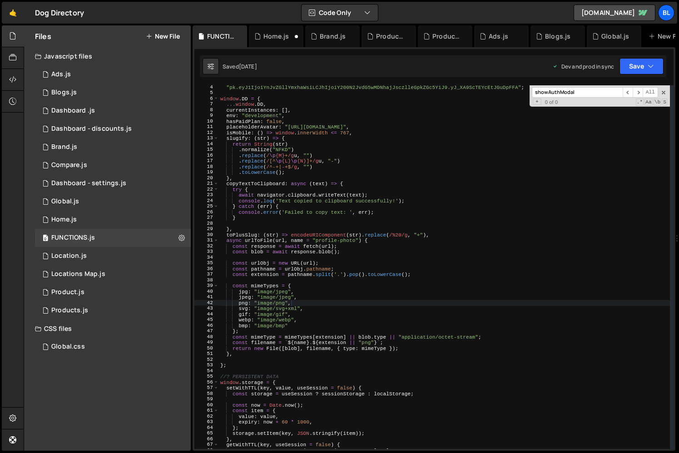
scroll to position [1153, 0]
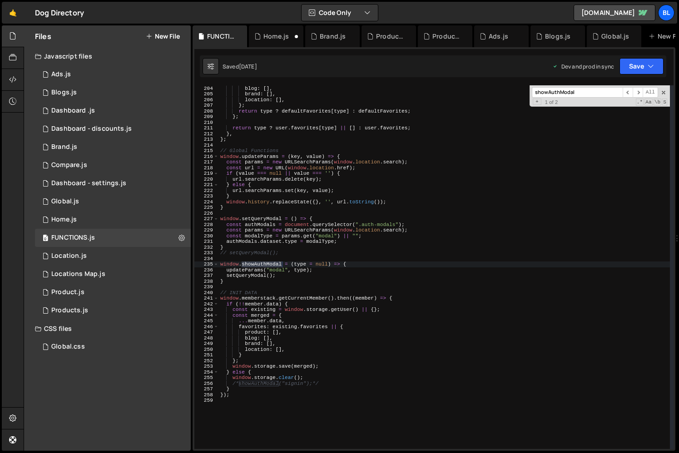
type input "showAuthModal"
click at [246, 276] on div "product : [ ] , blog : [ ] , brand : [ ] , location : [ ] , } ; return type ? d…" at bounding box center [445, 267] width 452 height 375
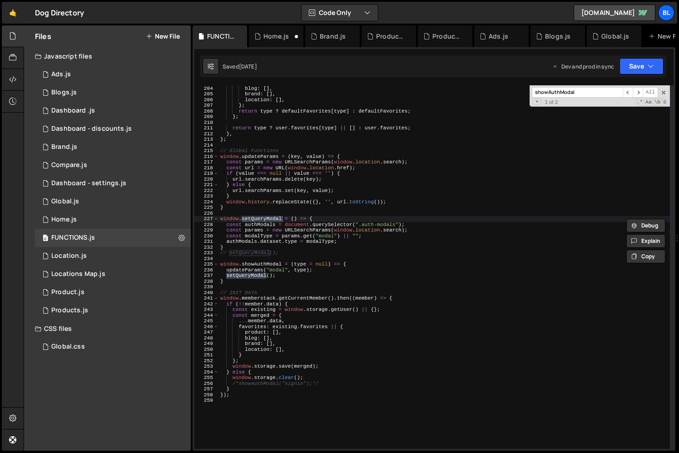
click at [273, 282] on div "product : [ ] , blog : [ ] , brand : [ ] , location : [ ] , } ; return type ? d…" at bounding box center [445, 267] width 452 height 375
click at [274, 279] on div "product : [ ] , blog : [ ] , brand : [ ] , location : [ ] , } ; return type ? d…" at bounding box center [445, 267] width 452 height 375
type textarea "setQueryModal();"
click at [289, 278] on div "product : [ ] , blog : [ ] , brand : [ ] , location : [ ] , } ; return type ? d…" at bounding box center [445, 267] width 452 height 375
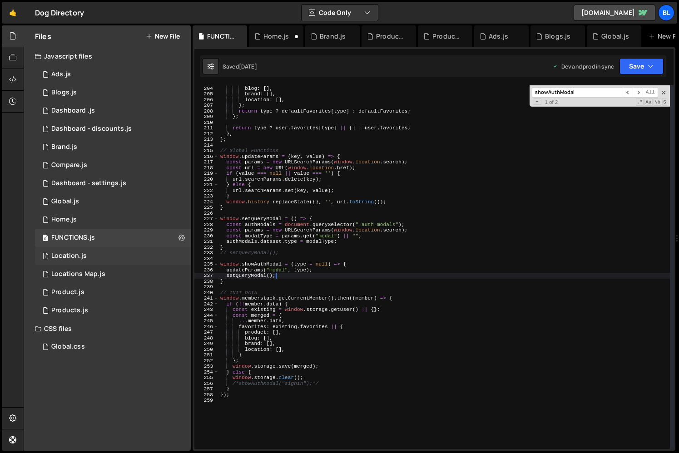
click at [131, 253] on div "1 Location.js 0" at bounding box center [113, 256] width 156 height 18
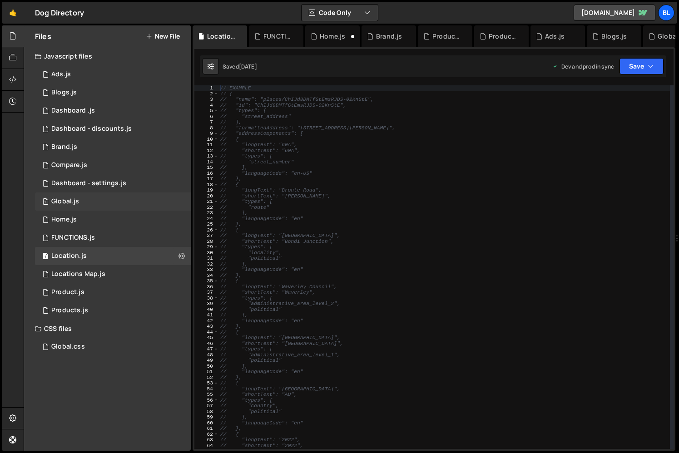
click at [112, 209] on div "1 Global.js 0" at bounding box center [113, 202] width 156 height 18
click at [108, 216] on div "1 Home.js 0" at bounding box center [113, 220] width 156 height 18
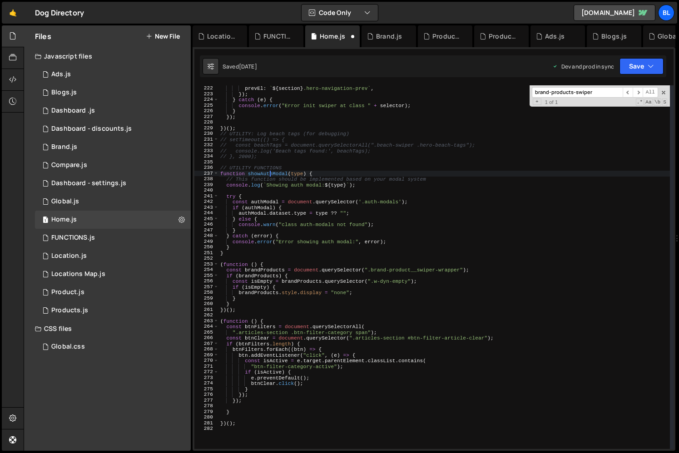
click at [269, 174] on div "nextEl : ` ${ section } .hero-navigation-next ` , prevEl : ` ${ section } .hero…" at bounding box center [445, 267] width 452 height 375
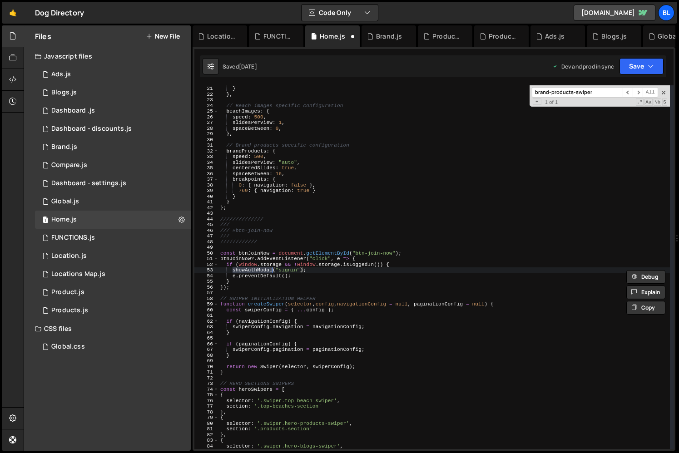
scroll to position [738, 0]
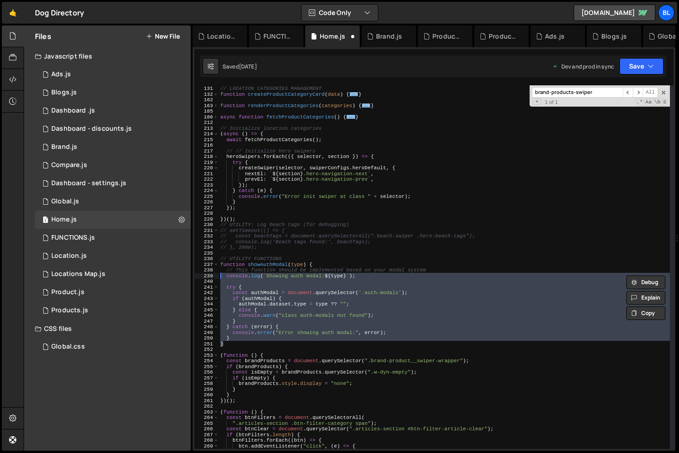
type textarea "function showAuthModal(type) { // This function should be implemented based on …"
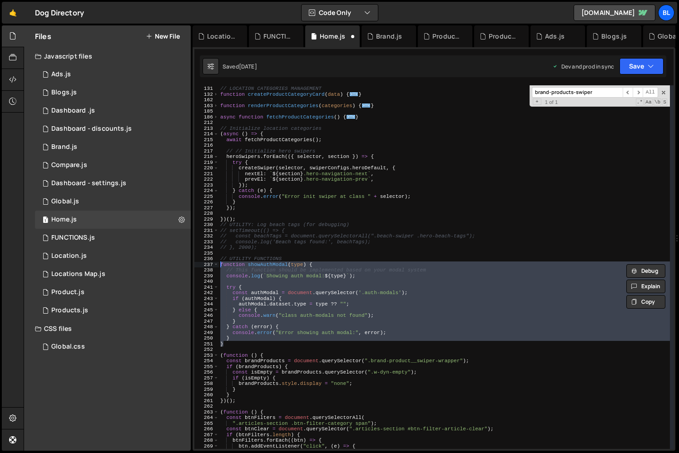
drag, startPoint x: 228, startPoint y: 343, endPoint x: 212, endPoint y: 262, distance: 82.8
click at [212, 262] on div "function showAuthModal(type) { // This function should be implemented based on …" at bounding box center [433, 267] width 479 height 364
click at [110, 234] on div "0 FUNCTIONS.js 0" at bounding box center [113, 238] width 156 height 18
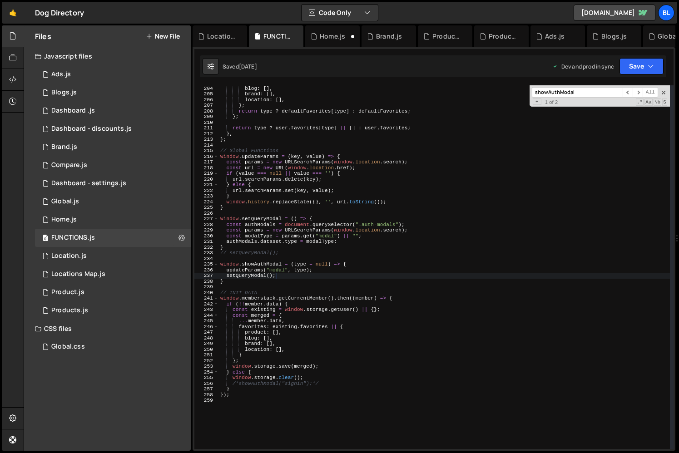
click at [248, 282] on div "product : [ ] , blog : [ ] , brand : [ ] , location : [ ] , } ; return type ? d…" at bounding box center [445, 267] width 452 height 375
type textarea "}"
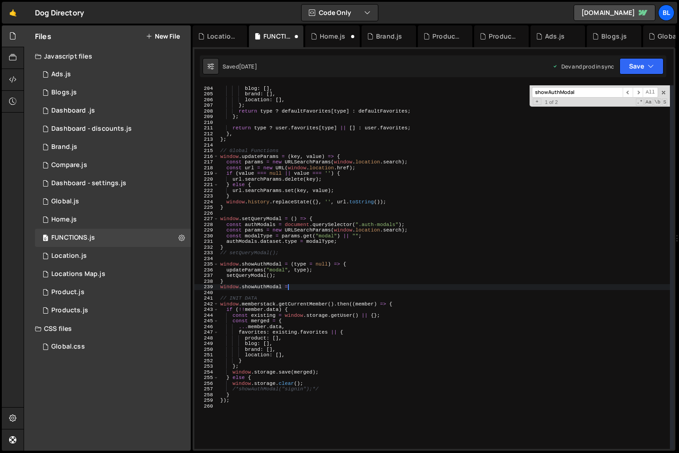
scroll to position [0, 5]
paste textarea "}"
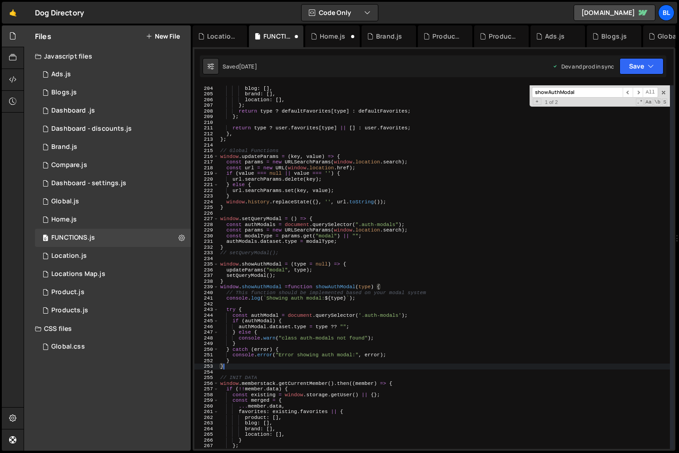
click at [338, 286] on div "product : [ ] , blog : [ ] , brand : [ ] , location : [ ] , } ; return type ? d…" at bounding box center [445, 267] width 452 height 375
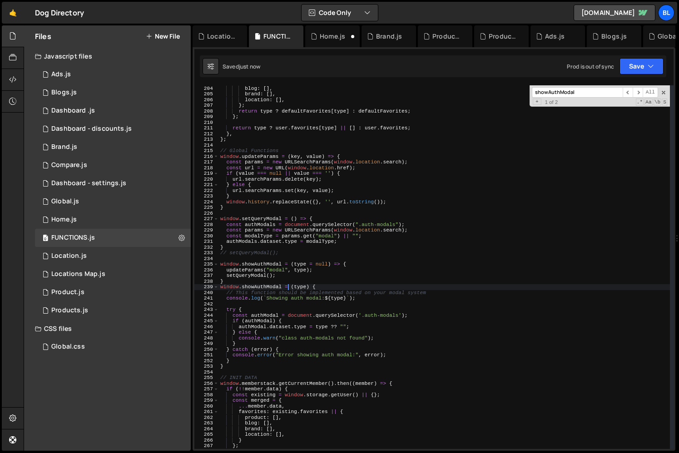
click at [309, 282] on div "product : [ ] , blog : [ ] , brand : [ ] , location : [ ] , } ; return type ? d…" at bounding box center [445, 267] width 452 height 375
click at [313, 288] on div "product : [ ] , blog : [ ] , brand : [ ] , location : [ ] , } ; return type ? d…" at bounding box center [445, 267] width 452 height 375
click at [305, 285] on div "product : [ ] , blog : [ ] , brand : [ ] , location : [ ] , } ; return type ? d…" at bounding box center [445, 267] width 452 height 375
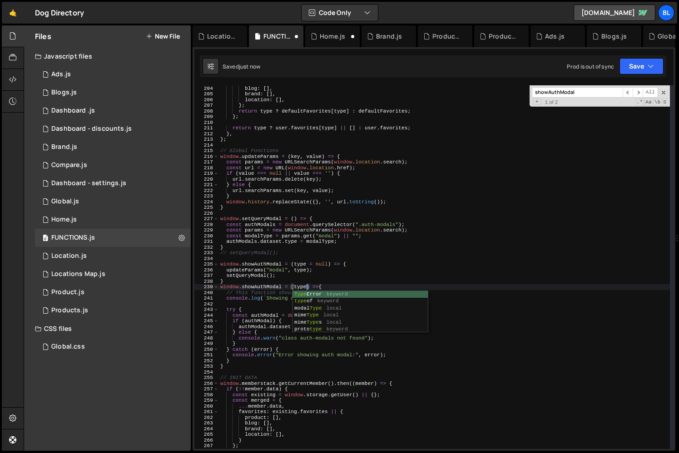
click at [300, 381] on div "product : [ ] , blog : [ ] , brand : [ ] , location : [ ] , } ; return type ? d…" at bounding box center [445, 267] width 452 height 375
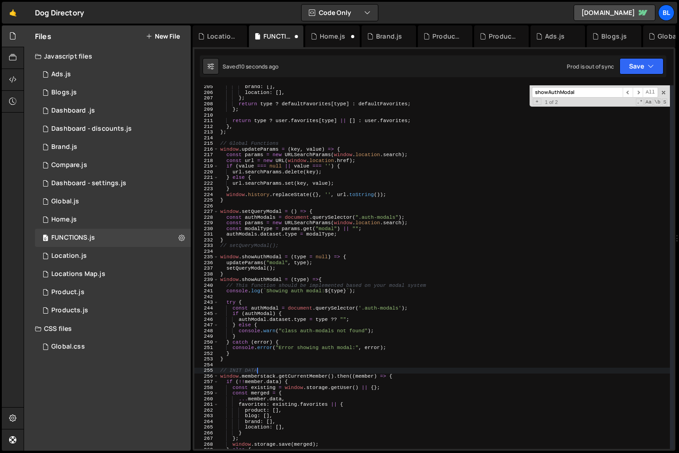
scroll to position [1159, 0]
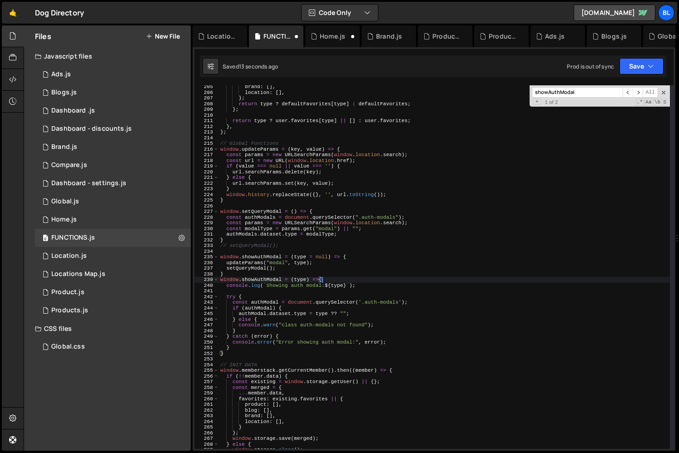
click at [434, 281] on div "brand : [ ] , location : [ ] , } ; return type ? defaultFavorites [ type ] : de…" at bounding box center [445, 271] width 452 height 375
click at [384, 331] on div "brand : [ ] , location : [ ] , } ; return type ? defaultFavorites [ type ] : de…" at bounding box center [445, 271] width 452 height 375
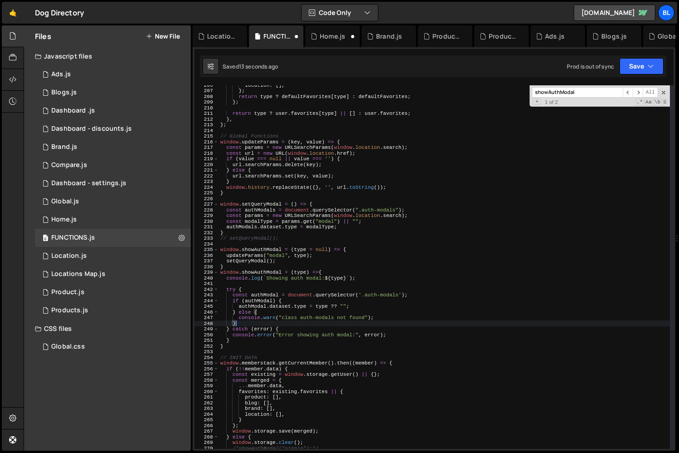
scroll to position [1168, 0]
click at [319, 305] on div "location : [ ] , } ; return type ? defaultFavorites [ type ] : defaultFavorites…" at bounding box center [445, 269] width 452 height 375
click at [306, 328] on div "location : [ ] , } ; return type ? defaultFavorites [ type ] : defaultFavorites…" at bounding box center [445, 269] width 452 height 375
click at [259, 136] on div "location : [ ] , } ; return type ? defaultFavorites [ type ] : defaultFavorites…" at bounding box center [445, 269] width 452 height 375
click at [255, 141] on div "location : [ ] , } ; return type ? defaultFavorites [ type ] : defaultFavorites…" at bounding box center [445, 269] width 452 height 375
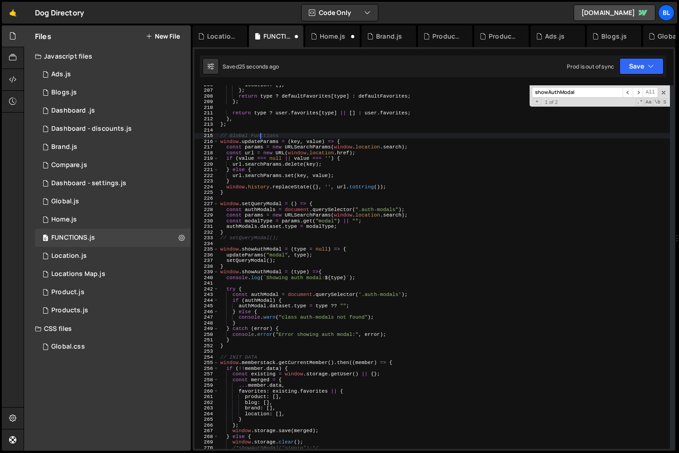
click at [255, 141] on div "location : [ ] , } ; return type ? defaultFavorites [ type ] : defaultFavorites…" at bounding box center [445, 269] width 452 height 375
click at [239, 230] on div "location : [ ] , } ; return type ? defaultFavorites [ type ] : defaultFavorites…" at bounding box center [445, 269] width 452 height 375
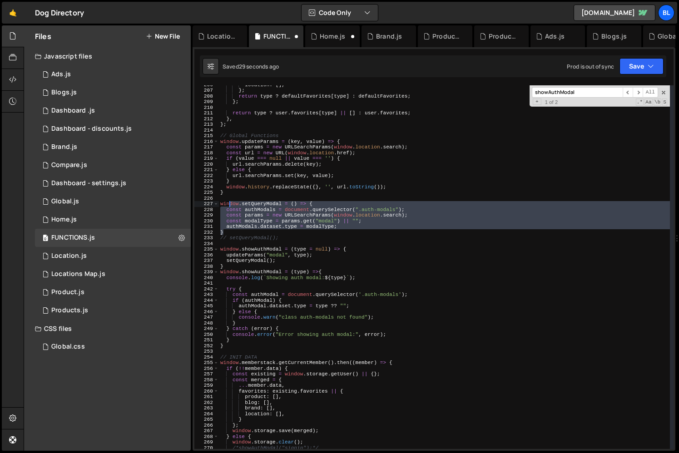
drag, startPoint x: 239, startPoint y: 230, endPoint x: 229, endPoint y: 204, distance: 28.6
click at [229, 204] on div "location : [ ] , } ; return type ? defaultFavorites [ type ] : defaultFavorites…" at bounding box center [445, 269] width 452 height 375
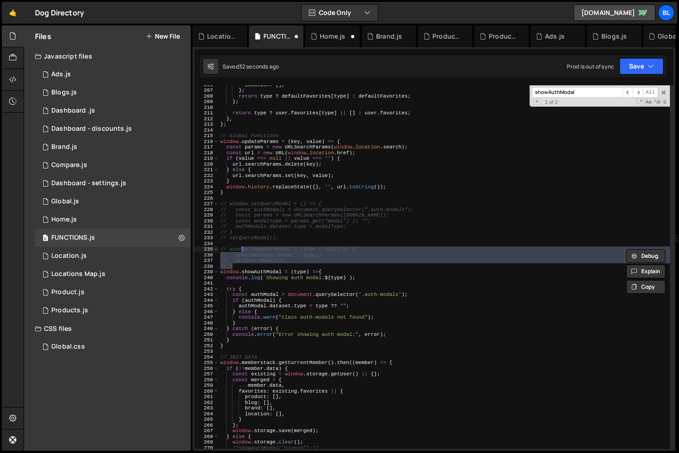
drag, startPoint x: 231, startPoint y: 265, endPoint x: 232, endPoint y: 251, distance: 14.2
click at [232, 251] on div "location : [ ] , } ; return type ? defaultFavorites [ type ] : defaultFavorites…" at bounding box center [445, 269] width 452 height 375
click at [256, 254] on div "location : [ ] , } ; return type ? defaultFavorites [ type ] : defaultFavorites…" at bounding box center [445, 269] width 452 height 375
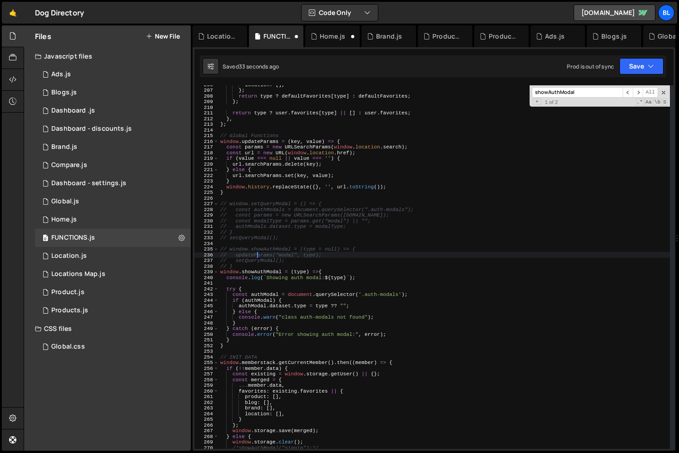
click at [261, 260] on div "location : [ ] , } ; return type ? defaultFavorites [ type ] : defaultFavorites…" at bounding box center [445, 269] width 452 height 375
click at [257, 254] on div "location : [ ] , } ; return type ? defaultFavorites [ type ] : defaultFavorites…" at bounding box center [445, 269] width 452 height 375
click at [294, 316] on div "location : [ ] , } ; return type ? defaultFavorites [ type ] : defaultFavorites…" at bounding box center [445, 269] width 452 height 375
click at [278, 341] on div "location : [ ] , } ; return type ? defaultFavorites [ type ] : defaultFavorites…" at bounding box center [445, 269] width 452 height 375
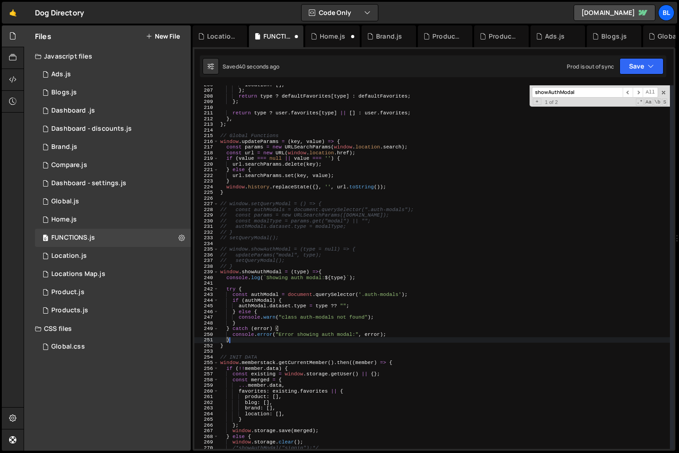
click at [266, 344] on div "location : [ ] , } ; return type ? defaultFavorites [ type ] : defaultFavorites…" at bounding box center [445, 269] width 452 height 375
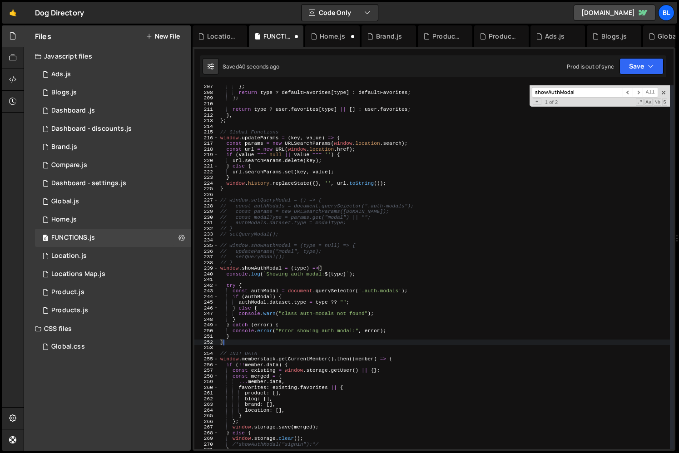
scroll to position [1174, 0]
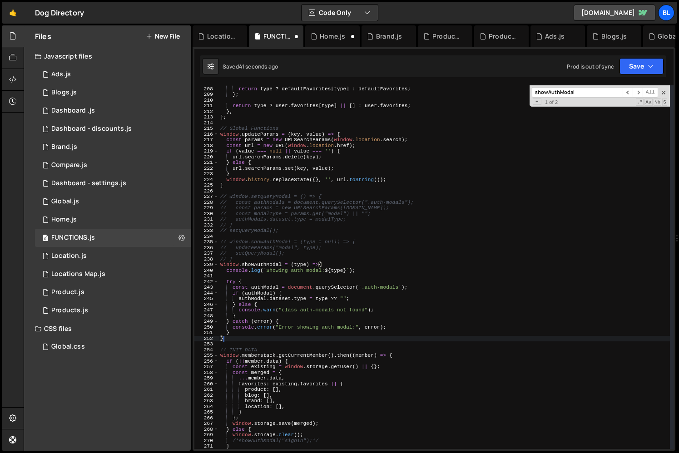
click at [255, 342] on div "} ; return type ? defaultFavorites [ type ] : defaultFavorites ; } ; return typ…" at bounding box center [445, 267] width 452 height 375
click at [265, 265] on div "} ; return type ? defaultFavorites [ type ] : defaultFavorites ; } ; return typ…" at bounding box center [445, 267] width 452 height 375
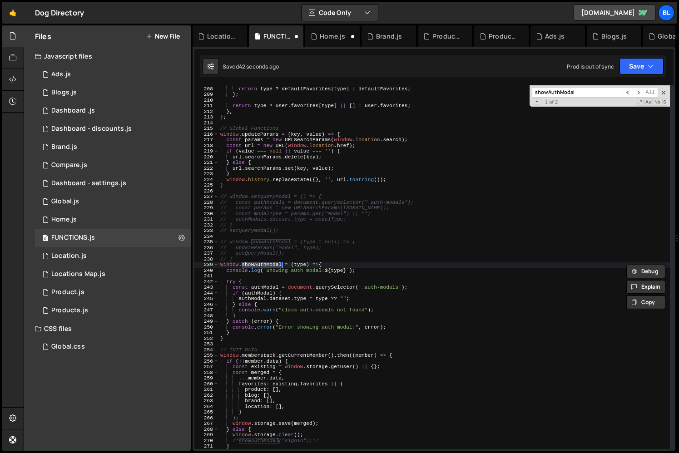
click at [281, 312] on div "} ; return type ? defaultFavorites [ type ] : defaultFavorites ; } ; return typ…" at bounding box center [445, 267] width 452 height 375
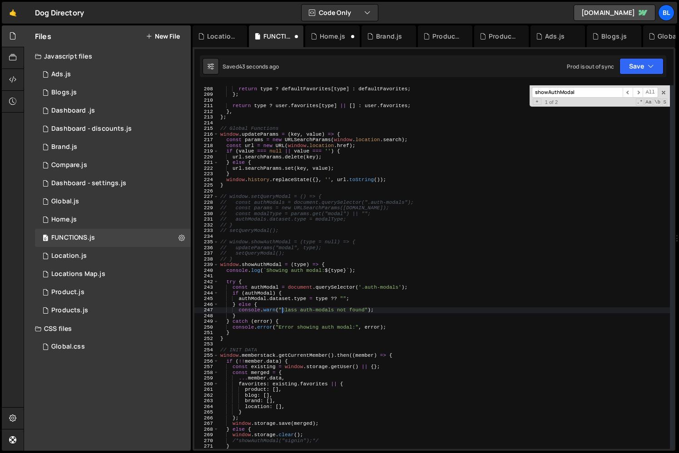
click at [279, 323] on div "} ; return type ? defaultFavorites [ type ] : defaultFavorites ; } ; return typ…" at bounding box center [445, 267] width 452 height 375
type textarea "} catch (error) {"
click at [103, 213] on div "1 Home.js 0" at bounding box center [113, 220] width 156 height 18
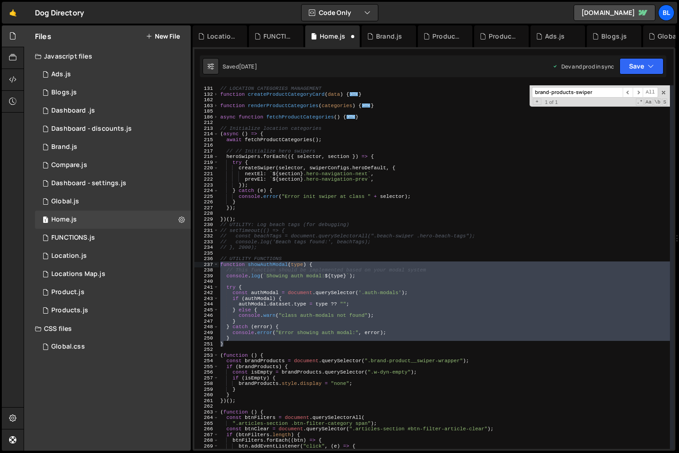
click at [306, 333] on div "// LOCATION CATEGORIES MANAGEMENT function createProductCategoryCard ( data ) {…" at bounding box center [445, 267] width 452 height 375
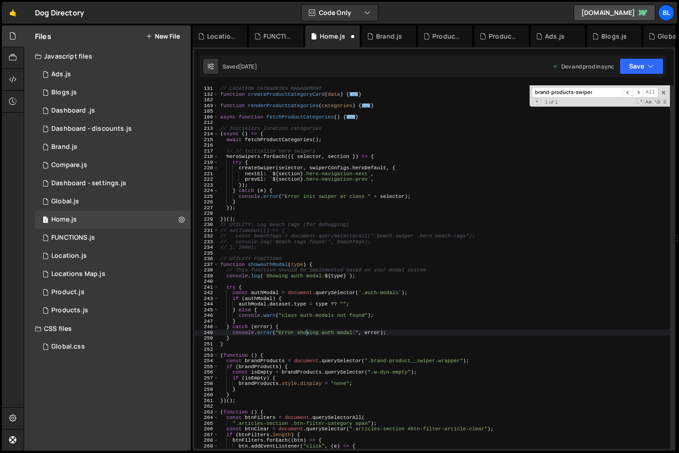
click at [271, 262] on div "// LOCATION CATEGORIES MANAGEMENT function createProductCategoryCard ( data ) {…" at bounding box center [445, 267] width 452 height 375
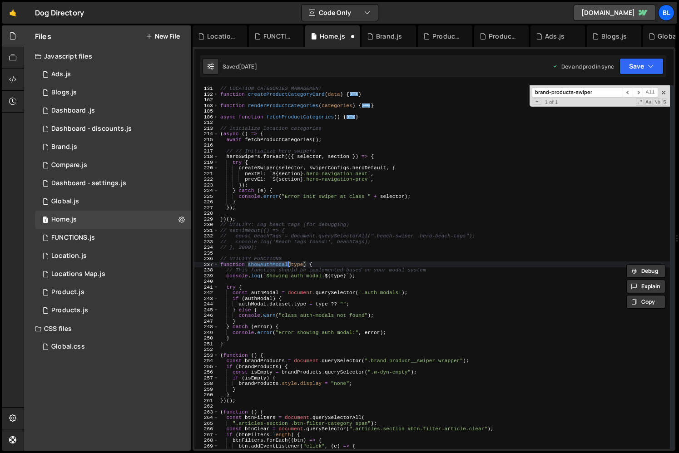
scroll to position [113, 0]
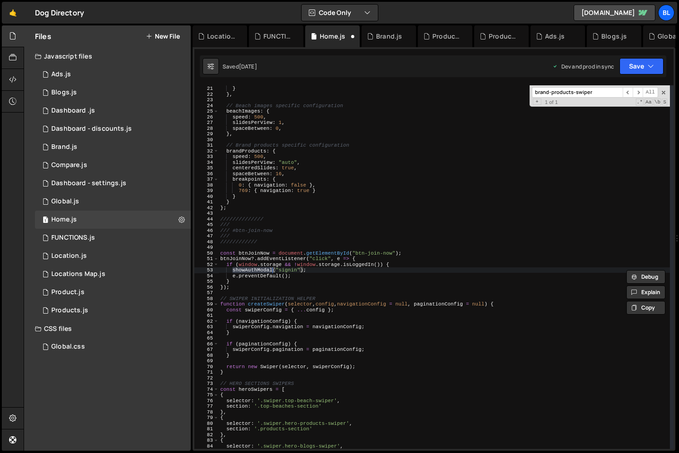
click at [231, 265] on div "} , } } , // Beach images specific configuration beachImages : { speed : 500 , …" at bounding box center [445, 267] width 452 height 375
click at [276, 268] on div "} , } } , // Beach images specific configuration beachImages : { speed : 500 , …" at bounding box center [445, 267] width 452 height 375
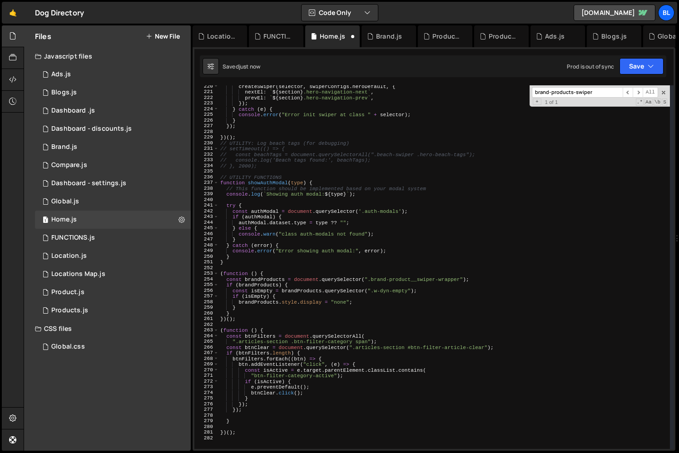
scroll to position [1250, 0]
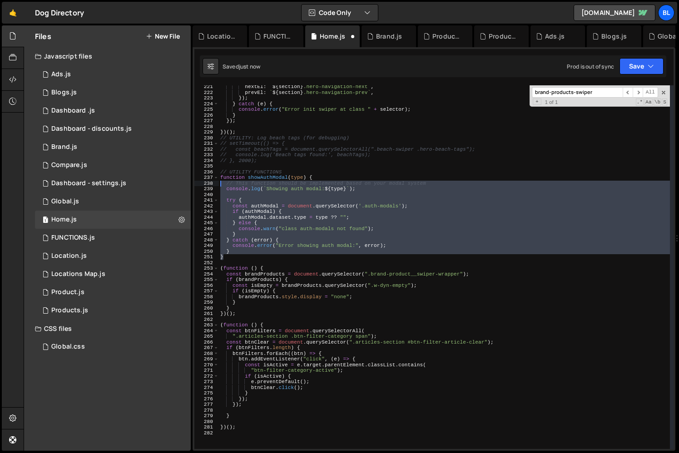
drag, startPoint x: 233, startPoint y: 257, endPoint x: 215, endPoint y: 184, distance: 75.3
click at [215, 184] on div "window.showAuthModal("signin"); 221 222 223 224 225 226 227 228 229 230 231 232…" at bounding box center [433, 267] width 479 height 364
click at [303, 174] on div "nextEl : ` ${ section } .hero-navigation-next ` , prevEl : ` ${ section } .hero…" at bounding box center [445, 271] width 452 height 375
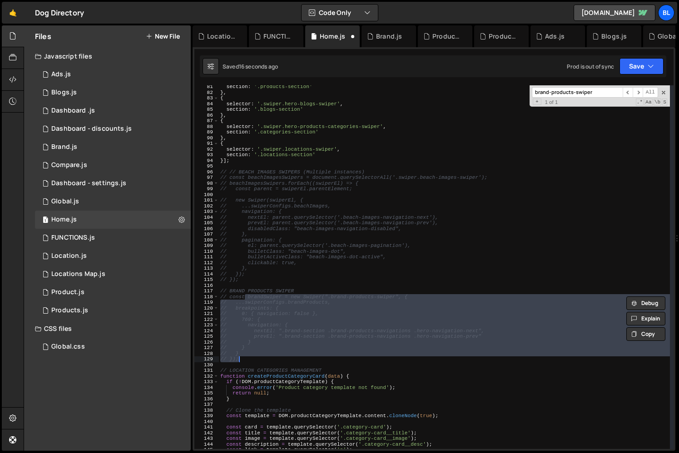
scroll to position [0, 1]
drag, startPoint x: 234, startPoint y: 296, endPoint x: 252, endPoint y: 357, distance: 63.0
click at [252, 357] on div "section : '.products-section' } , { selector : '.swiper.hero-blogs-swiper' , se…" at bounding box center [445, 271] width 452 height 375
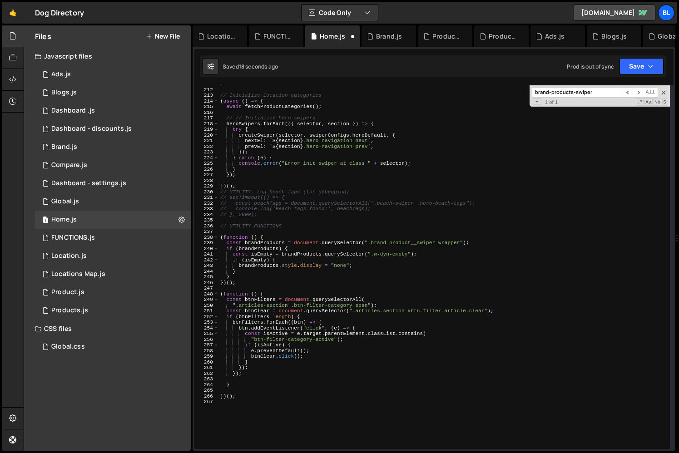
scroll to position [1187, 0]
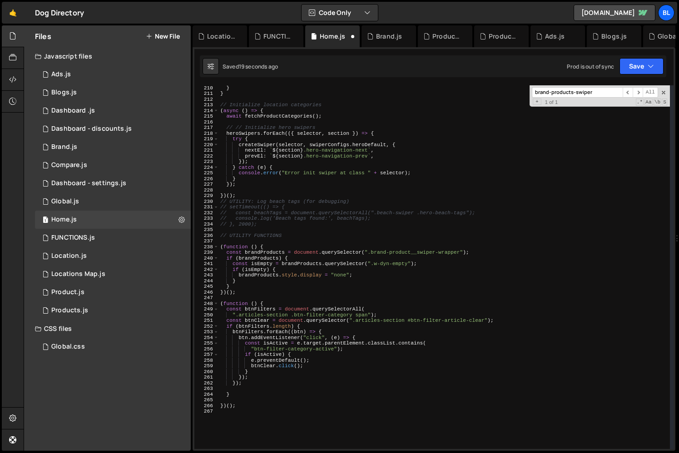
click at [289, 359] on div "} } // Initialize location categories ( async ( ) => { await fetchProductCatego…" at bounding box center [445, 272] width 452 height 375
type textarea "e.preventDefault();"
click at [289, 436] on div "} } // Initialize location categories ( async ( ) => { await fetchProductCatego…" at bounding box center [445, 272] width 452 height 375
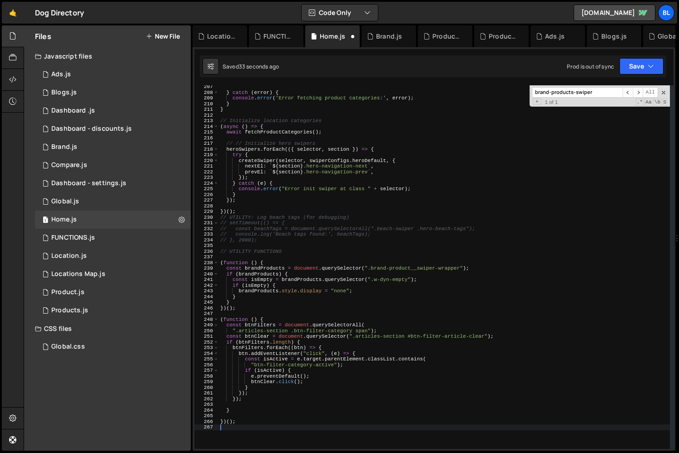
scroll to position [1171, 0]
click at [300, 291] on div "} catch ( error ) { console . error ( 'Error fetching product categories:' , er…" at bounding box center [445, 271] width 452 height 375
click at [280, 307] on div "} catch ( error ) { console . error ( 'Error fetching product categories:' , er…" at bounding box center [445, 271] width 452 height 375
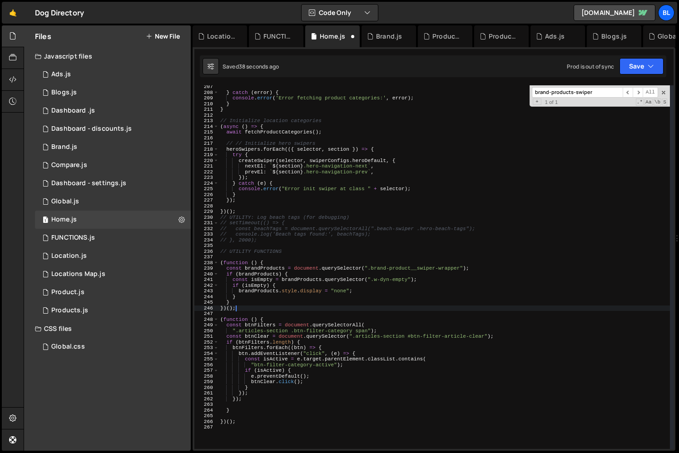
click at [275, 310] on div "} catch ( error ) { console . error ( 'Error fetching product categories:' , er…" at bounding box center [445, 271] width 452 height 375
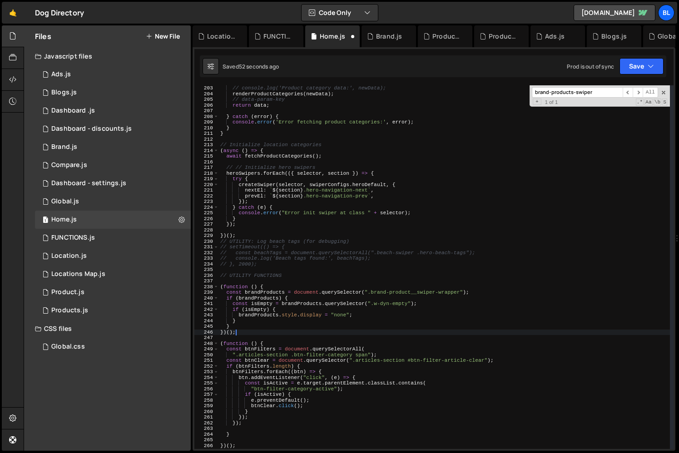
scroll to position [1147, 0]
click at [271, 274] on div "// console.log('Product category data:', newData); renderProductCategories ( ne…" at bounding box center [445, 272] width 452 height 375
click at [268, 289] on div "// console.log('Product category data:', newData); renderProductCategories ( ne…" at bounding box center [445, 272] width 452 height 375
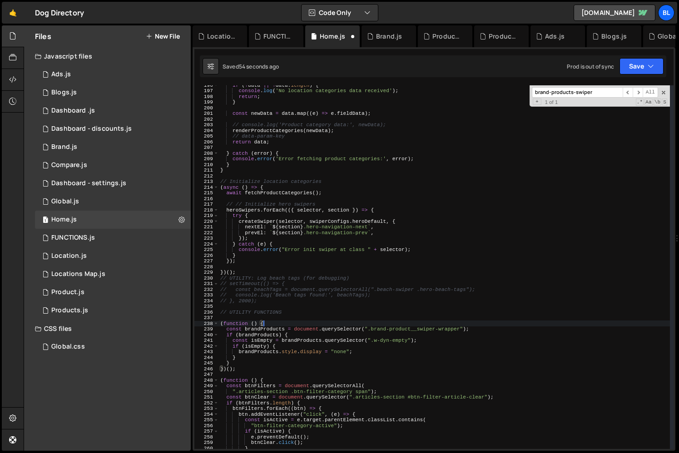
scroll to position [1110, 0]
click at [224, 331] on div "if ( ! data || ! data . length ) { console . log ( 'No location categories data…" at bounding box center [445, 270] width 452 height 375
click at [244, 358] on div "if ( ! data || ! data . length ) { console . log ( 'No location categories data…" at bounding box center [445, 270] width 452 height 375
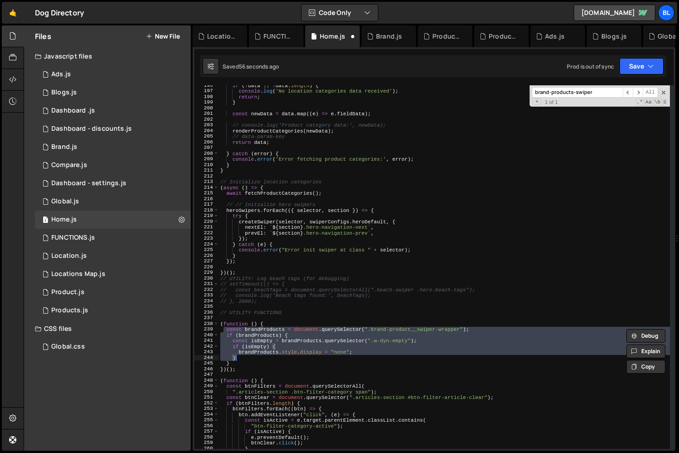
click at [237, 367] on div "if ( ! data || ! data . length ) { console . log ( 'No location categories data…" at bounding box center [445, 270] width 452 height 375
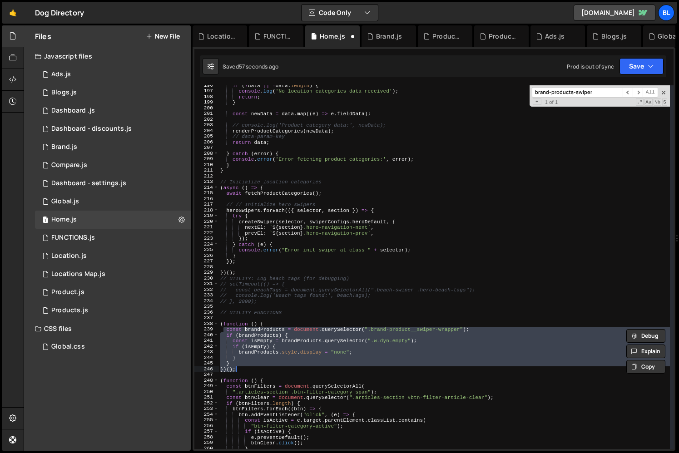
click at [238, 367] on div "if ( ! data || ! data . length ) { console . log ( 'No location categories data…" at bounding box center [445, 270] width 452 height 375
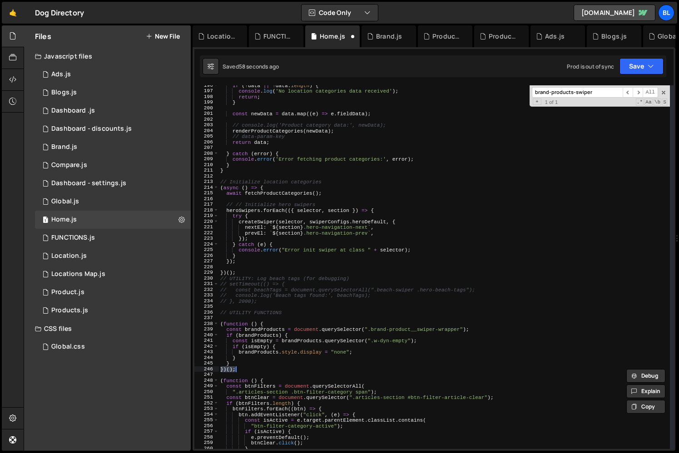
click at [238, 366] on div "if ( ! data || ! data . length ) { console . log ( 'No location categories data…" at bounding box center [445, 270] width 452 height 375
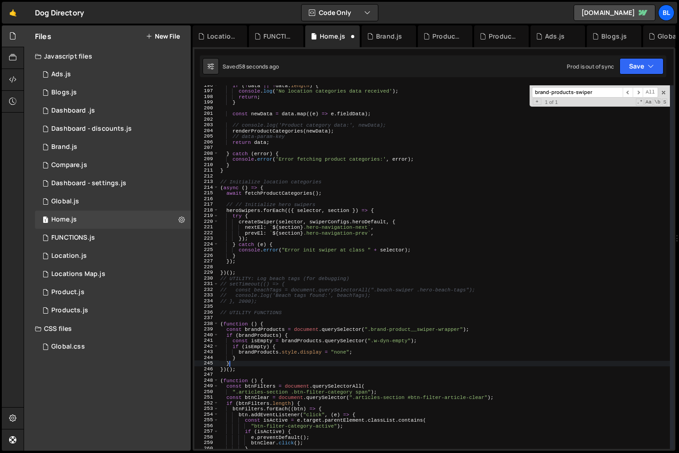
click at [238, 366] on div "if ( ! data || ! data . length ) { console . log ( 'No location categories data…" at bounding box center [445, 270] width 452 height 375
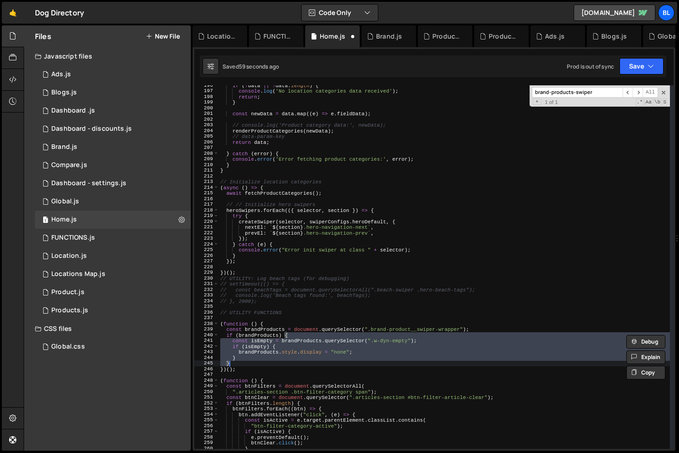
type textarea "}"
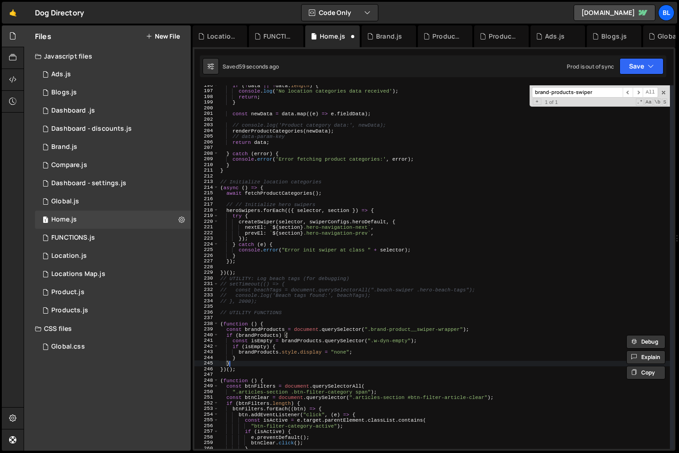
click at [239, 362] on div "if ( ! data || ! data . length ) { console . log ( 'No location categories data…" at bounding box center [445, 270] width 452 height 375
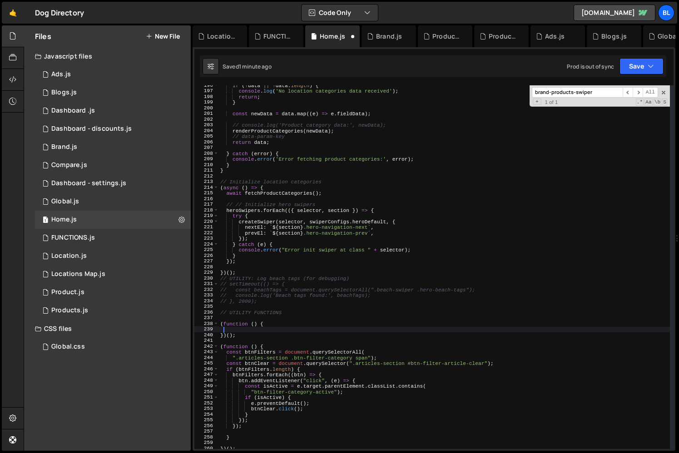
drag, startPoint x: 236, startPoint y: 364, endPoint x: 224, endPoint y: 331, distance: 34.6
click at [224, 331] on div "if ( ! data || ! data . length ) { console . log ( 'No location categories data…" at bounding box center [445, 270] width 452 height 375
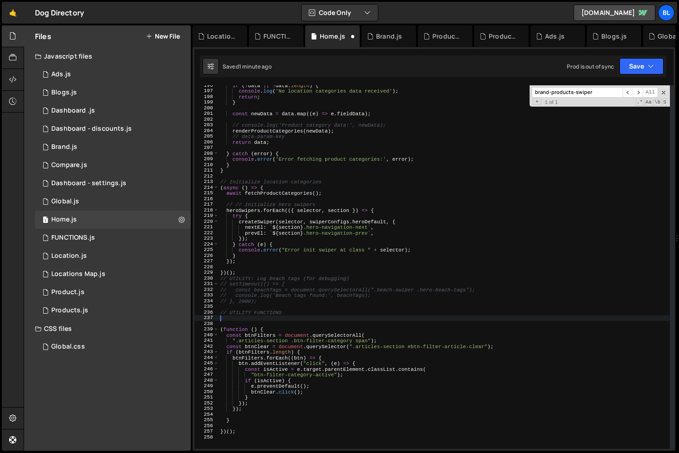
drag, startPoint x: 240, startPoint y: 337, endPoint x: 231, endPoint y: 316, distance: 22.2
click at [231, 316] on div "if ( ! data || ! data . length ) { console . log ( 'No location categories data…" at bounding box center [445, 270] width 452 height 375
click at [249, 308] on div "if ( ! data || ! data . length ) { console . log ( 'No location categories data…" at bounding box center [445, 270] width 452 height 375
type textarea "// UTILITY FUNCTIONS"
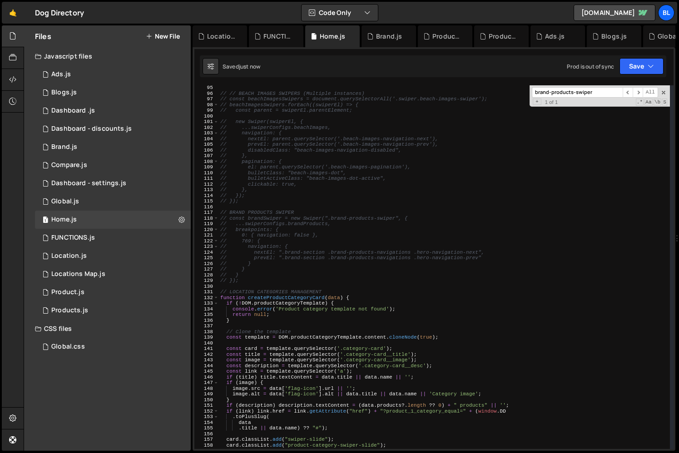
scroll to position [531, 0]
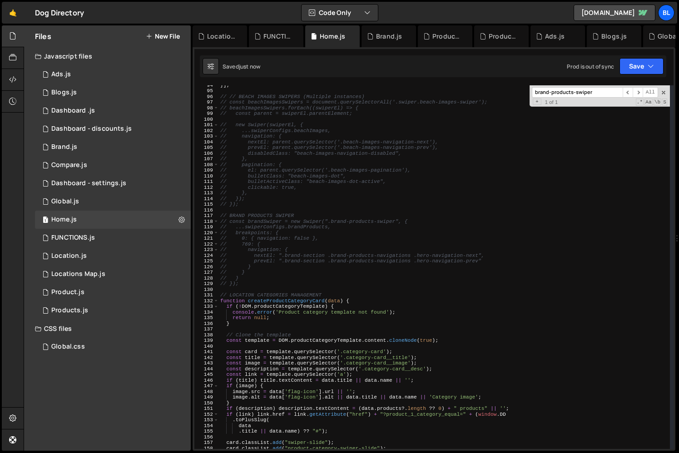
click at [296, 212] on div "}] ; // // BEACH IMAGES SWIPERS (Multiple instances) // const beachImagesSwiper…" at bounding box center [445, 269] width 452 height 375
click at [303, 218] on div "}] ; // // BEACH IMAGES SWIPERS (Multiple instances) // const beachImagesSwiper…" at bounding box center [445, 269] width 452 height 375
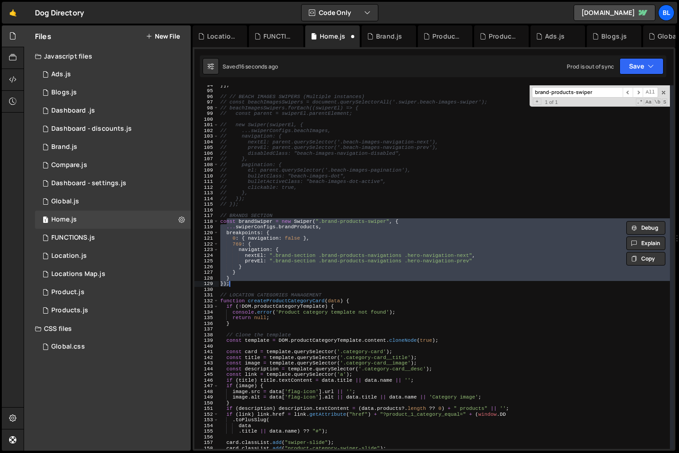
scroll to position [0, 0]
type textarea "});"
drag, startPoint x: 236, startPoint y: 219, endPoint x: 262, endPoint y: 283, distance: 68.7
click at [262, 283] on div "}] ; // // BEACH IMAGES SWIPERS (Multiple instances) // const beachImagesSwiper…" at bounding box center [445, 269] width 452 height 375
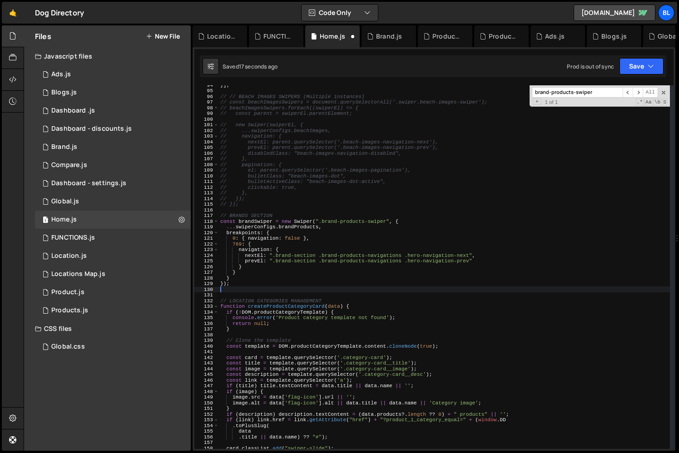
scroll to position [0, 0]
paste textarea "}"
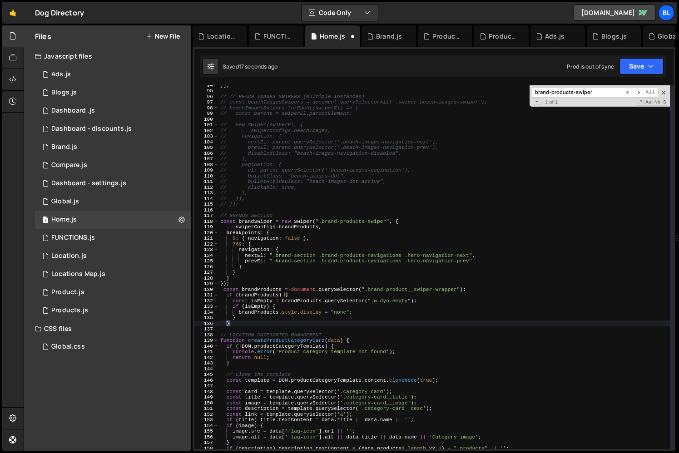
type textarea "}"
click at [229, 325] on div "}] ; // // BEACH IMAGES SWIPERS (Multiple instances) // const beachImagesSwiper…" at bounding box center [445, 269] width 452 height 375
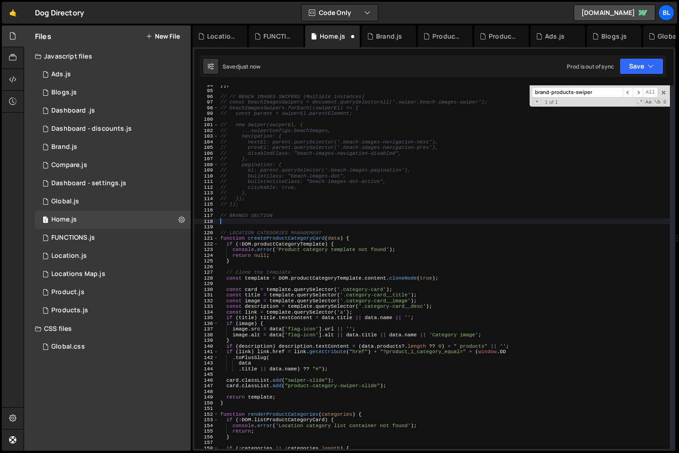
drag, startPoint x: 237, startPoint y: 321, endPoint x: 219, endPoint y: 222, distance: 101.1
click at [219, 222] on div "}] ; // // BEACH IMAGES SWIPERS (Multiple instances) // const beachImagesSwiper…" at bounding box center [445, 269] width 452 height 375
type textarea "(function(){)"
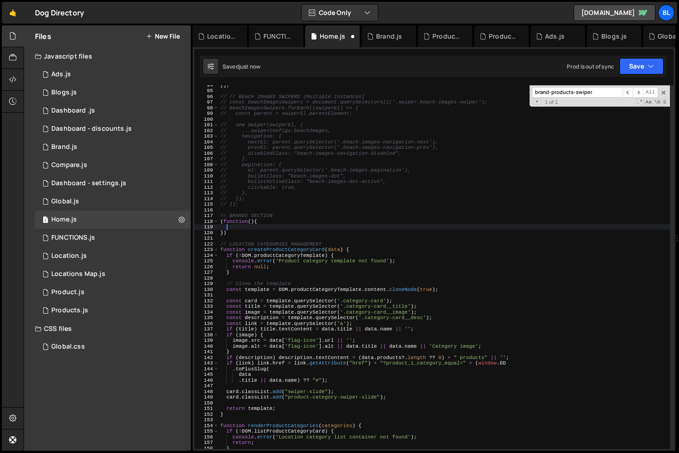
scroll to position [0, 0]
paste textarea "}"
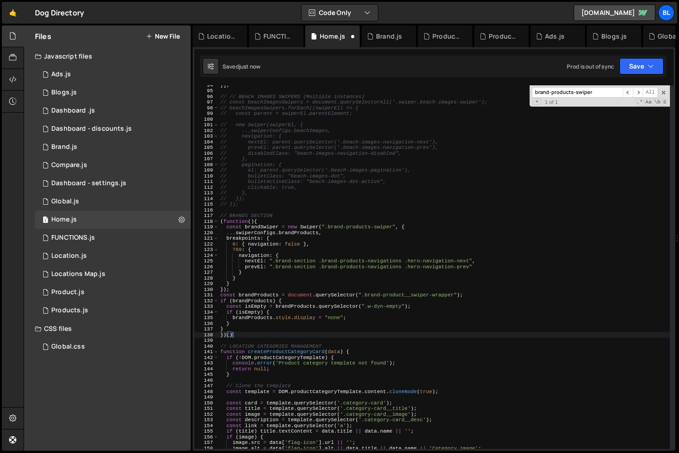
scroll to position [0, 1]
click at [234, 220] on div "}] ; // // BEACH IMAGES SWIPERS (Multiple instances) // const beachImagesSwiper…" at bounding box center [445, 269] width 452 height 375
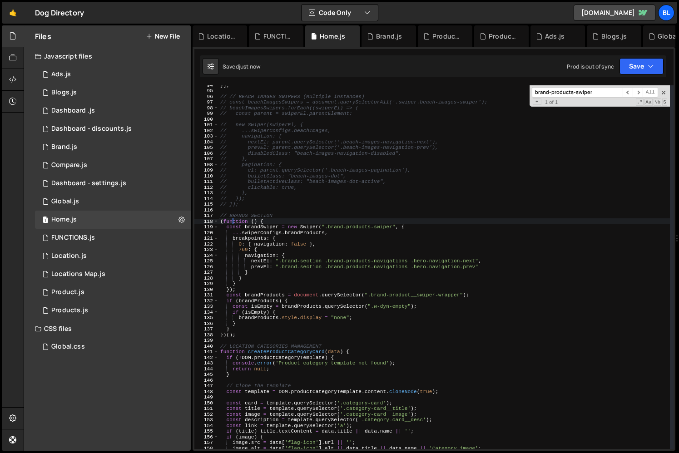
click at [234, 220] on div "}] ; // // BEACH IMAGES SWIPERS (Multiple instances) // const beachImagesSwiper…" at bounding box center [445, 269] width 452 height 375
click at [227, 282] on div "}] ; // // BEACH IMAGES SWIPERS (Multiple instances) // const beachImagesSwiper…" at bounding box center [445, 269] width 452 height 375
click at [226, 223] on div "}] ; // // BEACH IMAGES SWIPERS (Multiple instances) // const beachImagesSwiper…" at bounding box center [445, 269] width 452 height 375
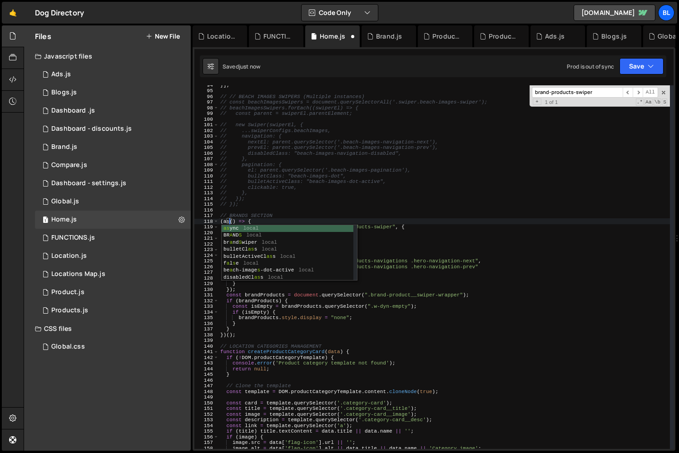
scroll to position [0, 1]
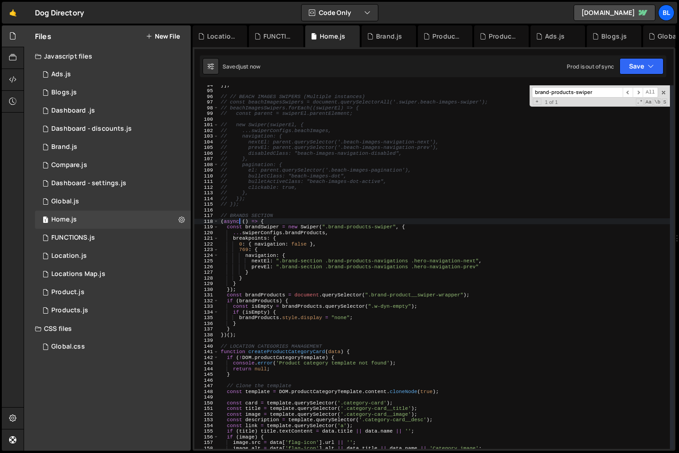
click at [249, 283] on div "}] ; // // BEACH IMAGES SWIPERS (Multiple instances) // const beachImagesSwiper…" at bounding box center [444, 269] width 451 height 375
click at [245, 290] on div "}] ; // // BEACH IMAGES SWIPERS (Multiple instances) // const beachImagesSwiper…" at bounding box center [444, 269] width 451 height 375
type textarea "});"
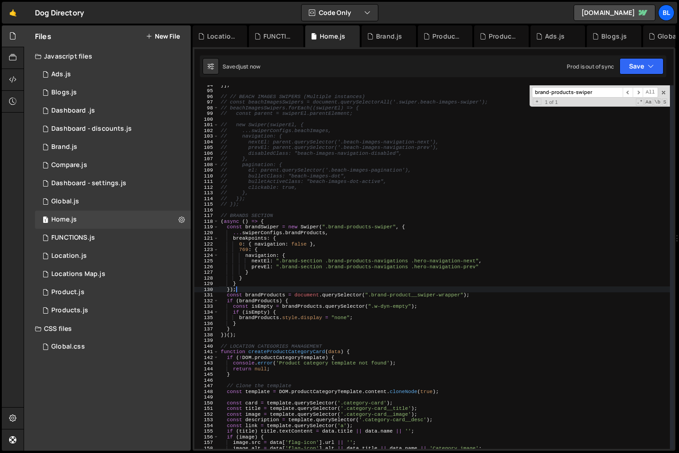
scroll to position [0, 0]
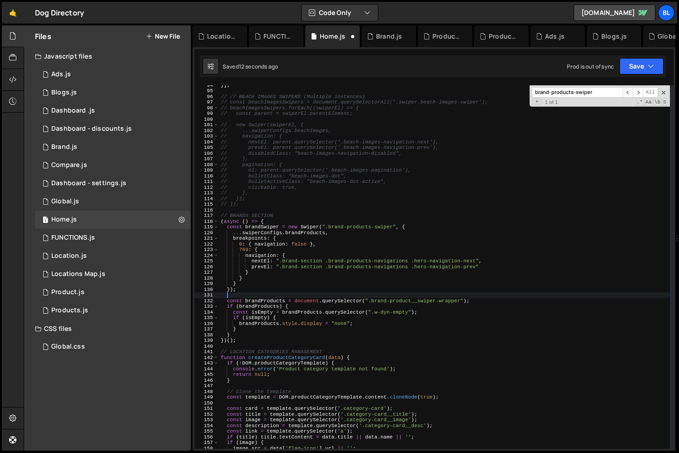
click at [267, 291] on div "}] ; // // BEACH IMAGES SWIPERS (Multiple instances) // const beachImagesSwiper…" at bounding box center [444, 269] width 451 height 375
click at [267, 318] on div "}] ; // // BEACH IMAGES SWIPERS (Multiple instances) // const beachImagesSwiper…" at bounding box center [444, 269] width 451 height 375
click at [290, 259] on div "}] ; // // BEACH IMAGES SWIPERS (Multiple instances) // const beachImagesSwiper…" at bounding box center [444, 269] width 451 height 375
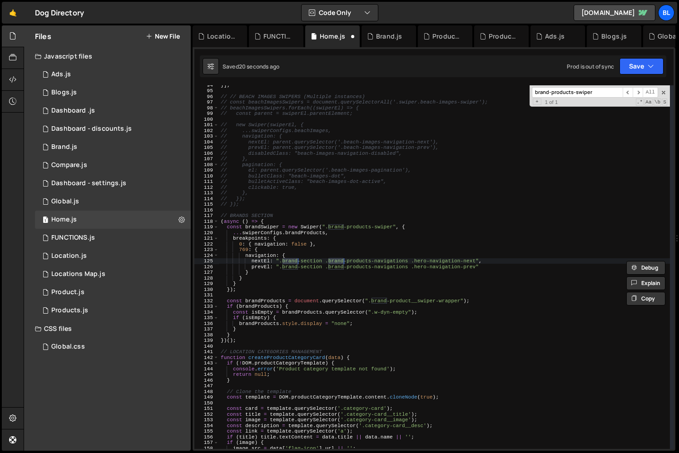
click at [290, 259] on div "}] ; // // BEACH IMAGES SWIPERS (Multiple instances) // const beachImagesSwiper…" at bounding box center [444, 269] width 451 height 375
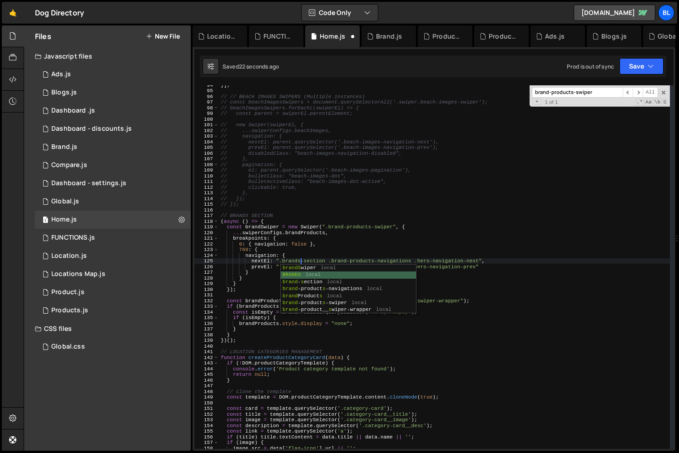
click at [318, 246] on div "}] ; // // BEACH IMAGES SWIPERS (Multiple instances) // const beachImagesSwiper…" at bounding box center [444, 269] width 451 height 375
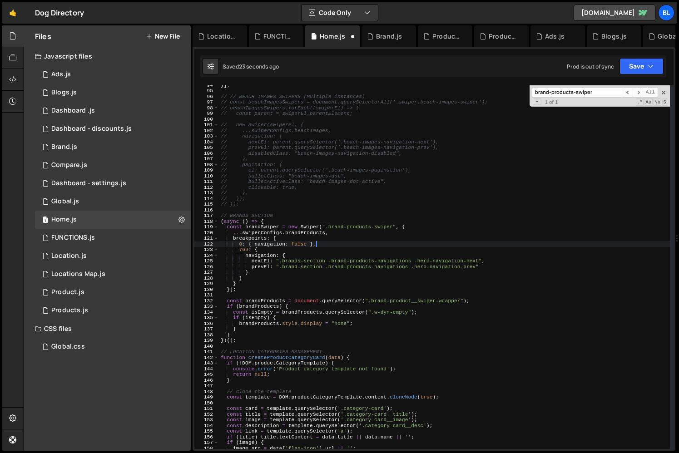
click at [297, 267] on div "}] ; // // BEACH IMAGES SWIPERS (Multiple instances) // const beachImagesSwiper…" at bounding box center [444, 269] width 451 height 375
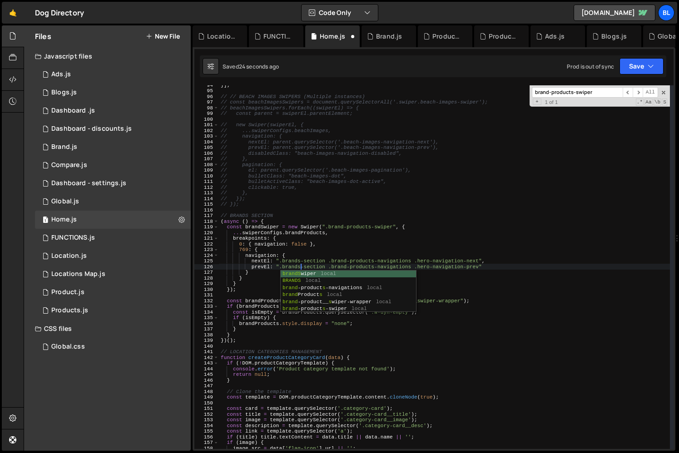
click at [327, 254] on div "}] ; // // BEACH IMAGES SWIPERS (Multiple instances) // const beachImagesSwiper…" at bounding box center [444, 269] width 451 height 375
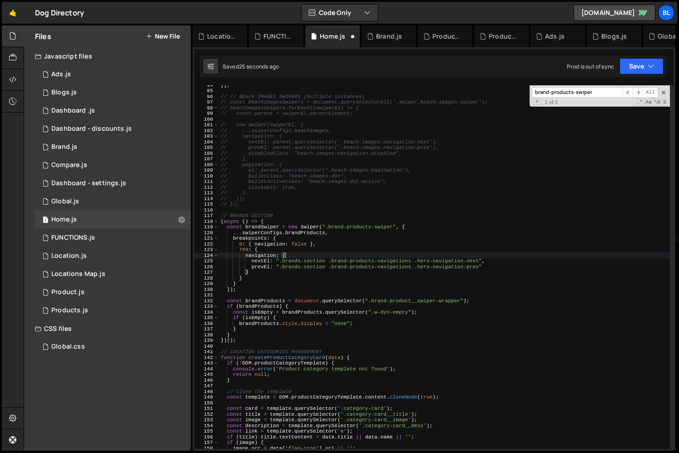
click at [304, 289] on div "}] ; // // BEACH IMAGES SWIPERS (Multiple instances) // const beachImagesSwiper…" at bounding box center [444, 269] width 451 height 375
click at [269, 286] on div "}] ; // // BEACH IMAGES SWIPERS (Multiple instances) // const beachImagesSwiper…" at bounding box center [444, 269] width 451 height 375
click at [403, 227] on div "}] ; // // BEACH IMAGES SWIPERS (Multiple instances) // const beachImagesSwiper…" at bounding box center [444, 269] width 451 height 375
type textarea "const brandSwiper = new Swiper(".brand-products-swiper", {"
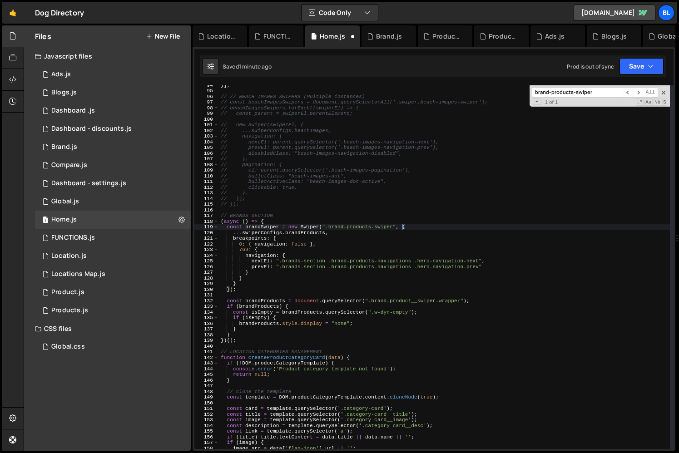
scroll to position [0, 0]
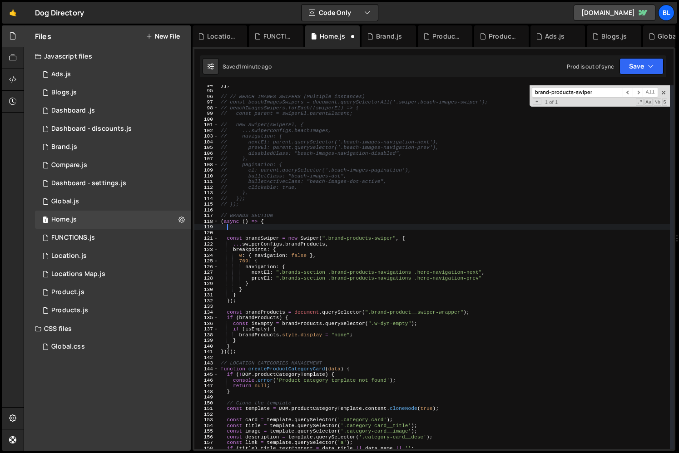
paste textarea "brand-products-swiper"
type textarea "brand-products-swiper"
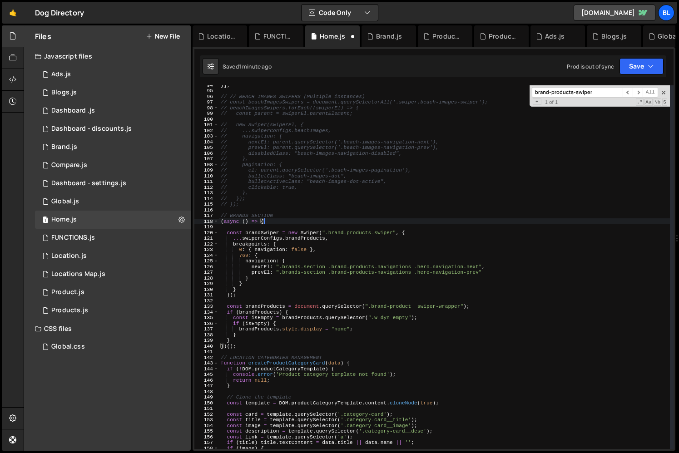
click at [300, 230] on div "}] ; // // BEACH IMAGES SWIPERS (Multiple instances) // const beachImagesSwiper…" at bounding box center [444, 269] width 451 height 375
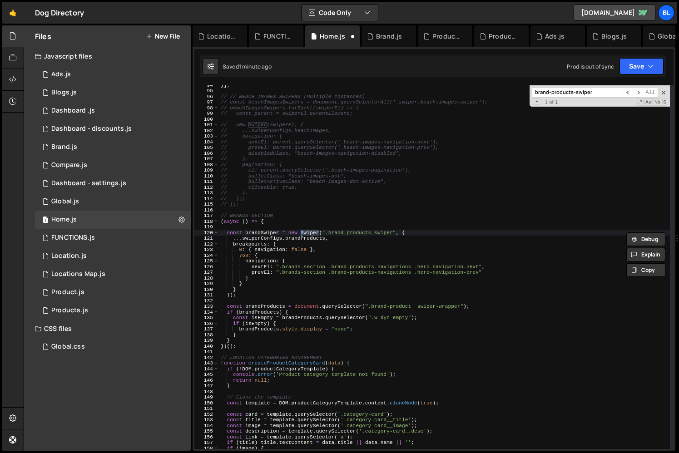
click at [310, 236] on div "}] ; // // BEACH IMAGES SWIPERS (Multiple instances) // const beachImagesSwiper…" at bounding box center [444, 269] width 451 height 375
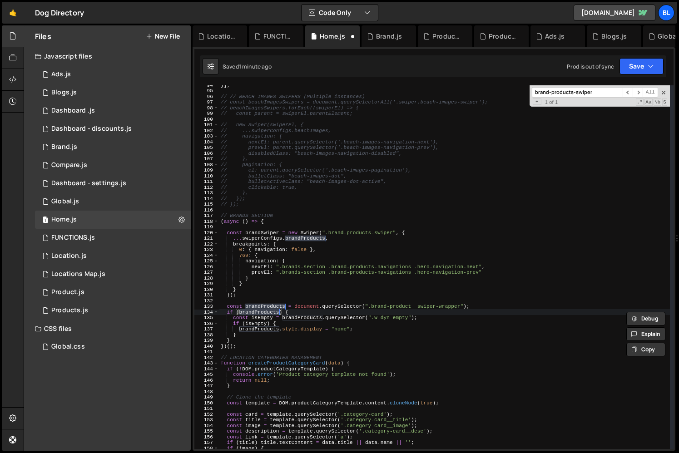
click at [274, 239] on div "}] ; // // BEACH IMAGES SWIPERS (Multiple instances) // const beachImagesSwiper…" at bounding box center [444, 269] width 451 height 375
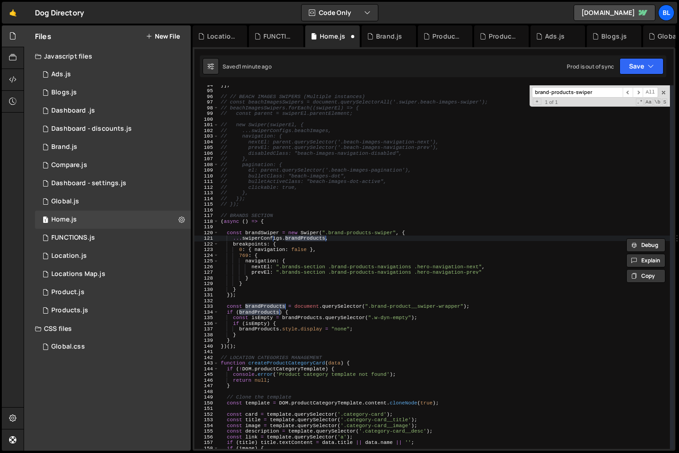
click at [274, 239] on div "}] ; // // BEACH IMAGES SWIPERS (Multiple instances) // const beachImagesSwiper…" at bounding box center [444, 269] width 451 height 375
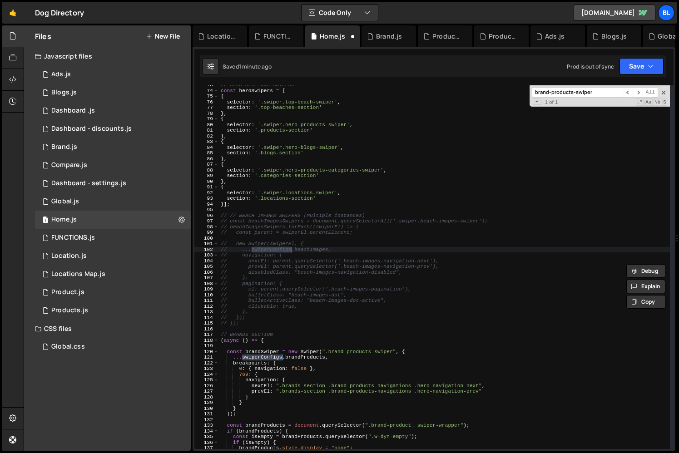
scroll to position [418, 0]
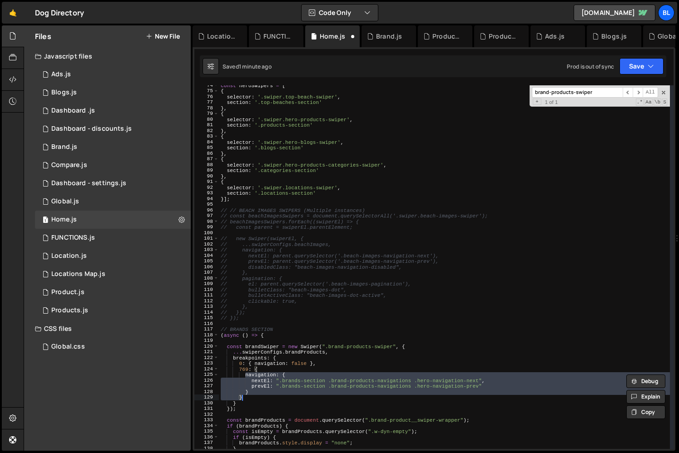
drag, startPoint x: 245, startPoint y: 376, endPoint x: 269, endPoint y: 395, distance: 30.7
click at [269, 395] on div "const heroSwipers = [ { selector : '.swiper.top-beach-swiper' , section : '.top…" at bounding box center [444, 270] width 451 height 375
click at [264, 392] on div "const heroSwipers = [ { selector : '.swiper.top-beach-swiper' , section : '.top…" at bounding box center [444, 270] width 451 height 375
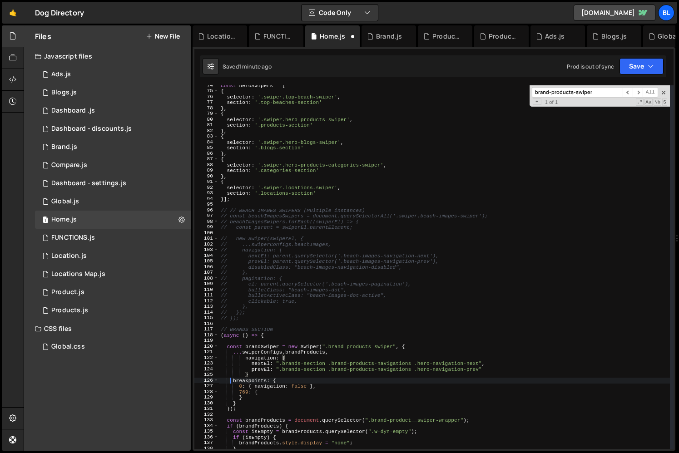
click at [231, 383] on div "const heroSwipers = [ { selector : '.swiper.top-beach-swiper' , section : '.top…" at bounding box center [444, 270] width 451 height 375
click at [246, 393] on div "const heroSwipers = [ { selector : '.swiper.top-beach-swiper' , section : '.top…" at bounding box center [444, 270] width 451 height 375
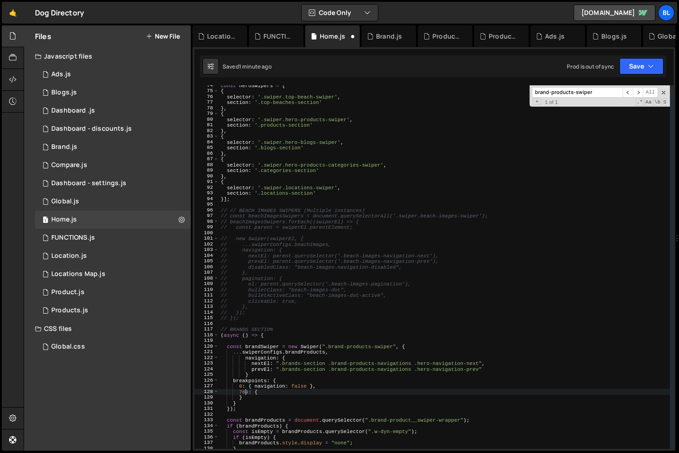
click at [312, 353] on div "const heroSwipers = [ { selector : '.swiper.top-beach-swiper' , section : '.top…" at bounding box center [444, 270] width 451 height 375
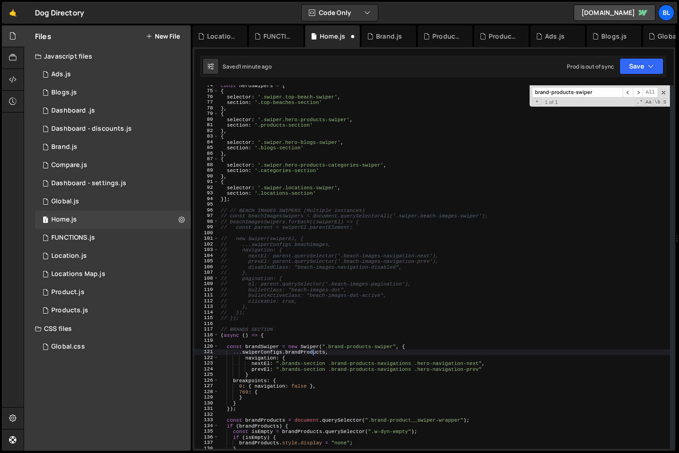
click at [312, 353] on div "const heroSwipers = [ { selector : '.swiper.top-beach-swiper' , section : '.top…" at bounding box center [444, 270] width 451 height 375
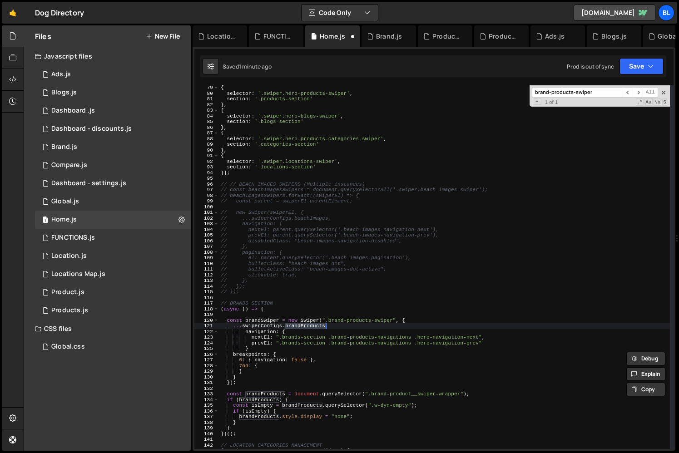
scroll to position [444, 0]
click at [400, 321] on div "{ selector : '.swiper.hero-products-swiper' , section : '.products-section' } ,…" at bounding box center [444, 271] width 451 height 375
click at [266, 321] on div "{ selector : '.swiper.hero-products-swiper' , section : '.products-section' } ,…" at bounding box center [444, 271] width 451 height 375
click at [260, 324] on div "{ selector : '.swiper.hero-products-swiper' , section : '.products-section' } ,…" at bounding box center [444, 271] width 451 height 375
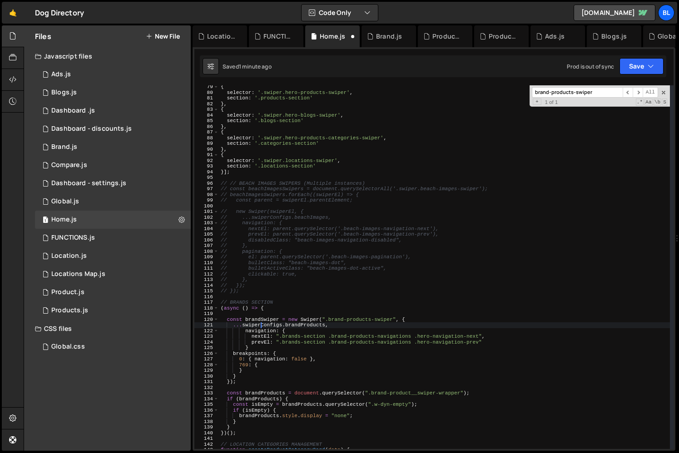
click at [260, 324] on div "{ selector : '.swiper.hero-products-swiper' , section : '.products-section' } ,…" at bounding box center [444, 271] width 451 height 375
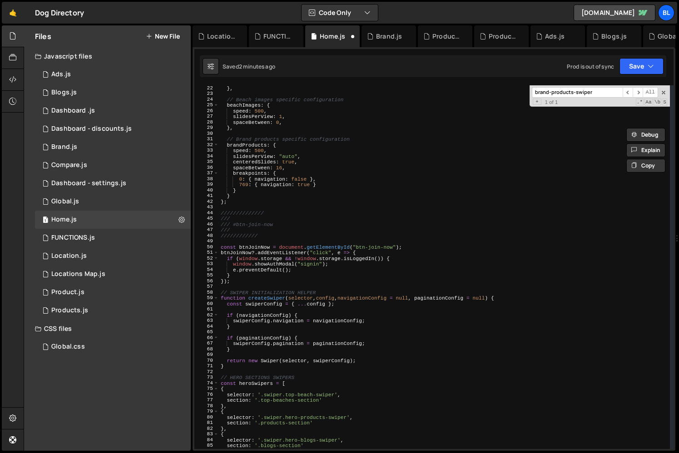
scroll to position [117, 0]
click at [305, 176] on div "} } , // Beach images specific configuration beachImages : { speed : 500 , slid…" at bounding box center [444, 269] width 451 height 375
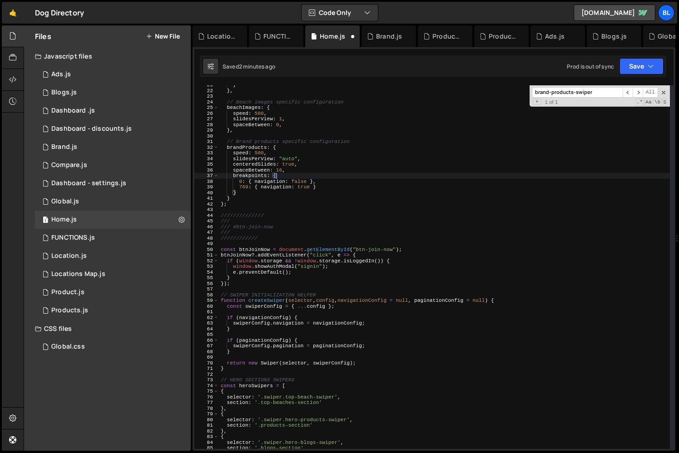
click at [304, 171] on div "} } , // Beach images specific configuration beachImages : { speed : 500 , slid…" at bounding box center [444, 269] width 451 height 375
type textarea "spaceBetween: 16,"
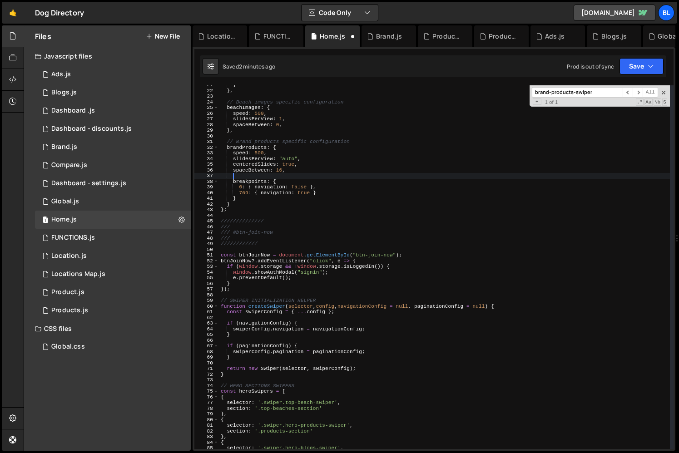
scroll to position [0, 0]
paste textarea "brand-products-swiper"
type textarea "brand-products-swiper"
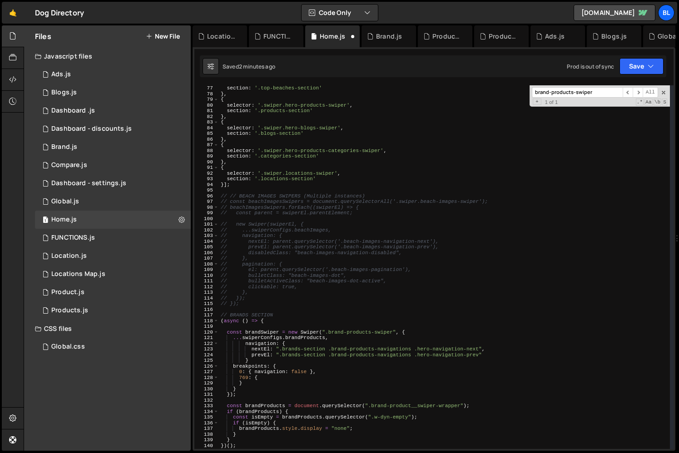
scroll to position [432, 0]
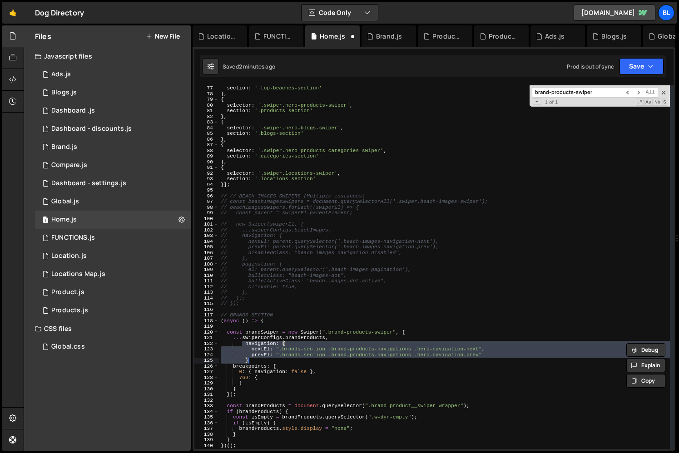
drag, startPoint x: 243, startPoint y: 343, endPoint x: 267, endPoint y: 359, distance: 28.2
click at [267, 359] on div "section : '.top-beaches-section' } , { selector : '.swiper.hero-products-swiper…" at bounding box center [444, 272] width 451 height 375
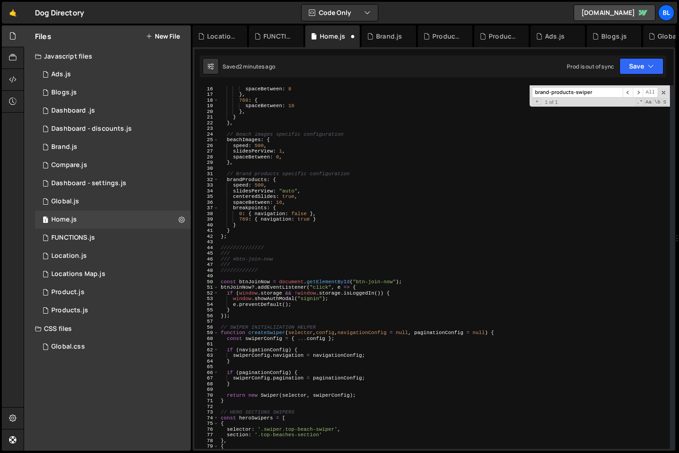
scroll to position [85, 0]
click at [294, 202] on div "0 : { spaceBetween : 8 } , 768 : { spaceBetween : 16 } , } } , // Beach images …" at bounding box center [444, 267] width 451 height 375
type textarea "spaceBetween: 16,"
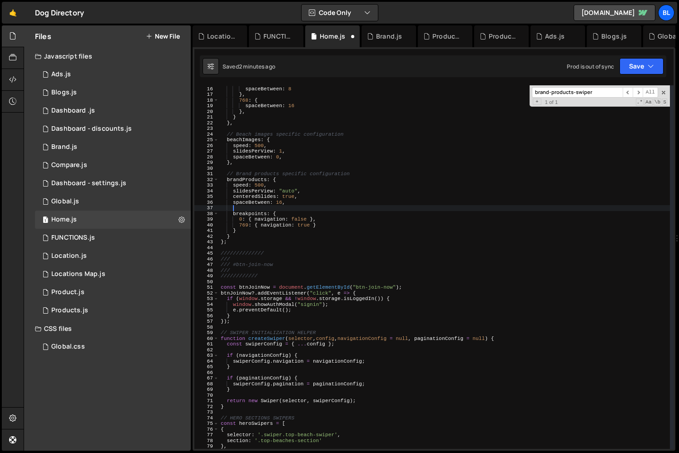
paste textarea "}"
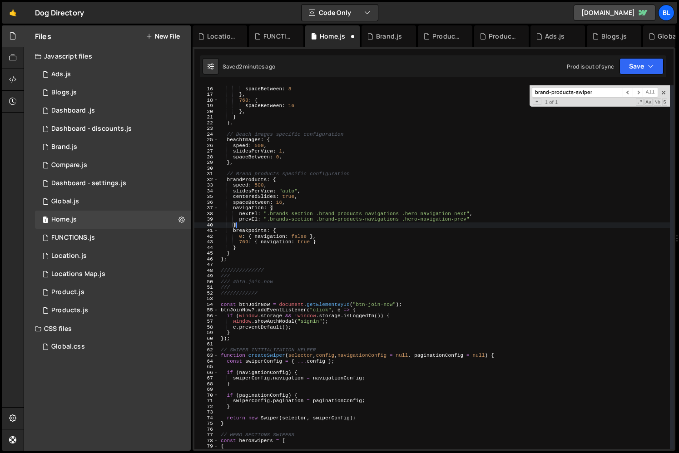
click at [294, 246] on div "0 : { spaceBetween : 8 } , 768 : { spaceBetween : 16 } , } } , // Beach images …" at bounding box center [444, 267] width 451 height 375
click at [269, 218] on div "0 : { spaceBetween : 8 } , 768 : { spaceBetween : 16 } , } } , // Beach images …" at bounding box center [444, 267] width 451 height 375
click at [257, 225] on div "0 : { spaceBetween : 8 } , 768 : { spaceBetween : 16 } , } } , // Beach images …" at bounding box center [444, 267] width 451 height 375
click at [314, 241] on div "0 : { spaceBetween : 8 } , 768 : { spaceBetween : 16 } , } } , // Beach images …" at bounding box center [444, 267] width 451 height 375
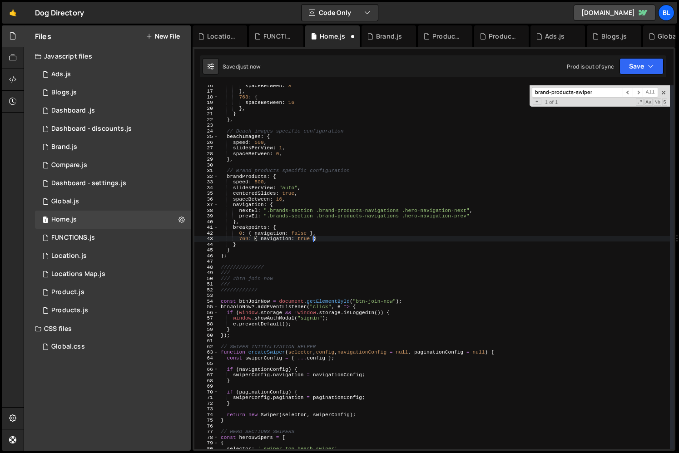
scroll to position [83, 0]
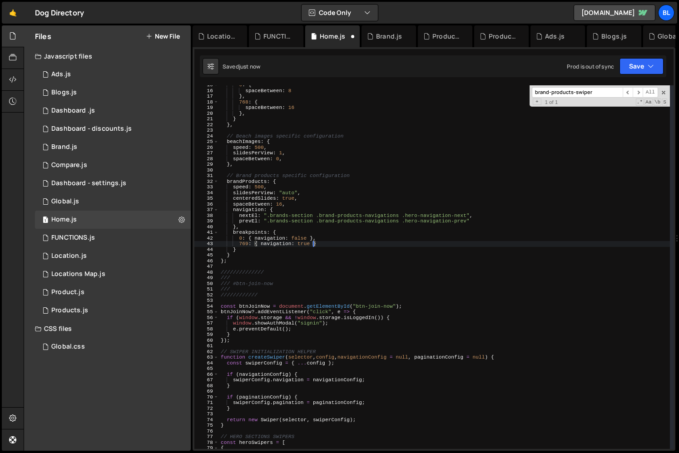
click at [238, 179] on div "0 : { spaceBetween : 8 } , 768 : { spaceBetween : 16 } , } } , // Beach images …" at bounding box center [444, 269] width 451 height 375
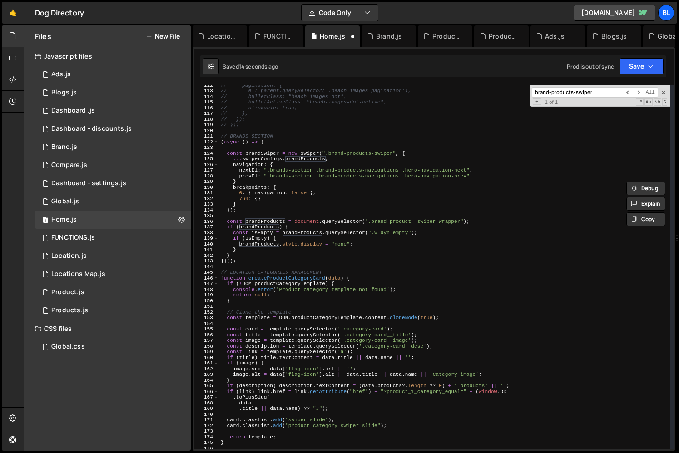
scroll to position [633, 0]
click at [280, 236] on div "// pagination: { // el: parent.querySelector('.beach-images-pagination'), // bu…" at bounding box center [444, 270] width 451 height 375
click at [289, 227] on div "// pagination: { // el: parent.querySelector('.beach-images-pagination'), // bu…" at bounding box center [444, 270] width 451 height 375
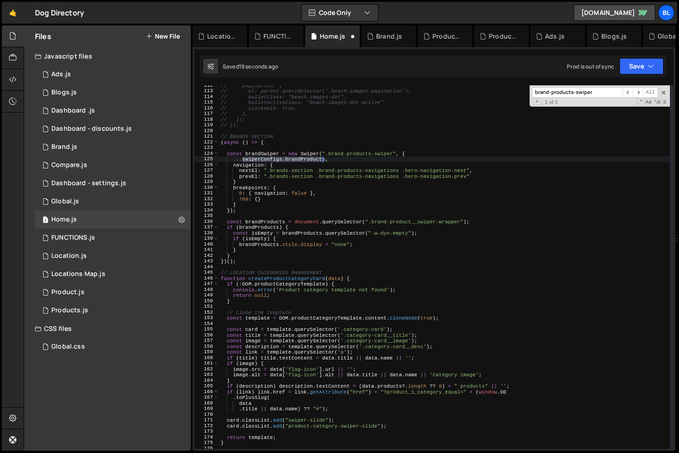
drag, startPoint x: 244, startPoint y: 158, endPoint x: 323, endPoint y: 159, distance: 80.0
click at [323, 159] on div "// pagination: { // el: parent.querySelector('.beach-images-pagination'), // bu…" at bounding box center [444, 270] width 451 height 375
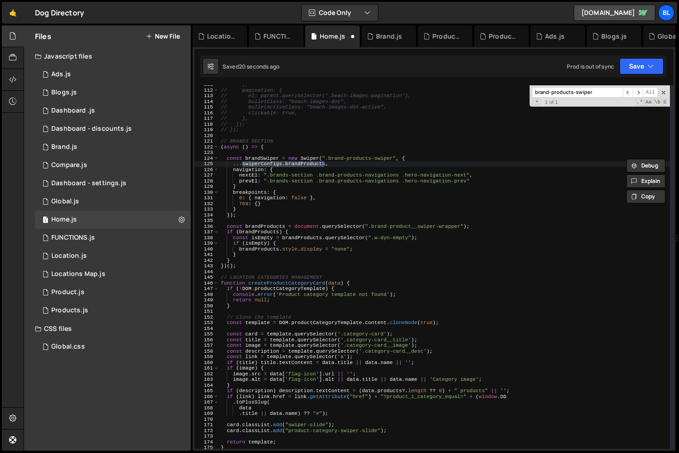
scroll to position [627, 0]
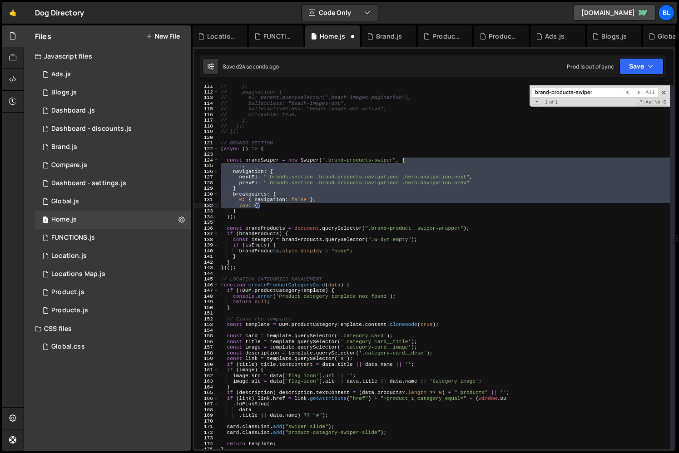
drag, startPoint x: 401, startPoint y: 159, endPoint x: 256, endPoint y: 209, distance: 153.2
click at [256, 209] on div "// }, // pagination: { // el: parent.querySelector('.beach-images-pagination'),…" at bounding box center [444, 271] width 451 height 375
click at [249, 213] on div "// }, // pagination: { // el: parent.querySelector('.beach-images-pagination'),…" at bounding box center [444, 271] width 451 height 375
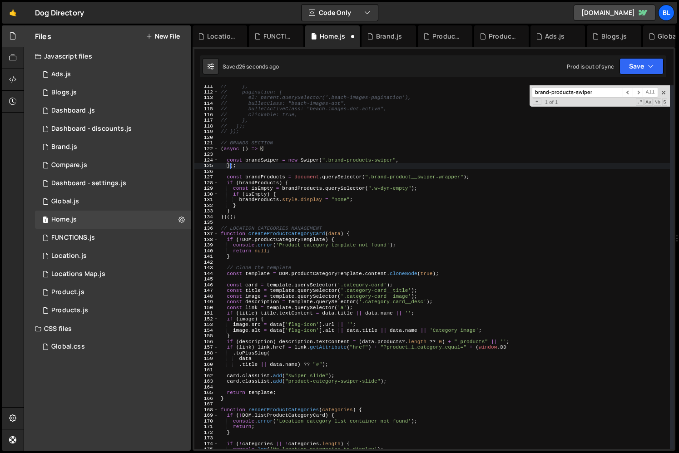
scroll to position [0, 0]
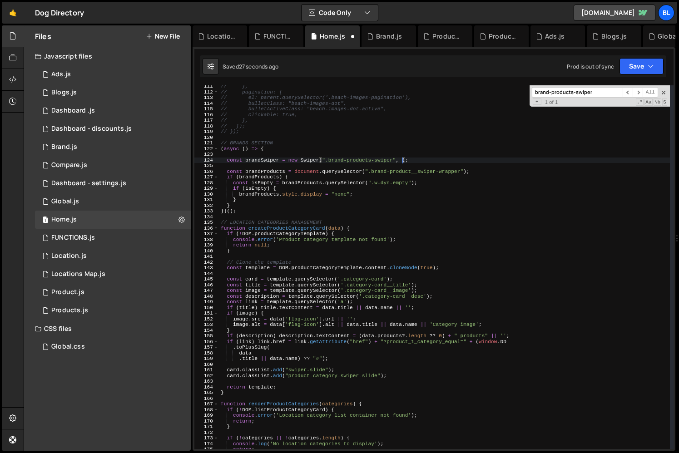
paste textarea "swiperConfigs.brandProducts"
type textarea "const brandSwiper = new Swiper(".brand-products-swiper", swiperConfigs.brandPro…"
click at [264, 157] on div "// }, // pagination: { // el: parent.querySelector('.beach-images-pagination'),…" at bounding box center [444, 271] width 451 height 375
click at [263, 164] on div "// }, // pagination: { // el: parent.querySelector('.beach-images-pagination'),…" at bounding box center [444, 271] width 451 height 375
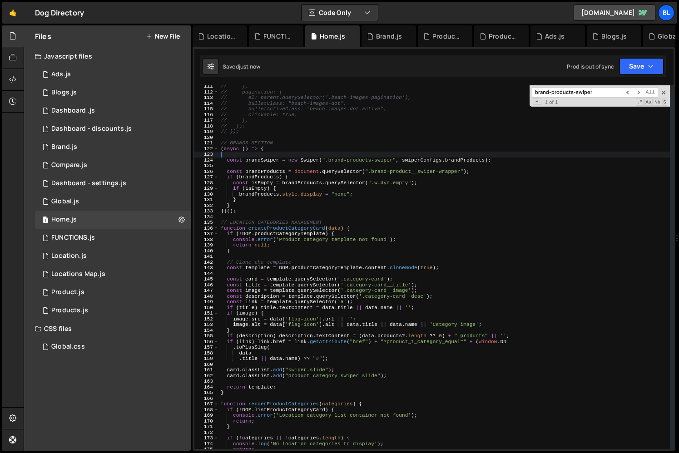
click at [263, 164] on div "// }, // pagination: { // el: parent.querySelector('.beach-images-pagination'),…" at bounding box center [444, 271] width 451 height 375
click at [267, 160] on div "// }, // pagination: { // el: parent.querySelector('.beach-images-pagination'),…" at bounding box center [444, 271] width 451 height 375
click at [287, 162] on div "// }, // pagination: { // el: parent.querySelector('.beach-images-pagination'),…" at bounding box center [444, 271] width 451 height 375
type textarea "new Swiper(".brand-products-swiper", swiperConfigs.brandProducts);"
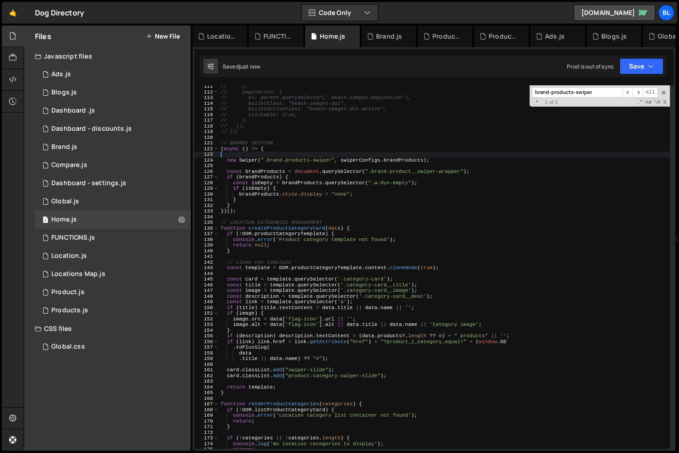
type textarea "new Swiper(".brand-products-swiper", swiperConfigs.brandProducts);"
click at [338, 174] on div "// }, // pagination: { // el: parent.querySelector('.beach-images-pagination'),…" at bounding box center [444, 271] width 451 height 375
click at [319, 161] on div "// }, // pagination: { // el: parent.querySelector('.beach-images-pagination'),…" at bounding box center [444, 271] width 451 height 375
paste textarea "brand-products-swiper"
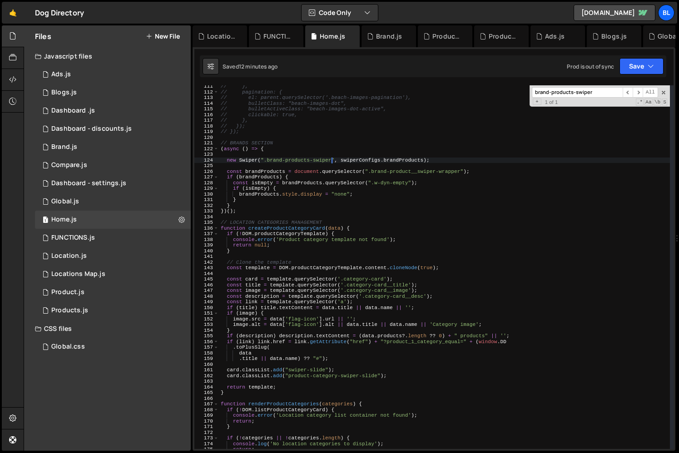
click at [338, 204] on div "// }, // pagination: { // el: parent.querySelector('.beach-images-pagination'),…" at bounding box center [444, 271] width 451 height 375
type textarea "}"
click at [324, 164] on div "// }, // pagination: { // el: parent.querySelector('.beach-images-pagination'),…" at bounding box center [444, 271] width 451 height 375
click at [319, 156] on div "// }, // pagination: { // el: parent.querySelector('.beach-images-pagination'),…" at bounding box center [444, 271] width 451 height 375
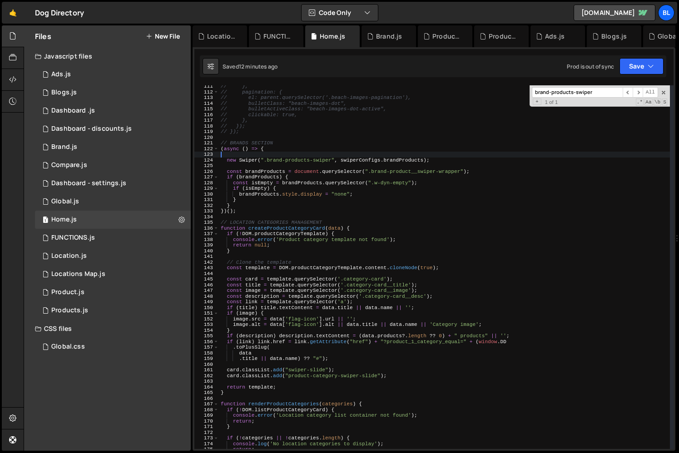
click at [319, 156] on div "// }, // pagination: { // el: parent.querySelector('.beach-images-pagination'),…" at bounding box center [444, 271] width 451 height 375
click at [323, 161] on div "// }, // pagination: { // el: parent.querySelector('.beach-images-pagination'),…" at bounding box center [444, 271] width 451 height 375
paste textarea "brand-products-swiper"
click at [326, 198] on div "// }, // pagination: { // el: parent.querySelector('.beach-images-pagination'),…" at bounding box center [444, 271] width 451 height 375
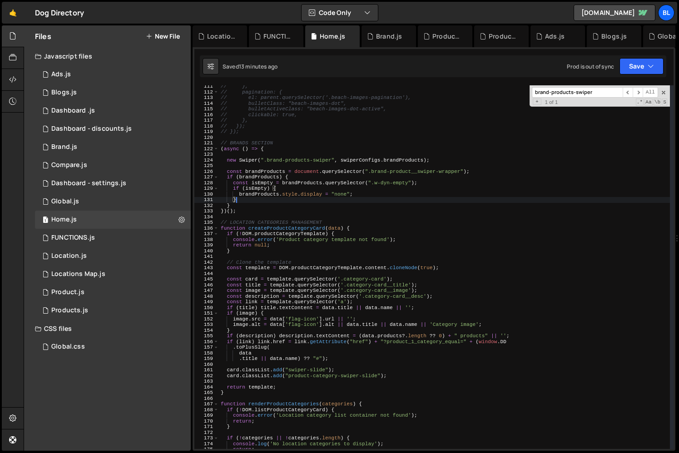
click at [399, 172] on div "// }, // pagination: { // el: parent.querySelector('.beach-images-pagination'),…" at bounding box center [444, 271] width 451 height 375
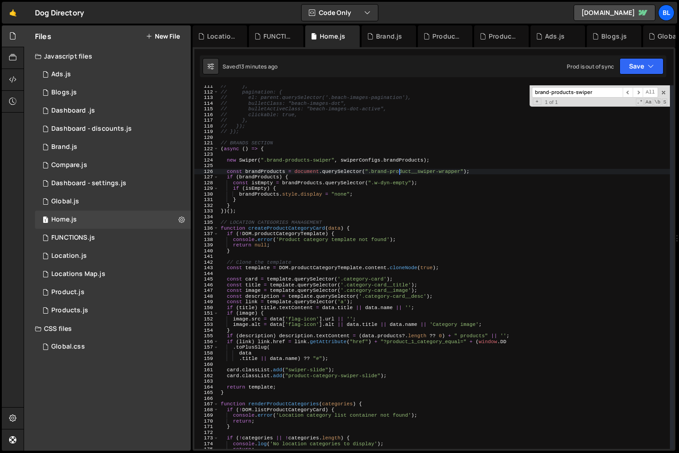
click at [431, 169] on div "// }, // pagination: { // el: parent.querySelector('.beach-images-pagination'),…" at bounding box center [444, 271] width 451 height 375
click at [447, 173] on div "// }, // pagination: { // el: parent.querySelector('.beach-images-pagination'),…" at bounding box center [444, 271] width 451 height 375
click at [432, 186] on div "// }, // pagination: { // el: parent.querySelector('.beach-images-pagination'),…" at bounding box center [444, 271] width 451 height 375
click at [414, 198] on div "// }, // pagination: { // el: parent.querySelector('.beach-images-pagination'),…" at bounding box center [444, 271] width 451 height 375
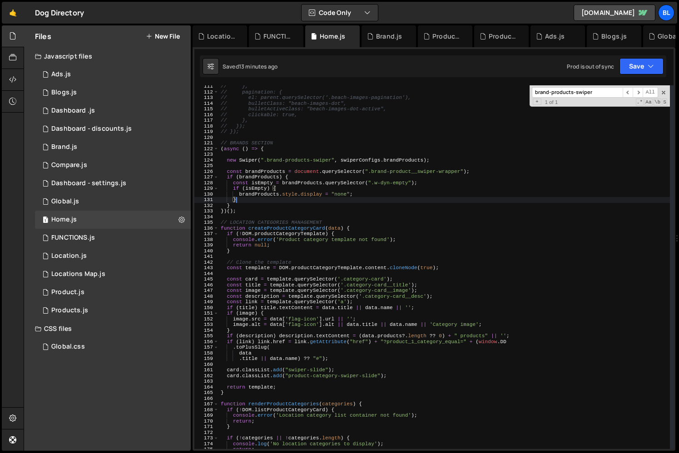
paste textarea "brand-products-navigation"
click at [372, 205] on div "// }, // pagination: { // el: parent.querySelector('.beach-images-pagination'),…" at bounding box center [444, 271] width 451 height 375
paste textarea "brand-products-navigation"
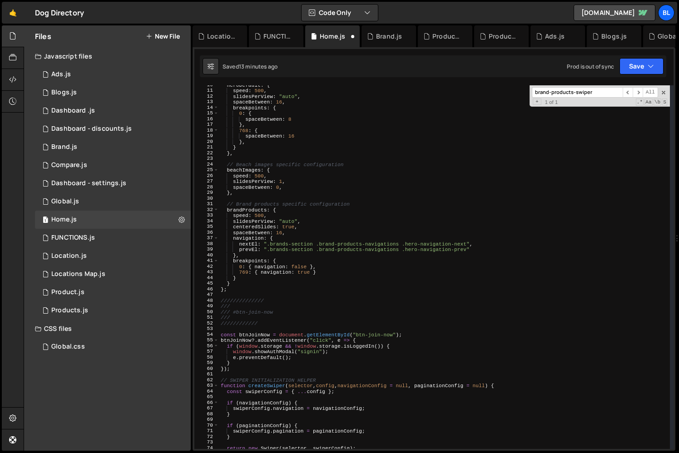
scroll to position [47, 0]
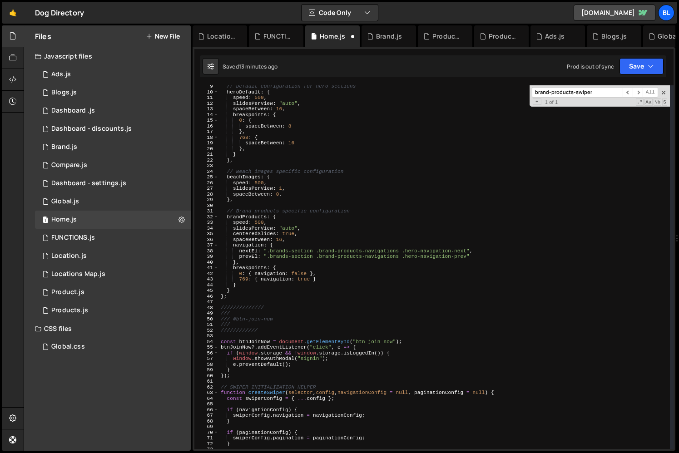
click at [351, 250] on div "// Default configuration for hero sections heroDefault : { speed : 500 , slides…" at bounding box center [444, 271] width 451 height 375
click at [395, 248] on div "// Default configuration for hero sections heroDefault : { speed : 500 , slides…" at bounding box center [444, 271] width 451 height 375
click at [458, 249] on div "// Default configuration for hero sections heroDefault : { speed : 500 , slides…" at bounding box center [444, 271] width 451 height 375
click at [443, 254] on div "// Default configuration for hero sections heroDefault : { speed : 500 , slides…" at bounding box center [444, 271] width 451 height 375
click at [465, 250] on div "// Default configuration for hero sections heroDefault : { speed : 500 , slides…" at bounding box center [444, 271] width 451 height 375
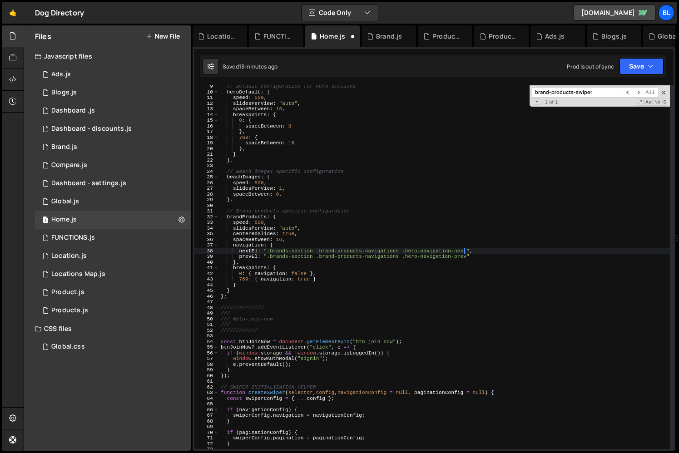
click at [465, 250] on div "// Default configuration for hero sections heroDefault : { speed : 500 , slides…" at bounding box center [444, 271] width 451 height 375
click at [456, 260] on div "// Default configuration for hero sections heroDefault : { speed : 500 , slides…" at bounding box center [444, 271] width 451 height 375
click at [408, 257] on div "// Default configuration for hero sections heroDefault : { speed : 500 , slides…" at bounding box center [444, 271] width 451 height 375
click at [404, 251] on div "// Default configuration for hero sections heroDefault : { speed : 500 , slides…" at bounding box center [444, 271] width 451 height 375
click at [353, 293] on div "// Default configuration for hero sections heroDefault : { speed : 500 , slides…" at bounding box center [444, 271] width 451 height 375
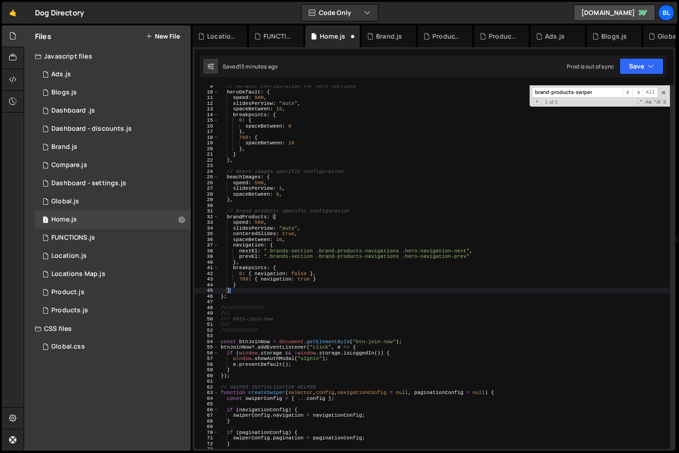
click at [269, 252] on div "// Default configuration for hero sections heroDefault : { speed : 500 , slides…" at bounding box center [444, 271] width 451 height 375
click at [299, 248] on div "// Default configuration for hero sections heroDefault : { speed : 500 , slides…" at bounding box center [444, 271] width 451 height 375
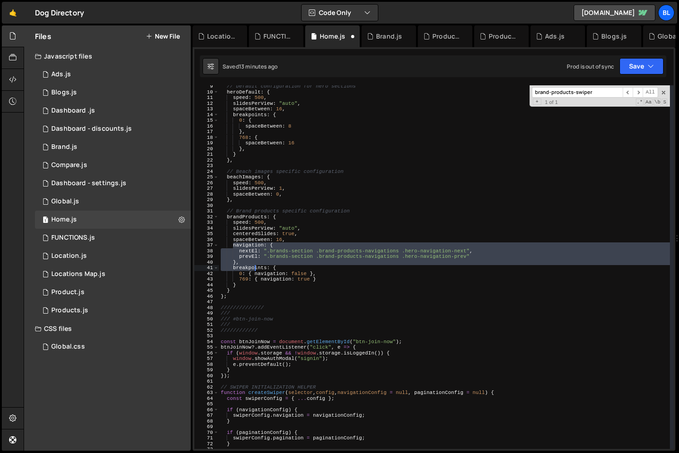
drag, startPoint x: 232, startPoint y: 244, endPoint x: 254, endPoint y: 265, distance: 30.5
click at [254, 265] on div "// Default configuration for hero sections heroDefault : { speed : 500 , slides…" at bounding box center [444, 271] width 451 height 375
click at [258, 262] on div "// Default configuration for hero sections heroDefault : { speed : 500 , slides…" at bounding box center [444, 271] width 451 height 375
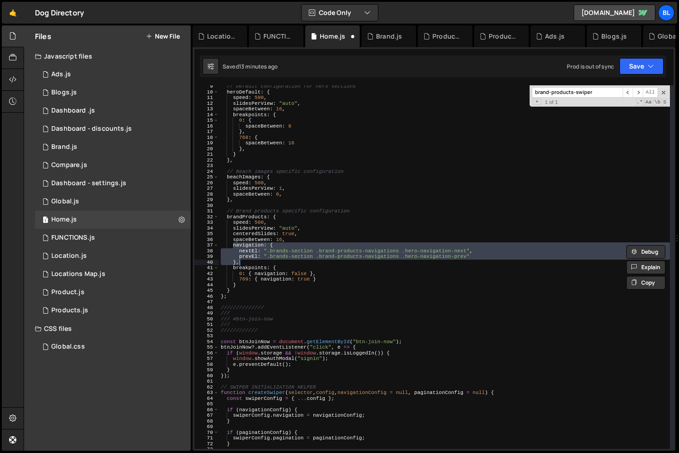
click at [313, 263] on div "// Default configuration for hero sections heroDefault : { speed : 500 , slides…" at bounding box center [444, 271] width 451 height 375
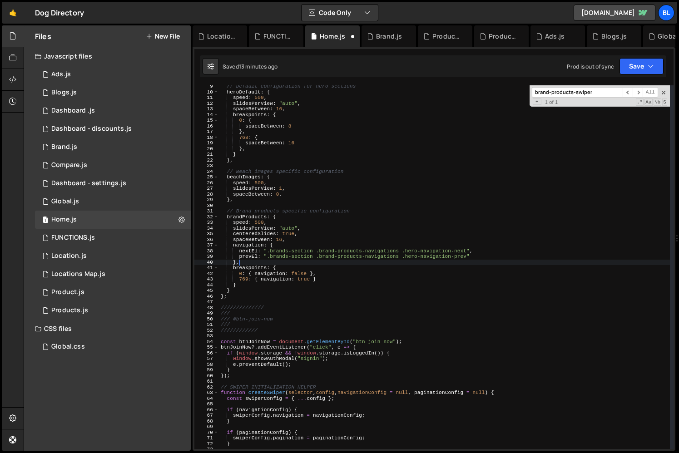
paste textarea "brand-products-navigation"
click at [401, 252] on div "// Default configuration for hero sections heroDefault : { speed : 500 , slides…" at bounding box center [444, 271] width 451 height 375
click at [338, 264] on div "// Default configuration for hero sections heroDefault : { speed : 500 , slides…" at bounding box center [444, 271] width 451 height 375
paste textarea "brand-products-navigation"
click at [352, 271] on div "// Default configuration for hero sections heroDefault : { speed : 500 , slides…" at bounding box center [444, 271] width 451 height 375
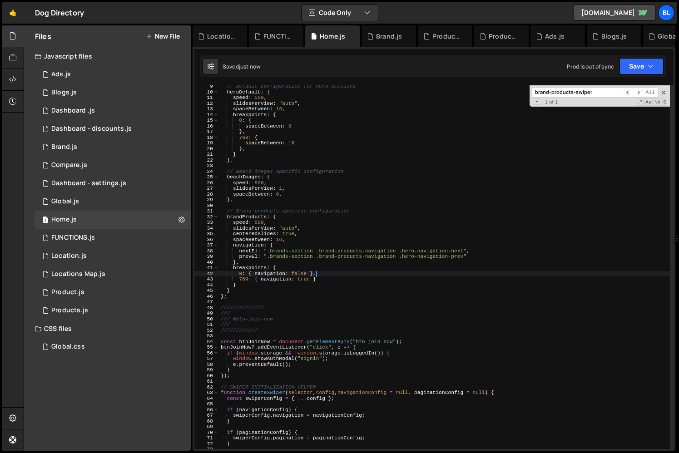
click at [459, 254] on div "// Default configuration for hero sections heroDefault : { speed : 500 , slides…" at bounding box center [444, 271] width 451 height 375
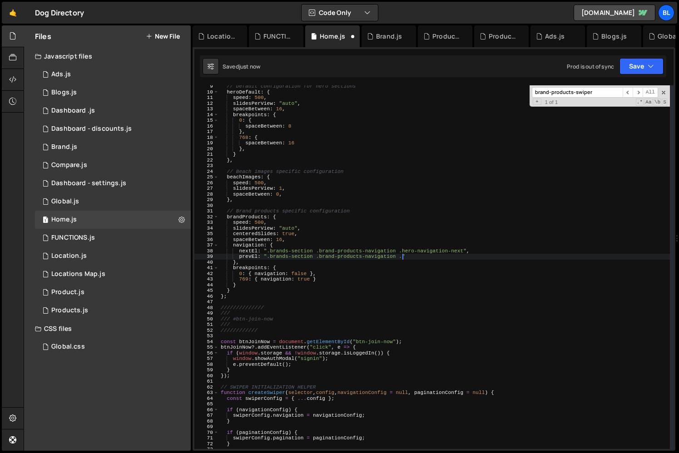
paste textarea "hero-navigation-prev"
click at [390, 251] on div "// Default configuration for hero sections heroDefault : { speed : 500 , slides…" at bounding box center [444, 271] width 451 height 375
click at [395, 254] on div "// Default configuration for hero sections heroDefault : { speed : 500 , slides…" at bounding box center [444, 271] width 451 height 375
paste textarea "hero-navigation-prev"
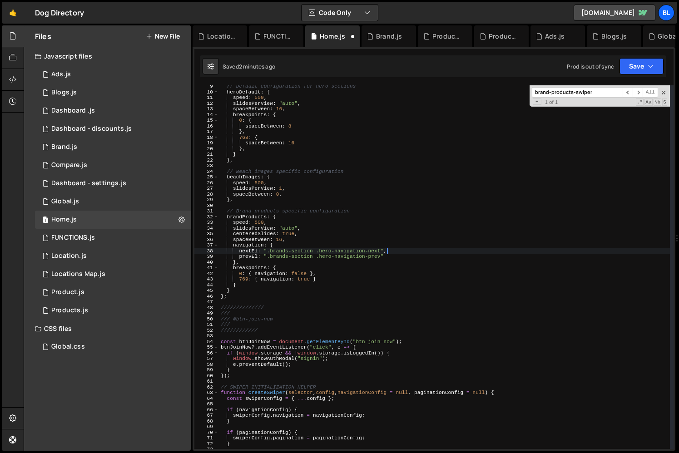
click at [378, 256] on div "// Default configuration for hero sections heroDefault : { speed : 500 , slides…" at bounding box center [444, 271] width 451 height 375
paste textarea "hero-navigation-prev"
click at [378, 264] on div "// Default configuration for hero sections heroDefault : { speed : 500 , slides…" at bounding box center [444, 271] width 451 height 375
click at [306, 251] on div "// Default configuration for hero sections heroDefault : { speed : 500 , slides…" at bounding box center [444, 271] width 451 height 375
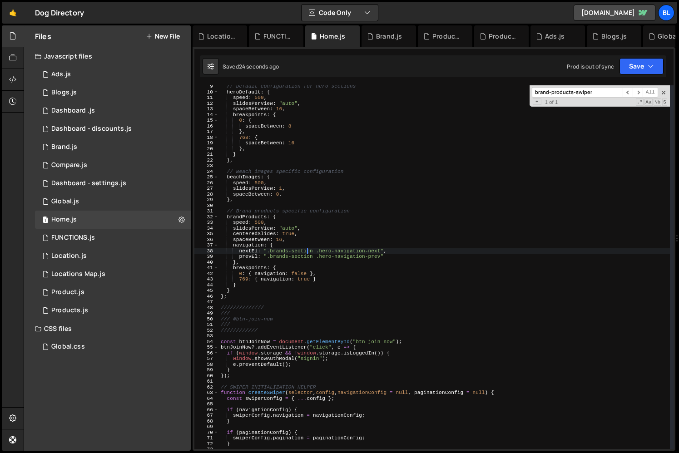
click at [306, 251] on div "// Default configuration for hero sections heroDefault : { speed : 500 , slides…" at bounding box center [444, 271] width 451 height 375
paste textarea "brands-section"
click at [317, 259] on div "// Default configuration for hero sections heroDefault : { speed : 500 , slides…" at bounding box center [444, 271] width 451 height 375
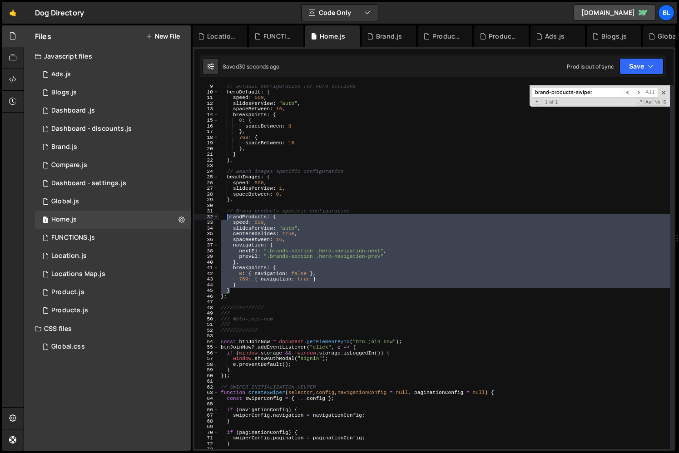
drag, startPoint x: 239, startPoint y: 288, endPoint x: 226, endPoint y: 219, distance: 69.9
click at [226, 219] on div "// Default configuration for hero sections heroDefault : { speed : 500 , slides…" at bounding box center [444, 271] width 451 height 375
click at [227, 219] on div "// Default configuration for hero sections heroDefault : { speed : 500 , slides…" at bounding box center [444, 271] width 451 height 375
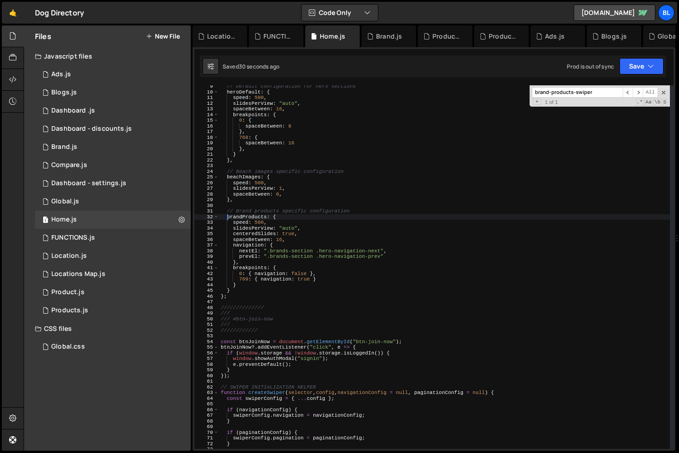
click at [227, 219] on div "// Default configuration for hero sections heroDefault : { speed : 500 , slides…" at bounding box center [444, 271] width 451 height 375
click at [233, 223] on div "// Default configuration for hero sections heroDefault : { speed : 500 , slides…" at bounding box center [444, 271] width 451 height 375
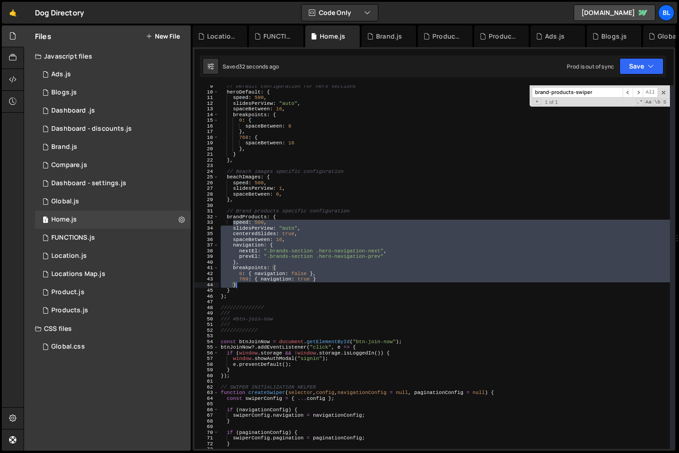
type textarea "769: { navigation: true } }"
drag, startPoint x: 233, startPoint y: 223, endPoint x: 291, endPoint y: 287, distance: 86.5
click at [291, 287] on div "// Default configuration for hero sections heroDefault : { speed : 500 , slides…" at bounding box center [444, 271] width 451 height 375
